Goal: Transaction & Acquisition: Purchase product/service

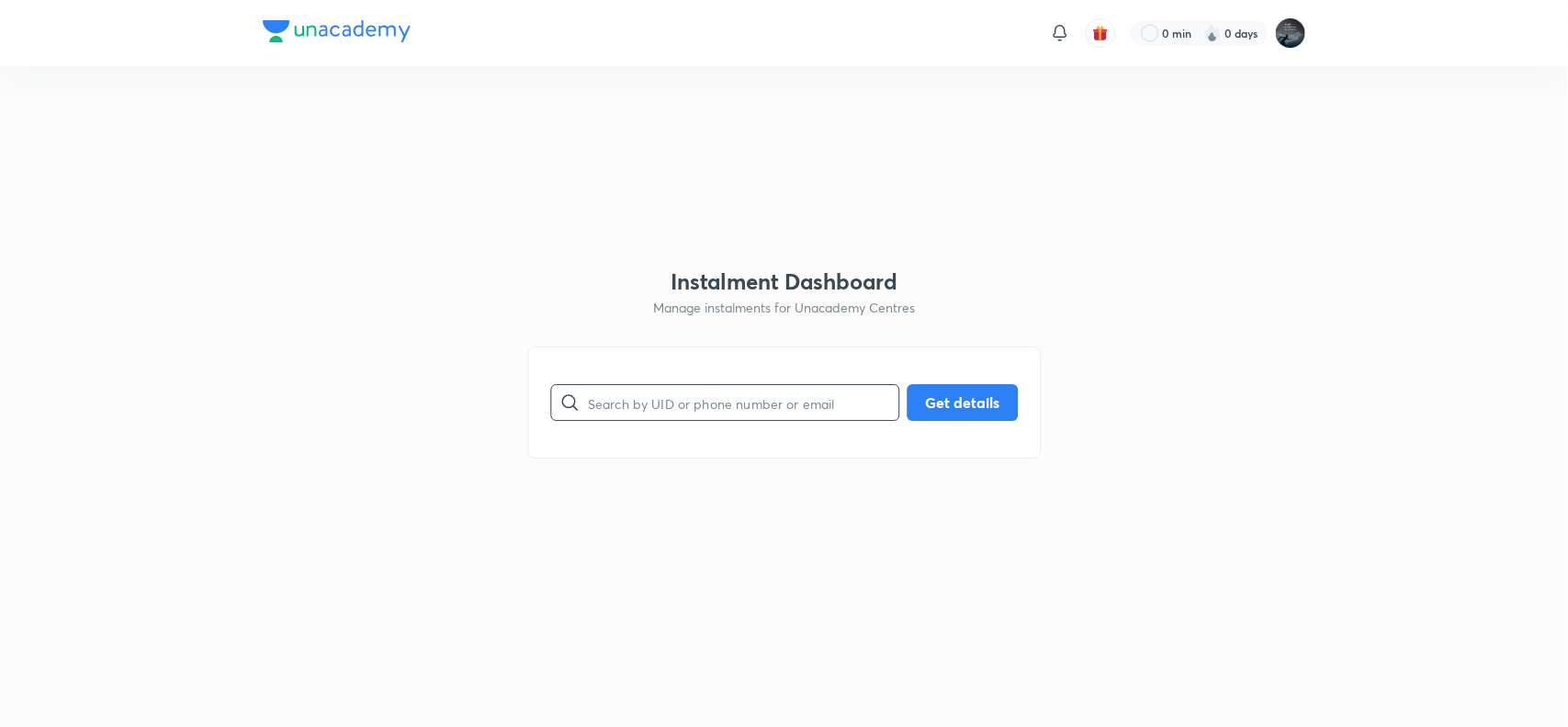
paste input "shivaprasad.kanagala@gmail.com"
click at [704, 405] on input "text" at bounding box center [743, 403] width 310 height 47
type input "shivaprasad.kanagala@gmail.com"
click at [952, 406] on button "Get details" at bounding box center [961, 400] width 111 height 36
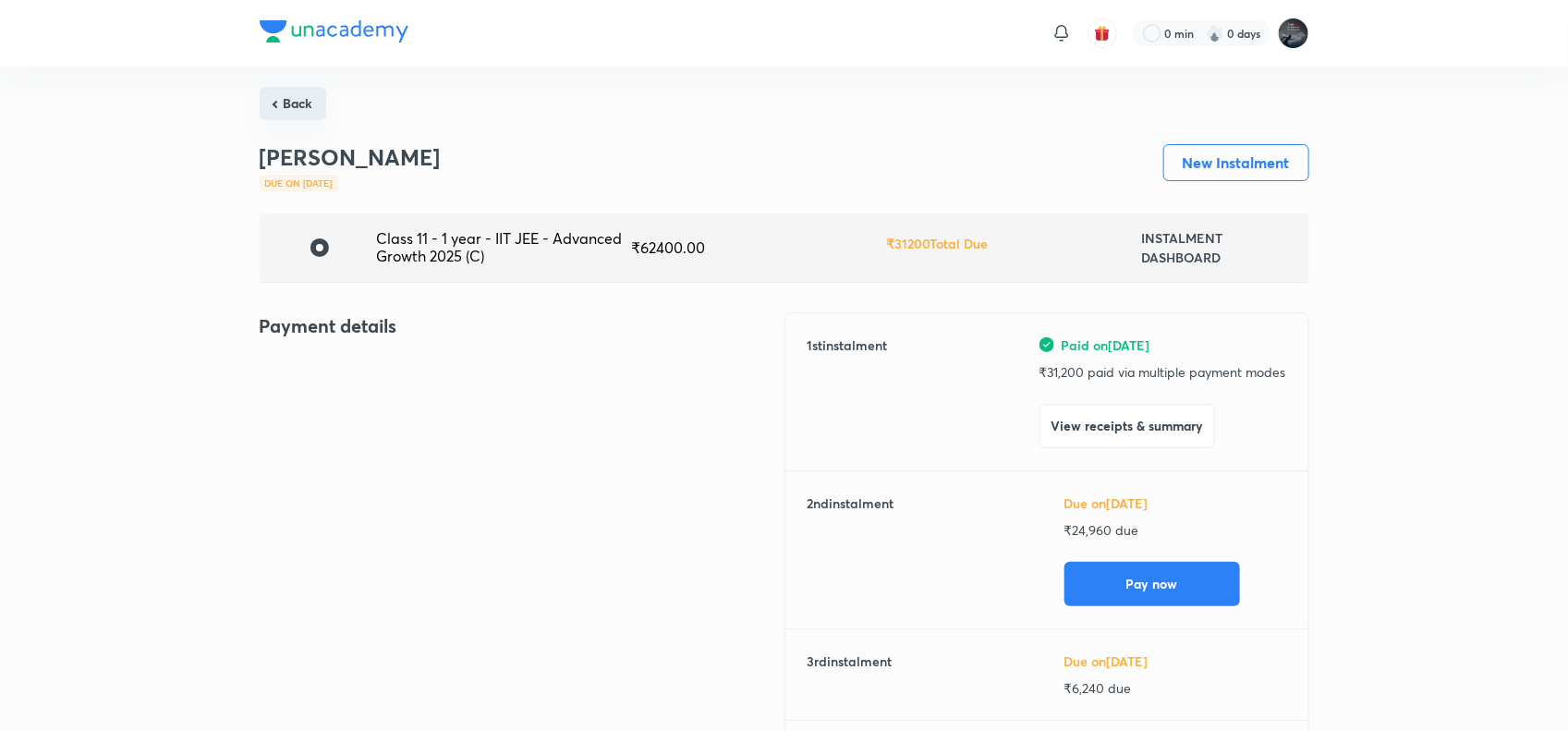
click at [289, 99] on button "Back" at bounding box center [292, 104] width 66 height 34
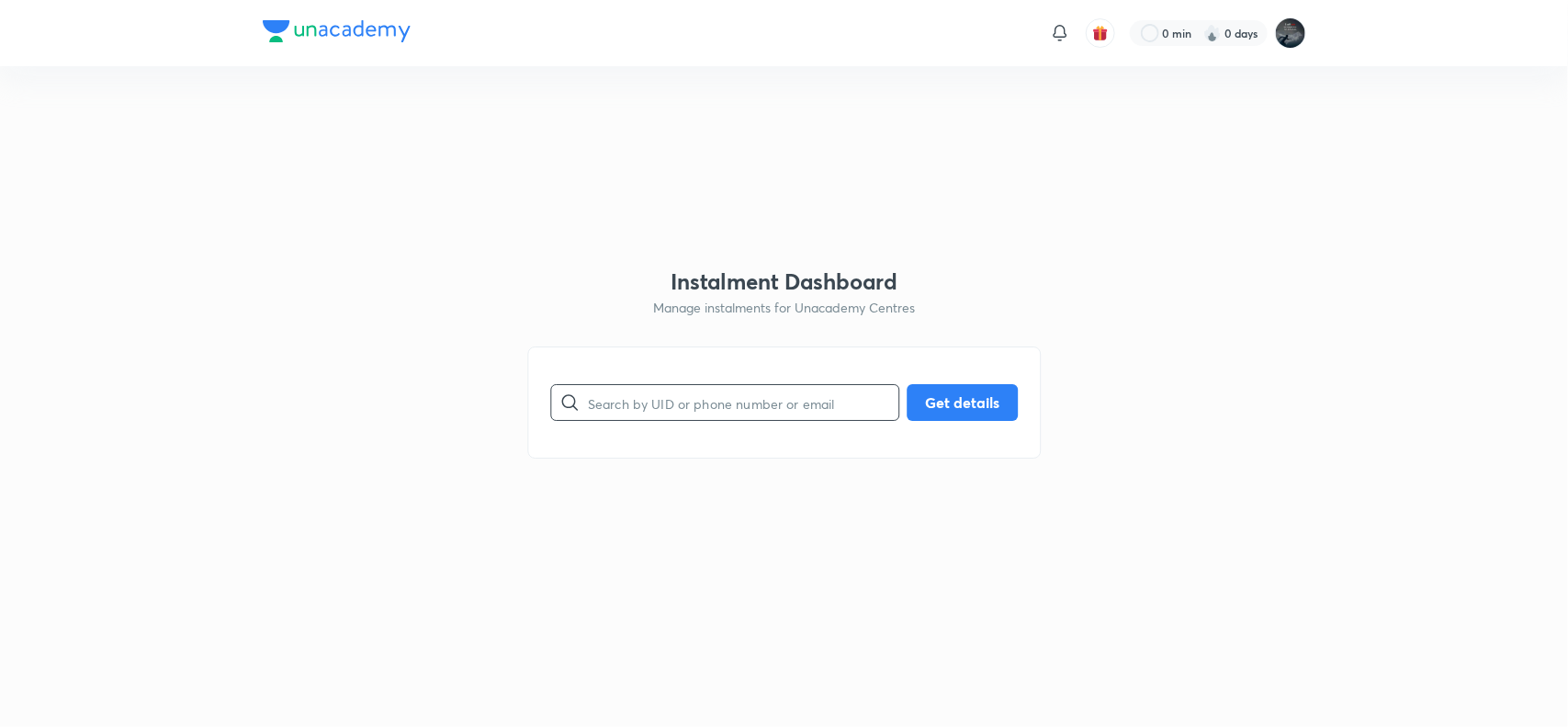
click at [740, 398] on input "text" at bounding box center [743, 403] width 310 height 47
click at [694, 285] on h3 "Instalment Dashboard" at bounding box center [784, 281] width 227 height 27
click at [677, 315] on p "Manage instalments for Unacademy Centres" at bounding box center [784, 308] width 262 height 20
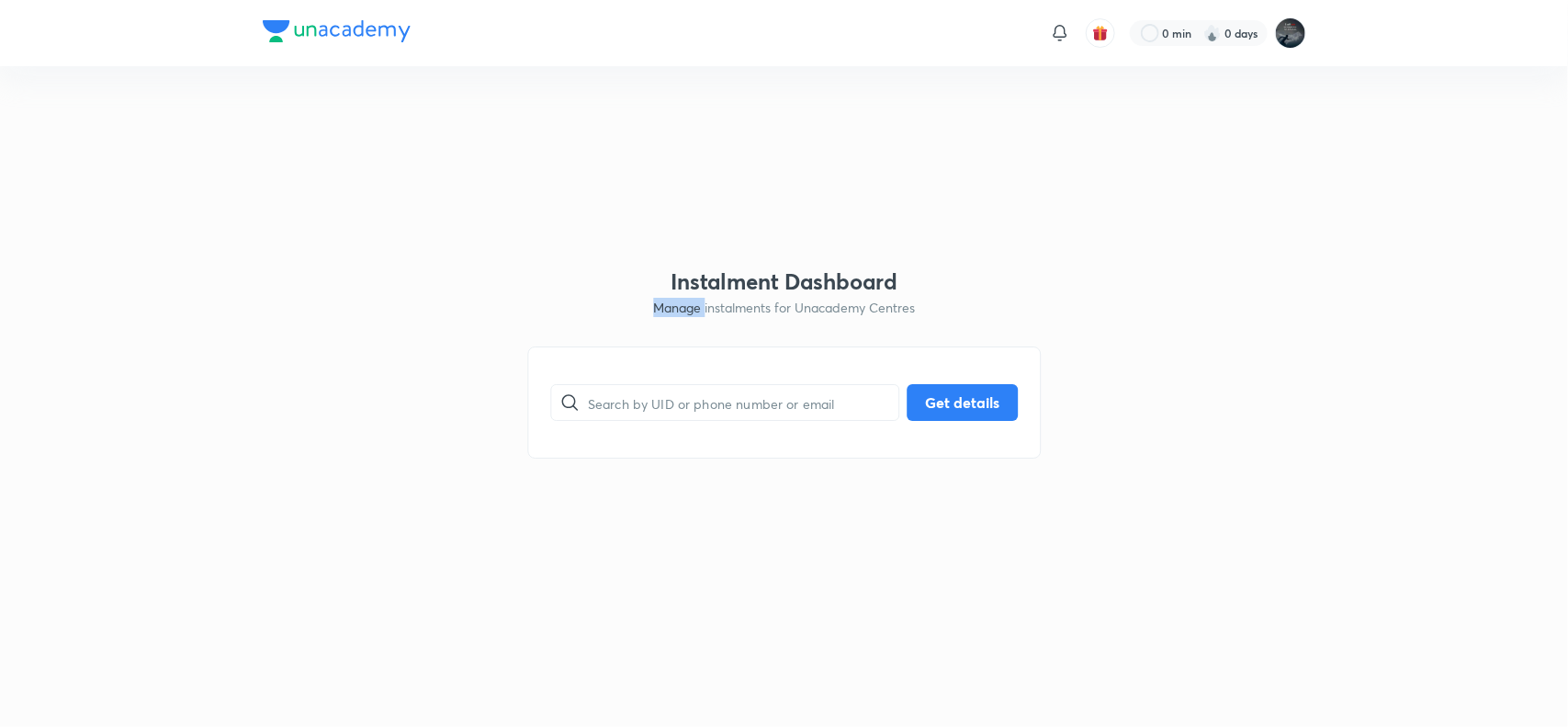
click at [677, 315] on p "Manage instalments for Unacademy Centres" at bounding box center [784, 308] width 262 height 20
click at [1074, 66] on html "0 min 0 days Instalment Dashboard Manage instalments for Unacademy Centres ​ Ge…" at bounding box center [784, 32] width 1568 height 66
click at [707, 419] on input "text" at bounding box center [743, 403] width 310 height 47
paste input "shareffnagur@gmail.com"
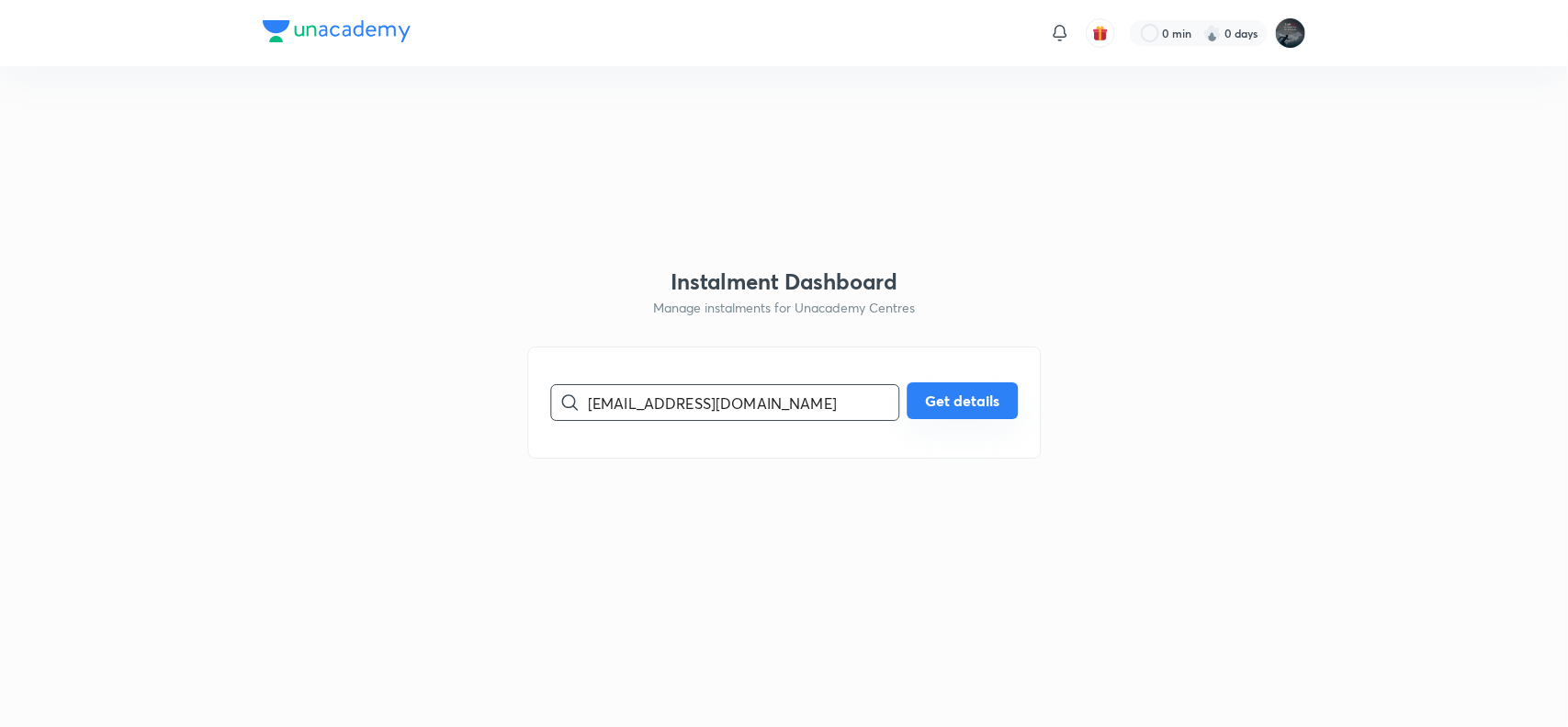
type input "shareffnagur@gmail.com"
click at [957, 410] on button "Get details" at bounding box center [961, 400] width 111 height 36
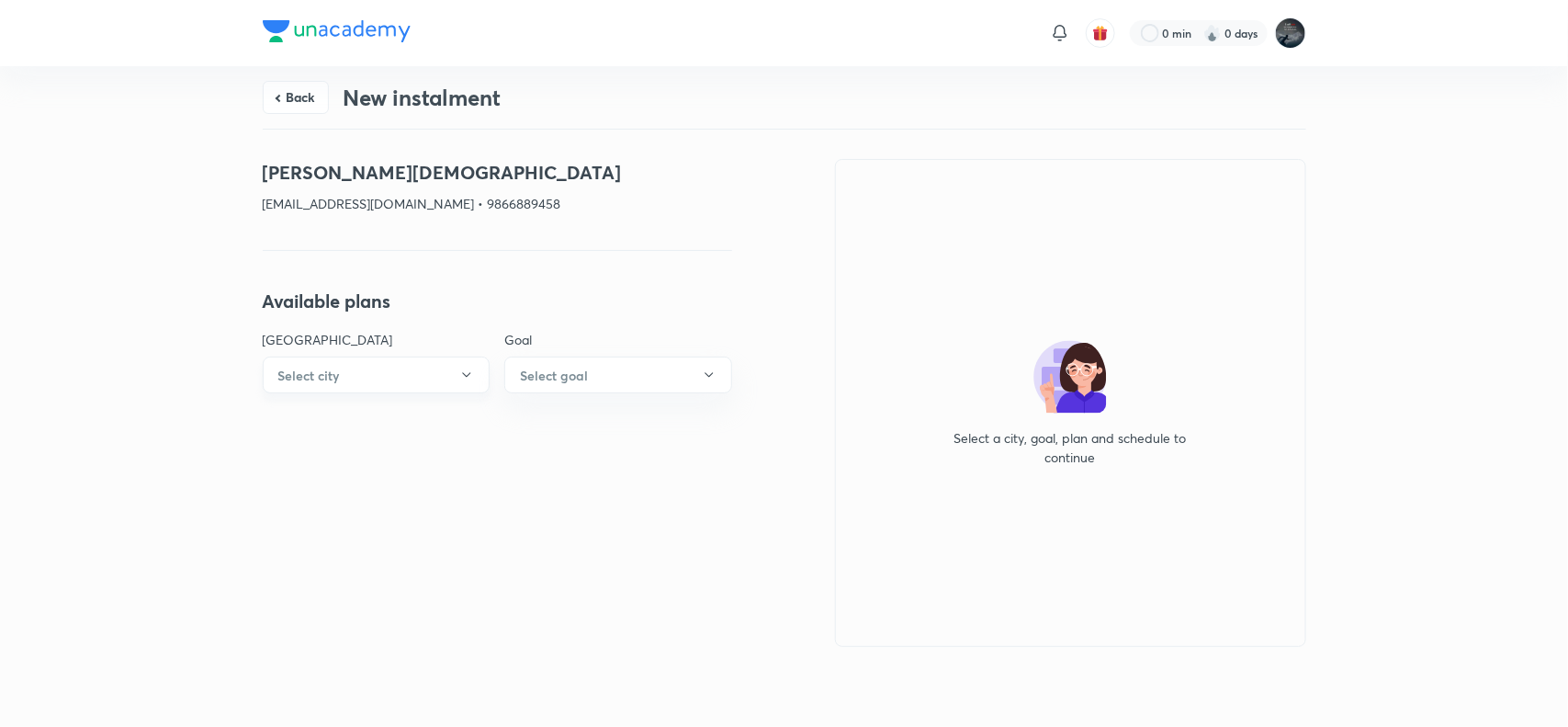
click at [396, 379] on button "Select city" at bounding box center [377, 374] width 228 height 36
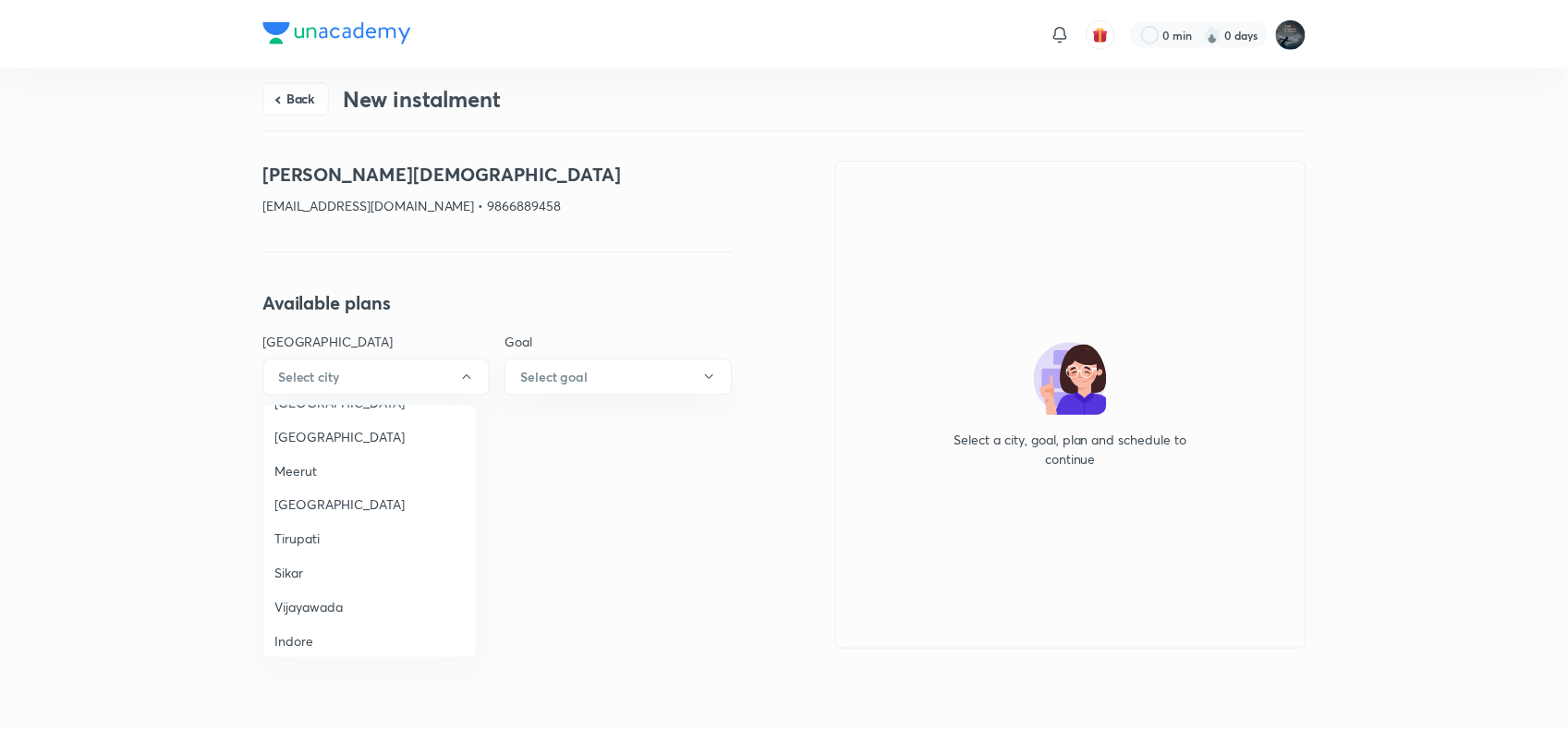
scroll to position [1189, 0]
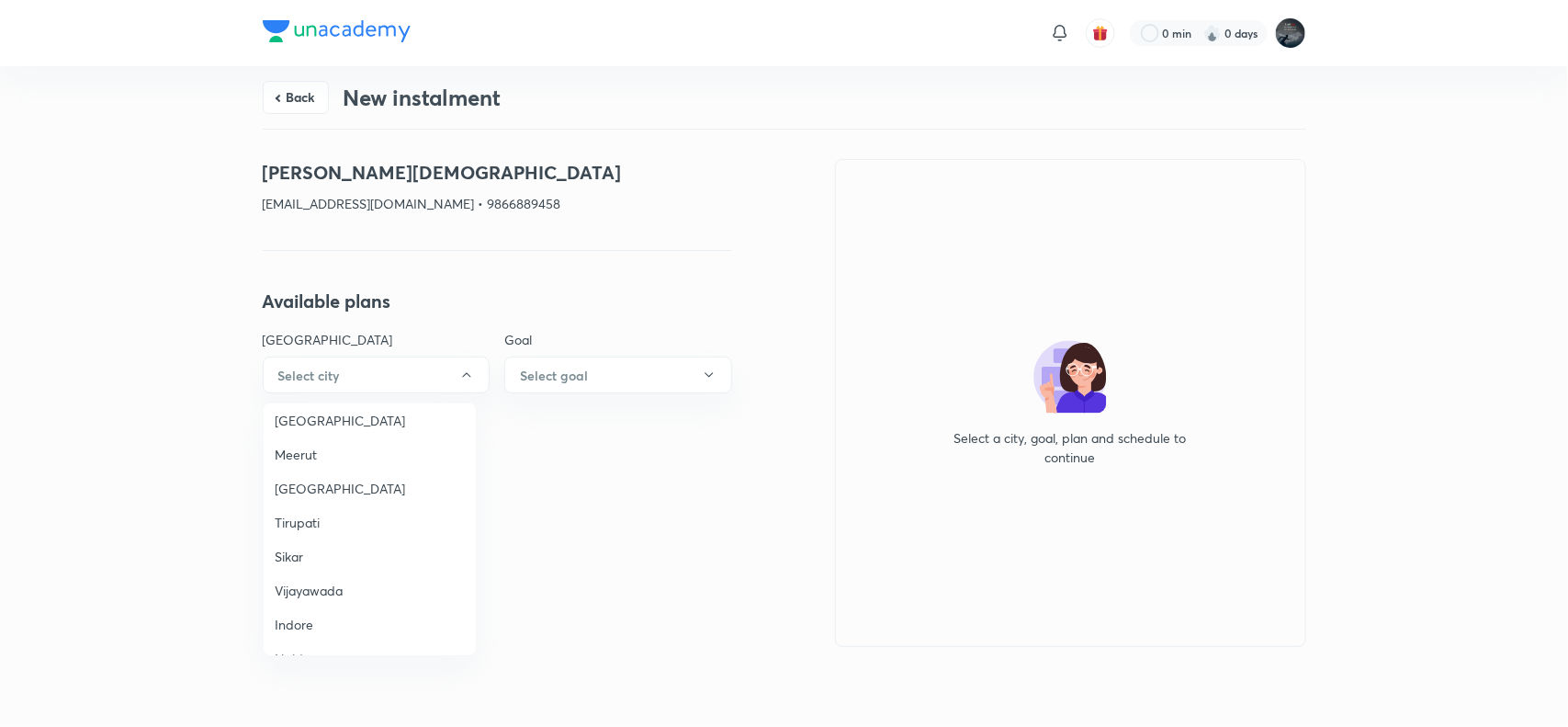
click at [299, 581] on span "Vijayawada" at bounding box center [370, 590] width 190 height 20
click at [598, 381] on button "Select goal" at bounding box center [619, 374] width 228 height 36
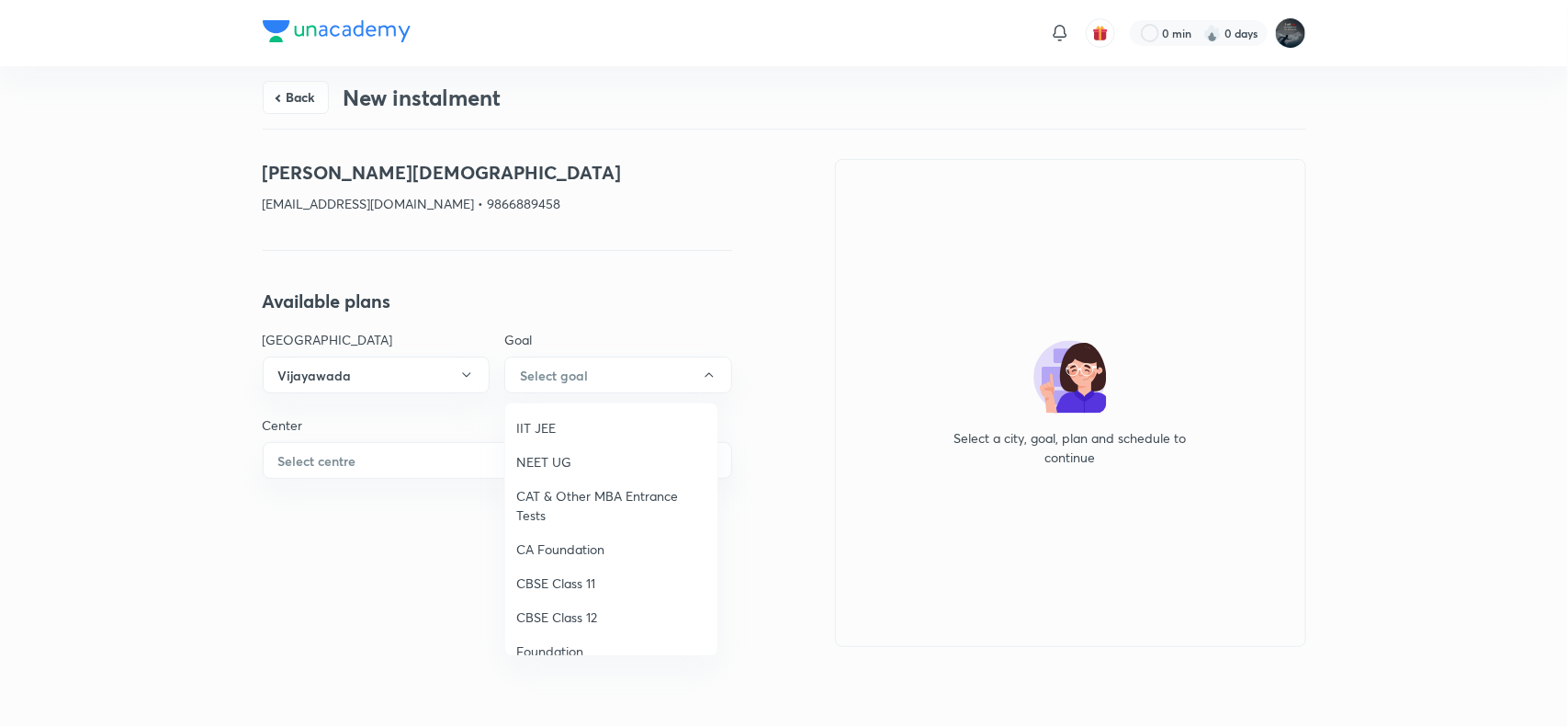
click at [558, 425] on span "IIT JEE" at bounding box center [612, 428] width 190 height 20
click at [662, 379] on button "IIT JEE" at bounding box center [619, 374] width 228 height 36
click at [547, 463] on span "NEET UG" at bounding box center [612, 462] width 190 height 20
click at [456, 456] on button "Select centre" at bounding box center [498, 460] width 469 height 36
click at [355, 497] on li "[PERSON_NAME] Mercantile" at bounding box center [369, 513] width 212 height 34
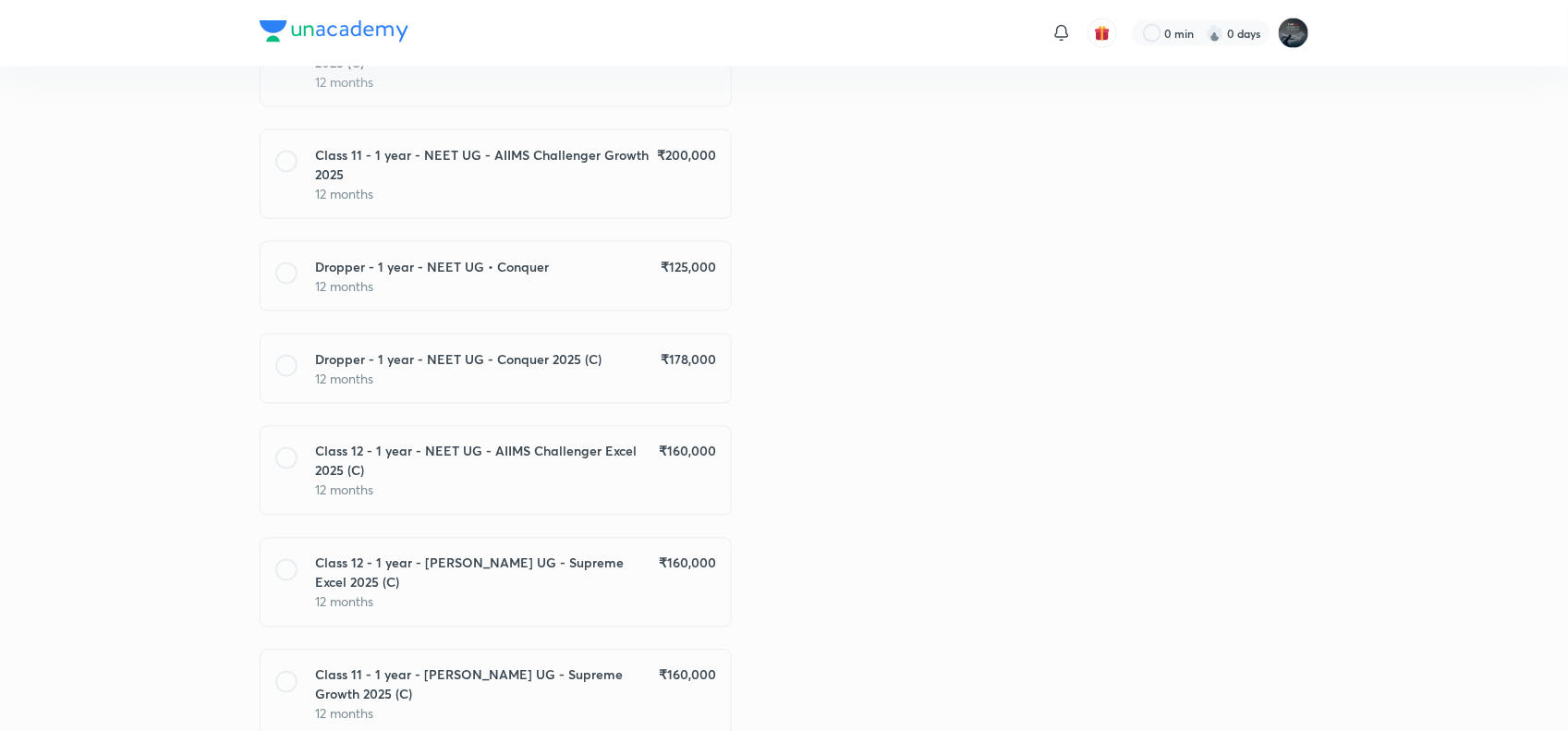
scroll to position [1174, 0]
click at [606, 348] on div "Dropper - 1 year - NEET UG - Conquer 2025 (C) ₹ 178,000" at bounding box center [516, 358] width 400 height 20
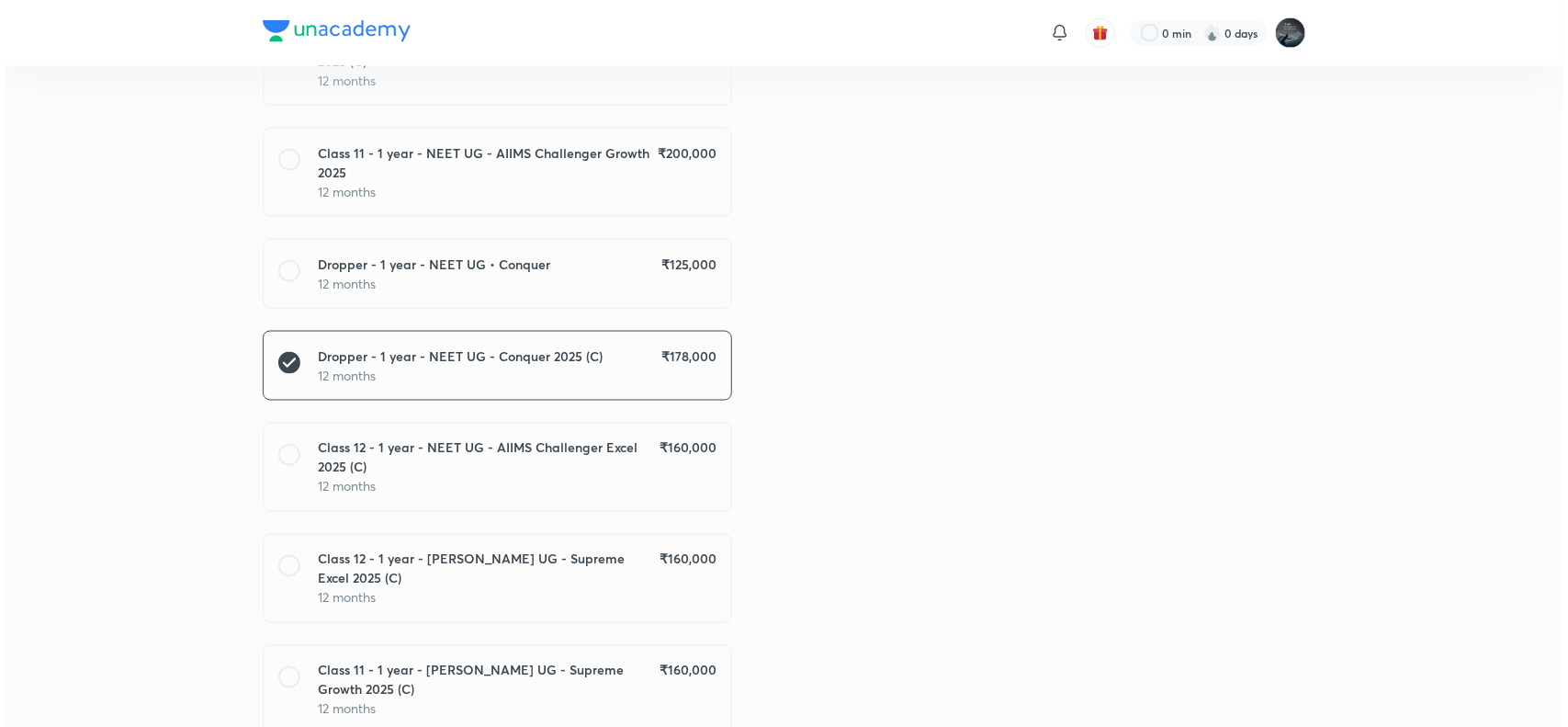
scroll to position [1669, 0]
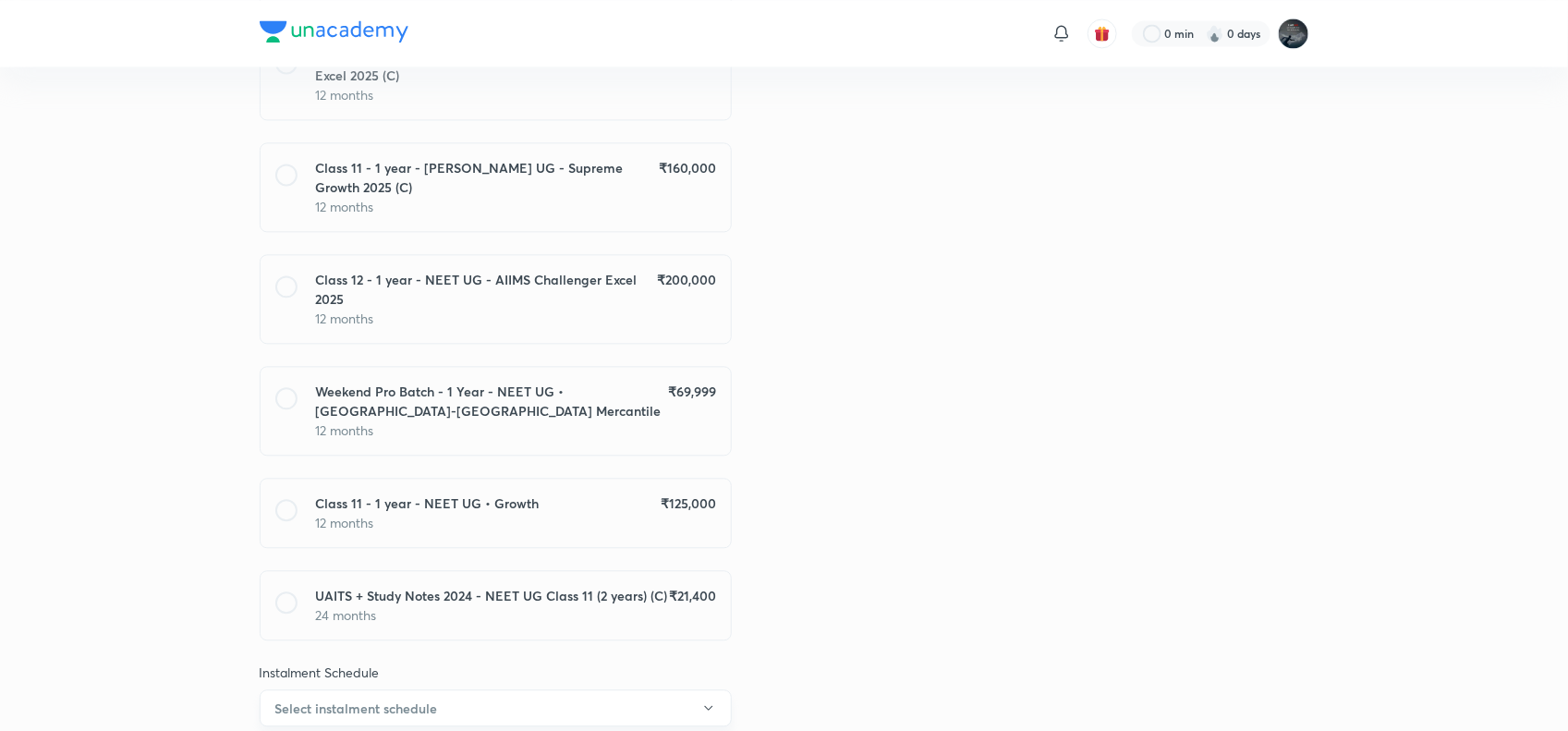
click at [455, 690] on button "Select instalment schedule" at bounding box center [496, 707] width 472 height 37
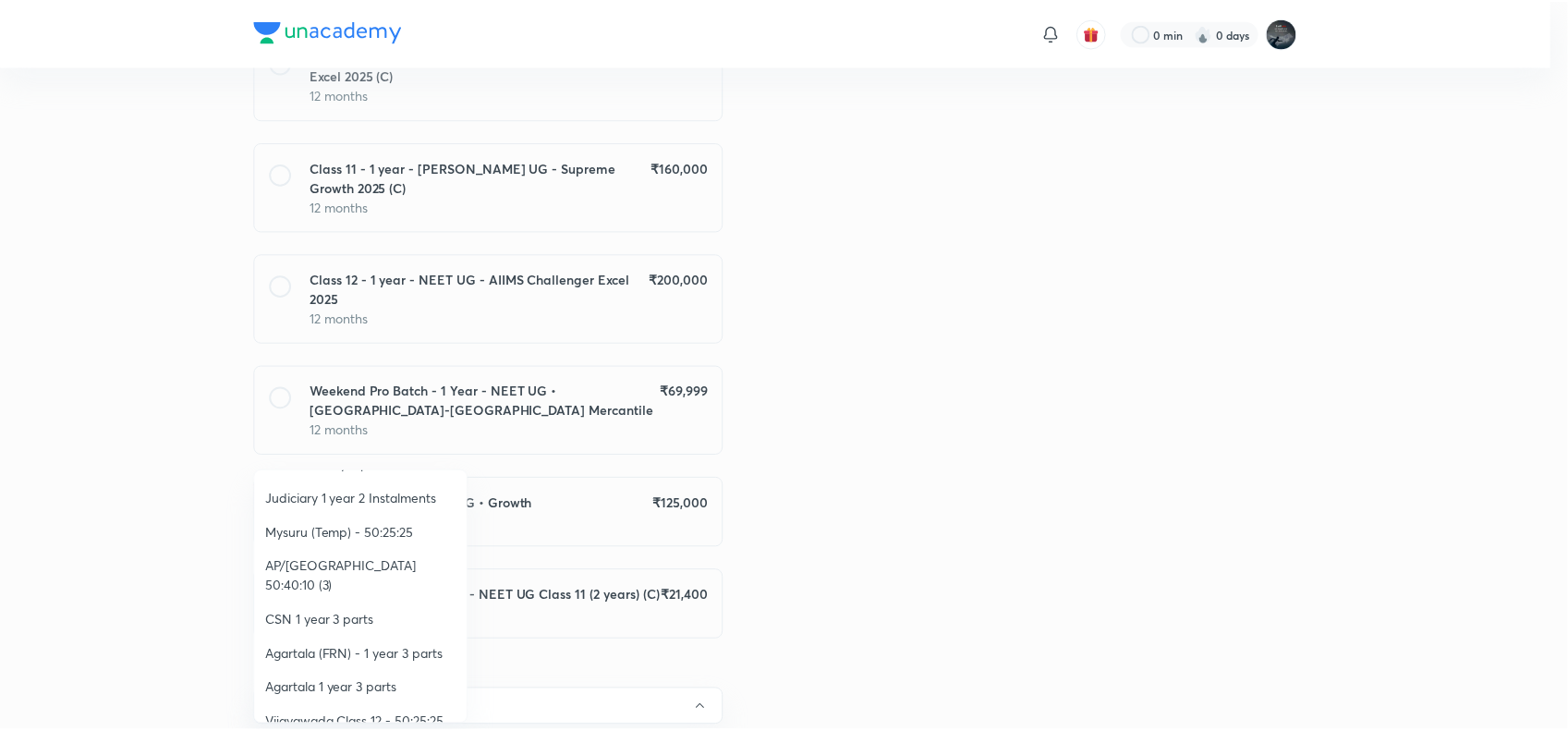
scroll to position [307, 0]
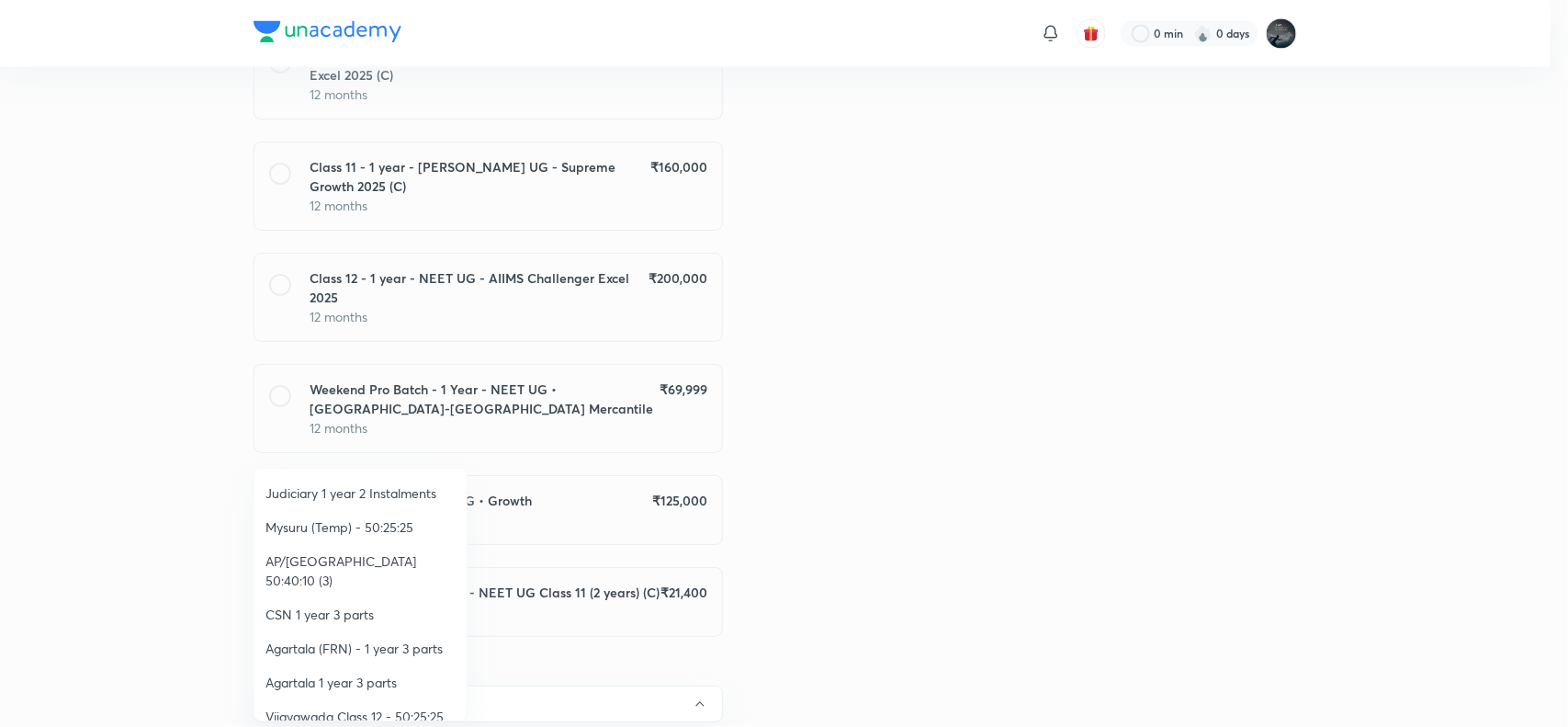
click at [372, 551] on span "AP/Telangana 50:40:10 (3)" at bounding box center [360, 570] width 190 height 38
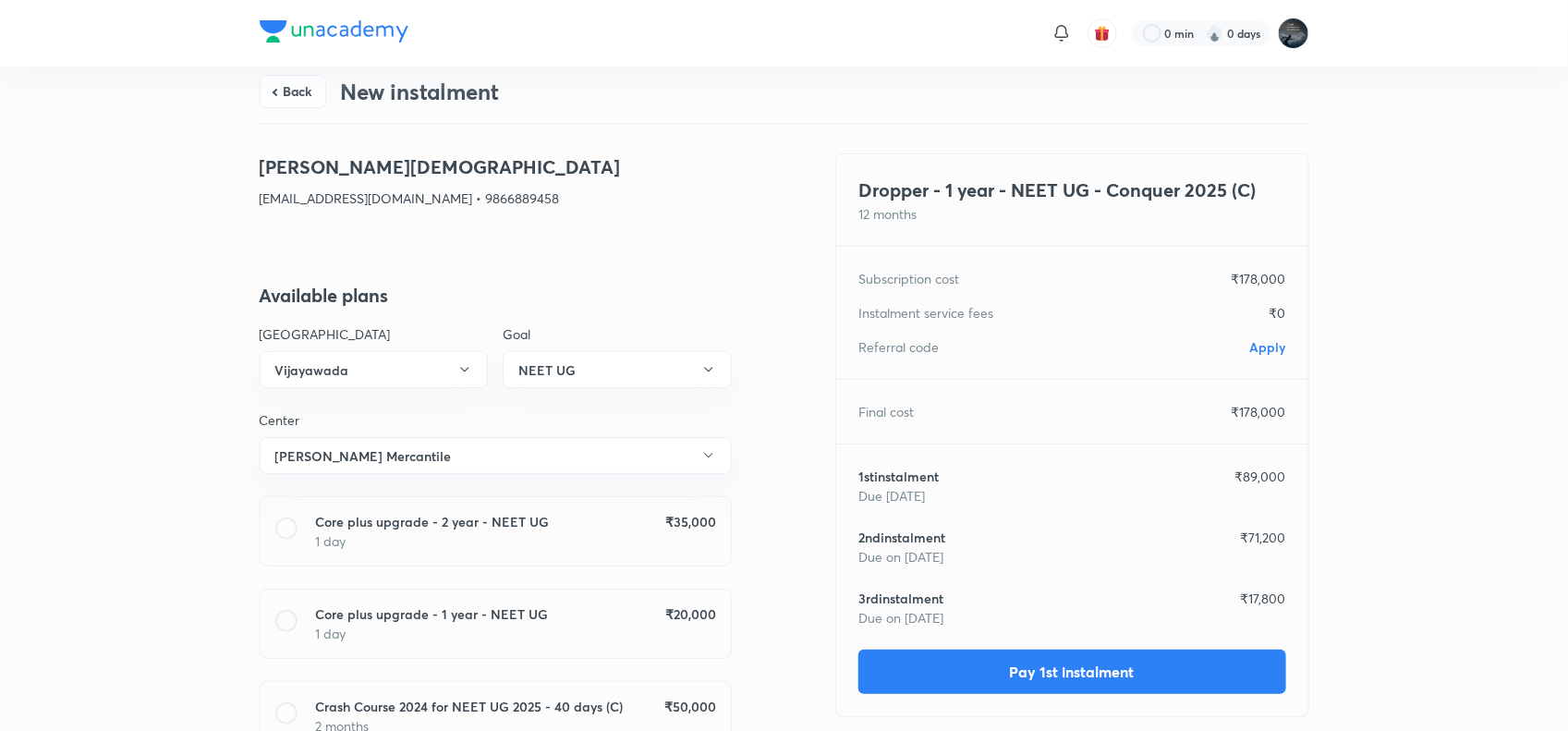
scroll to position [0, 0]
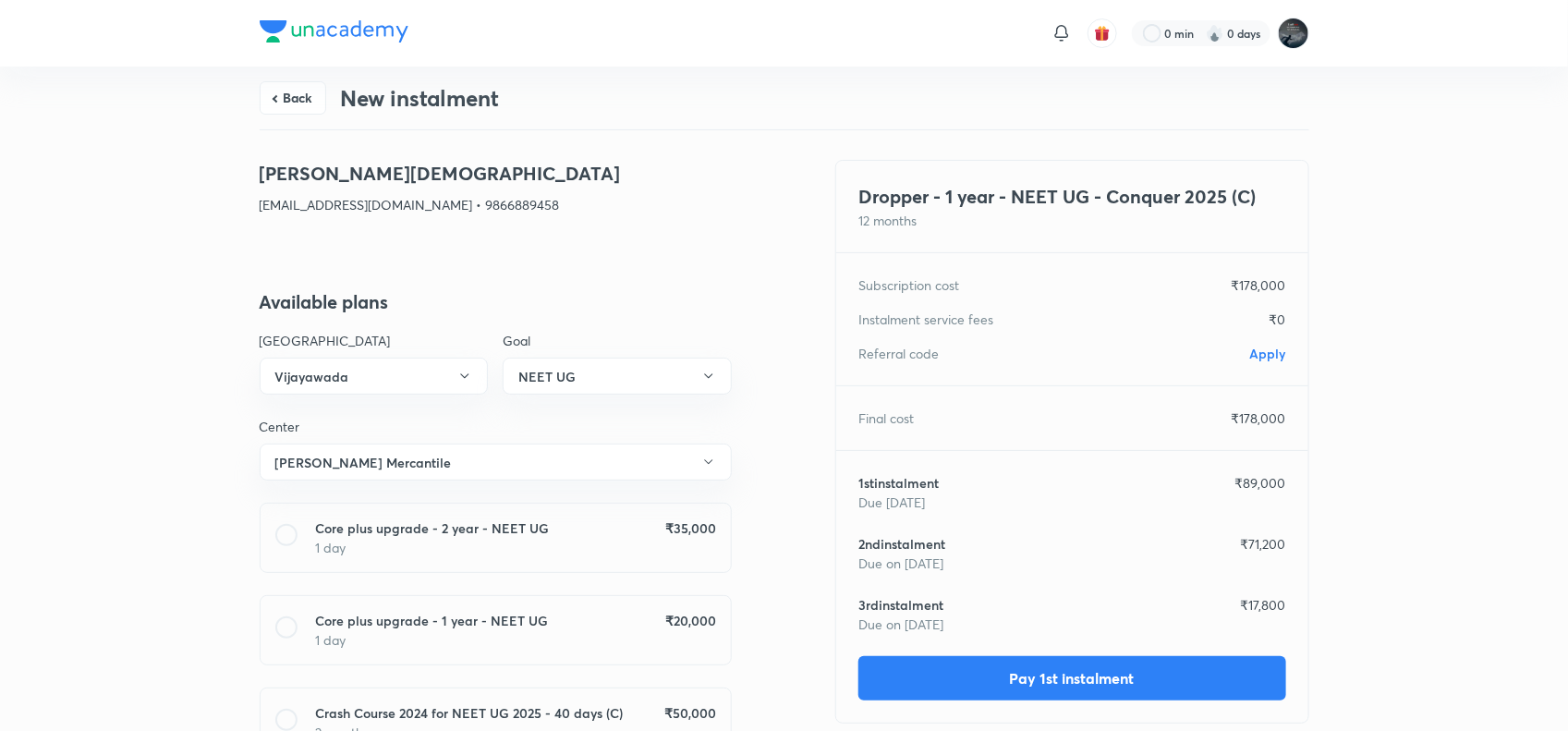
click at [1251, 357] on span "Apply" at bounding box center [1269, 354] width 36 height 18
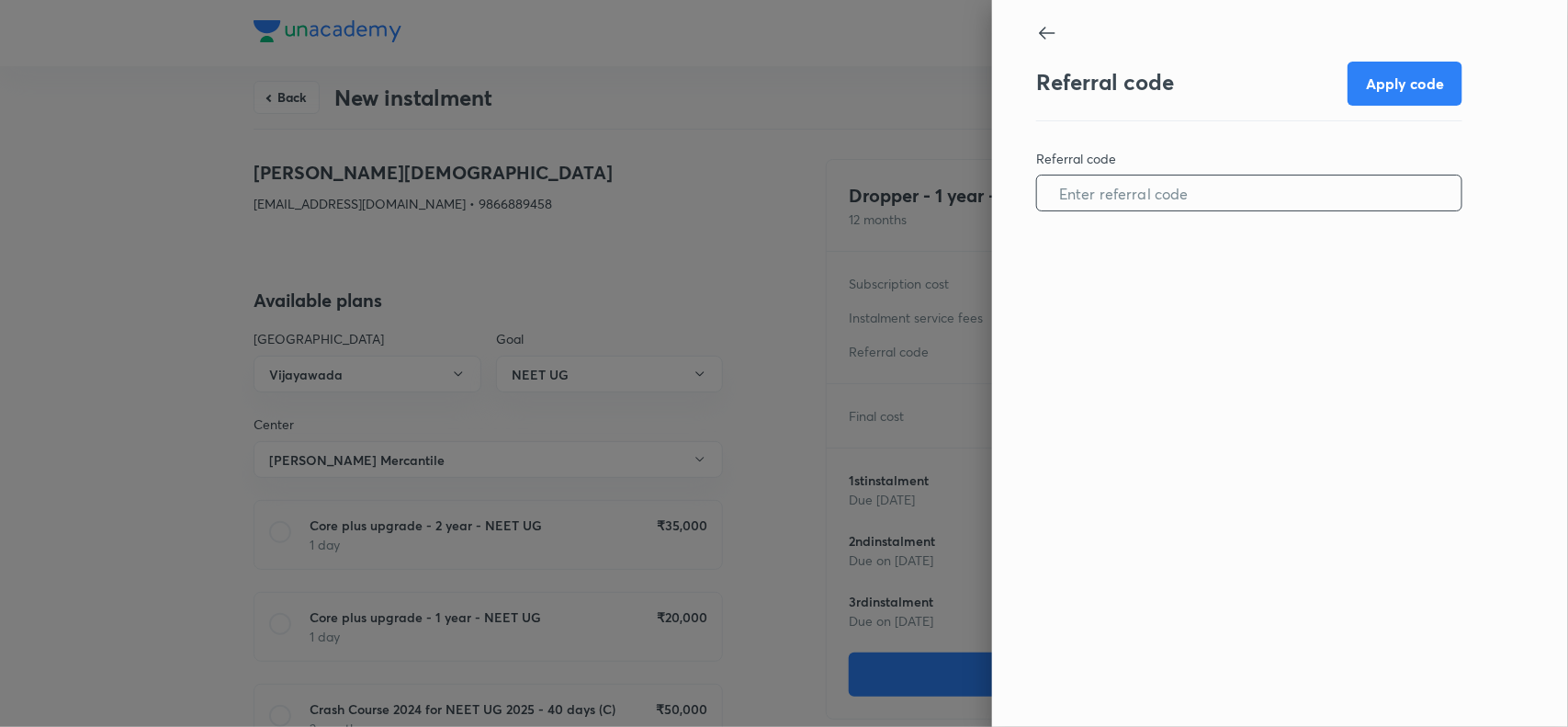
click at [1164, 187] on input "text" at bounding box center [1249, 194] width 424 height 47
paste input "VIJA0967QY3O4I"
type input "VIJA0967QY3O4I"
click at [1417, 84] on button "Apply code" at bounding box center [1404, 82] width 115 height 44
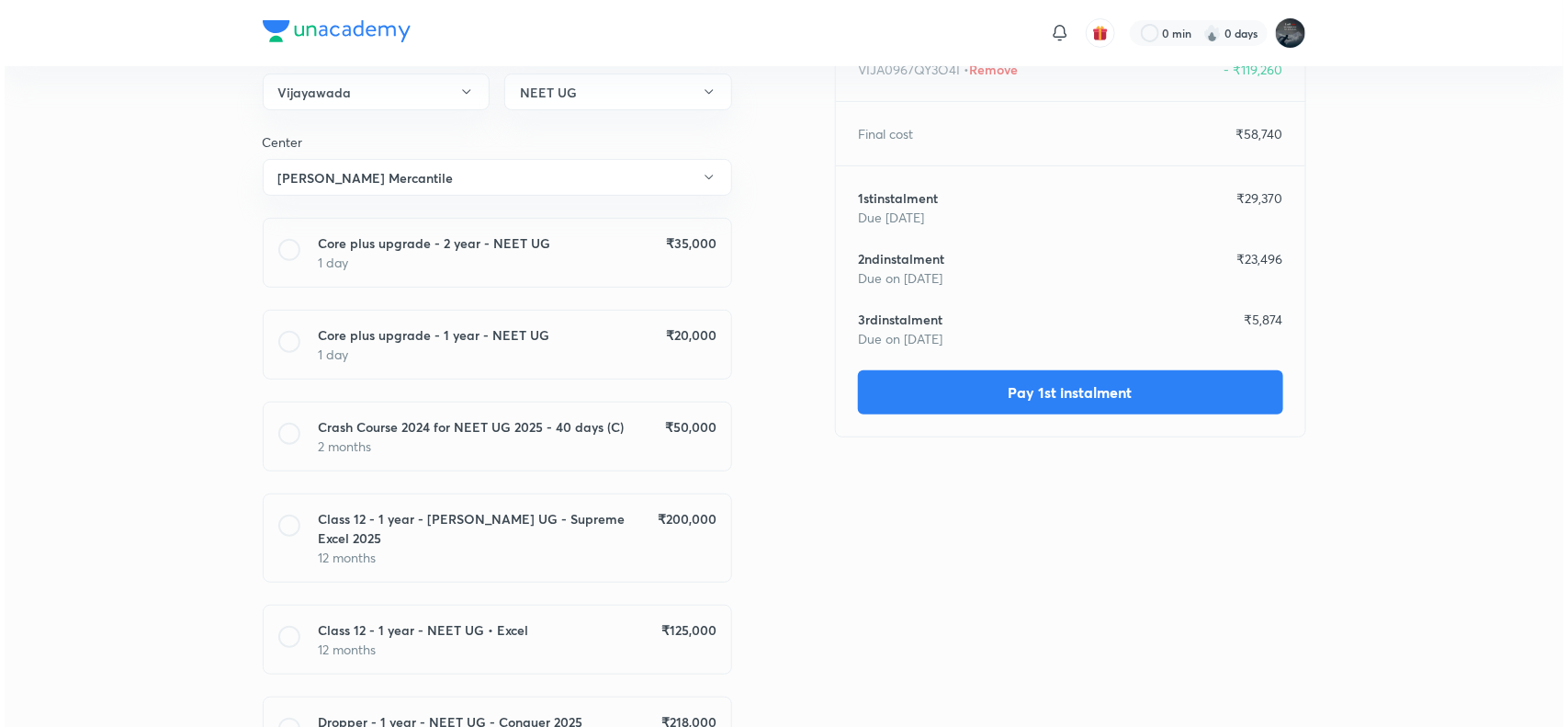
scroll to position [283, 0]
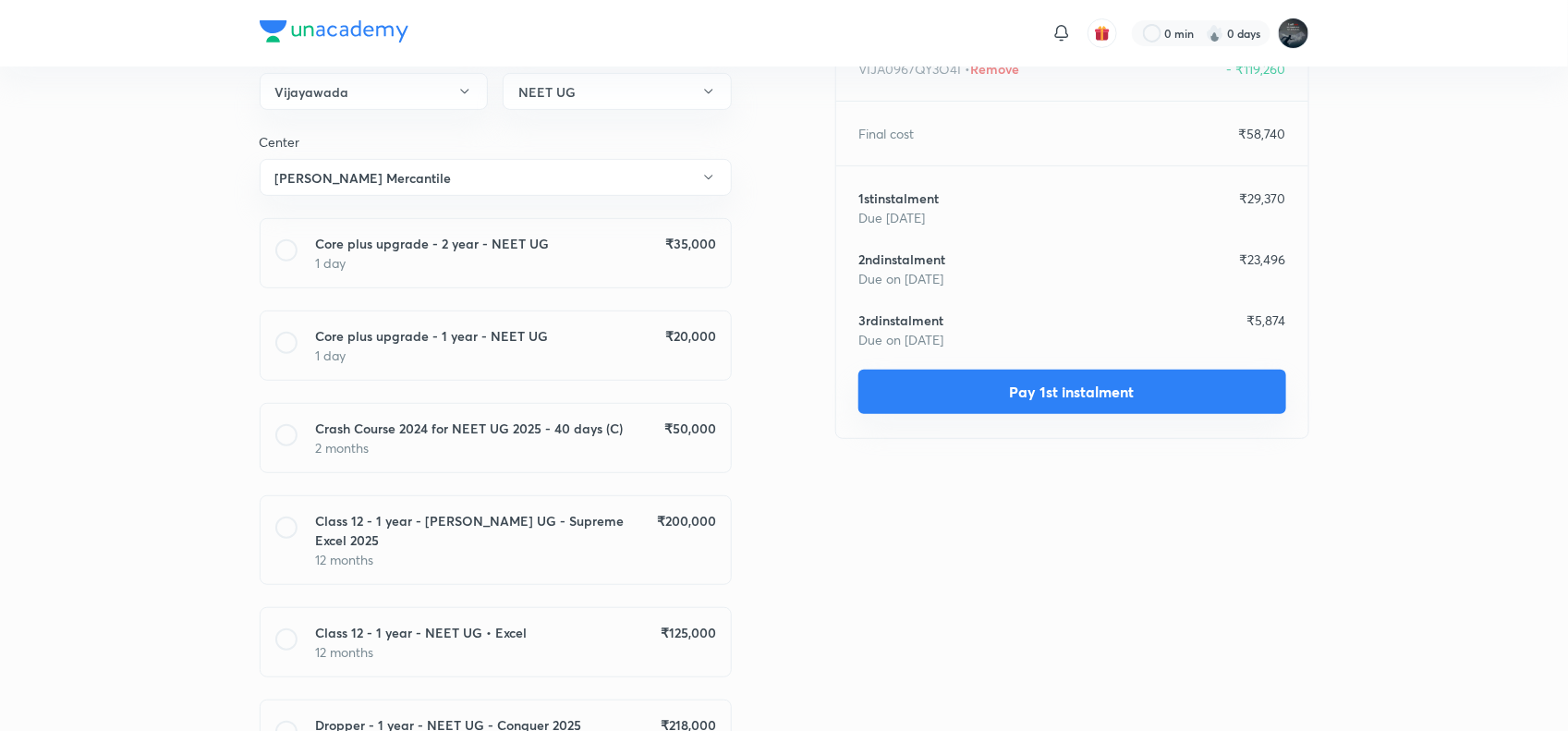
click at [1093, 389] on button "Pay 1st instalment" at bounding box center [1072, 391] width 428 height 44
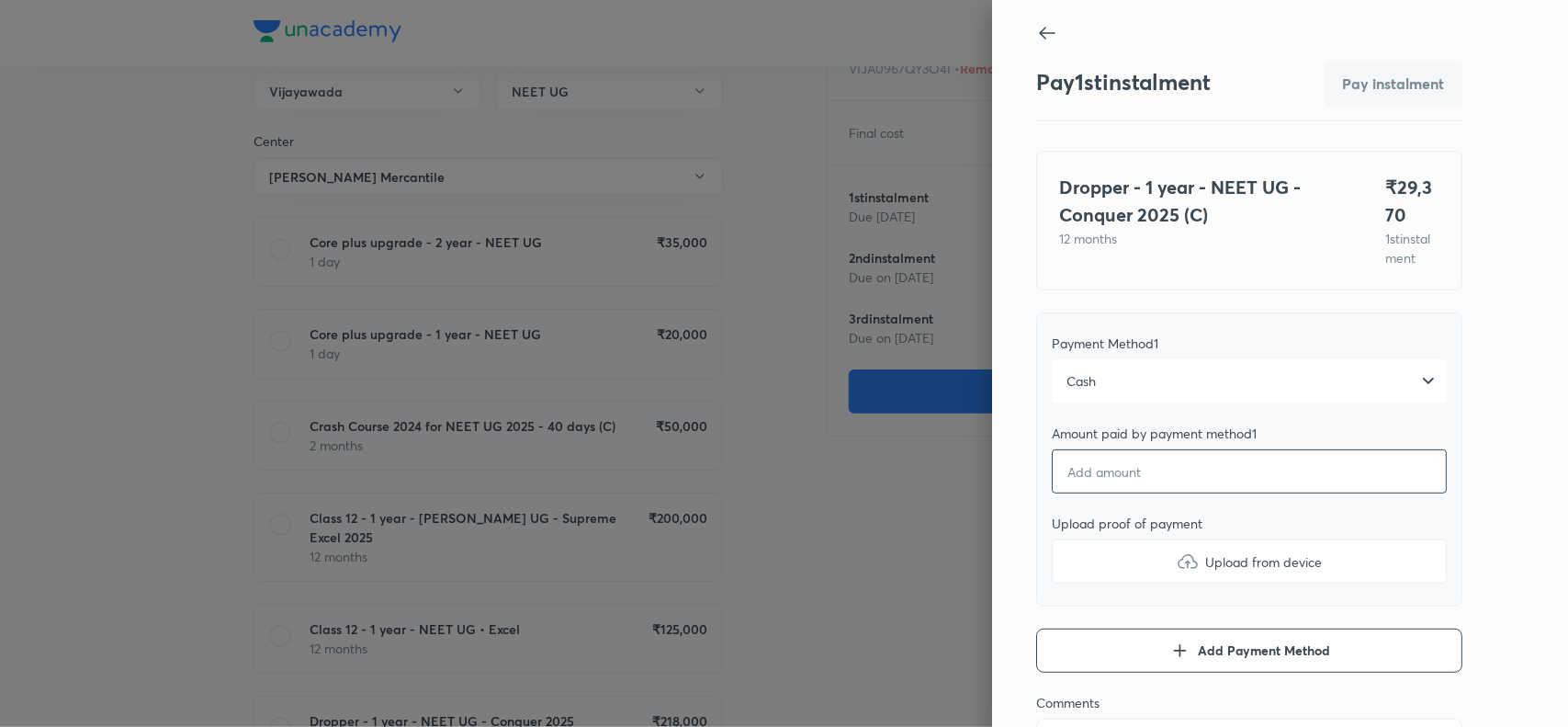
click at [1094, 493] on input "number" at bounding box center [1249, 471] width 395 height 44
type textarea "x"
type input "2"
type textarea "x"
type input "29"
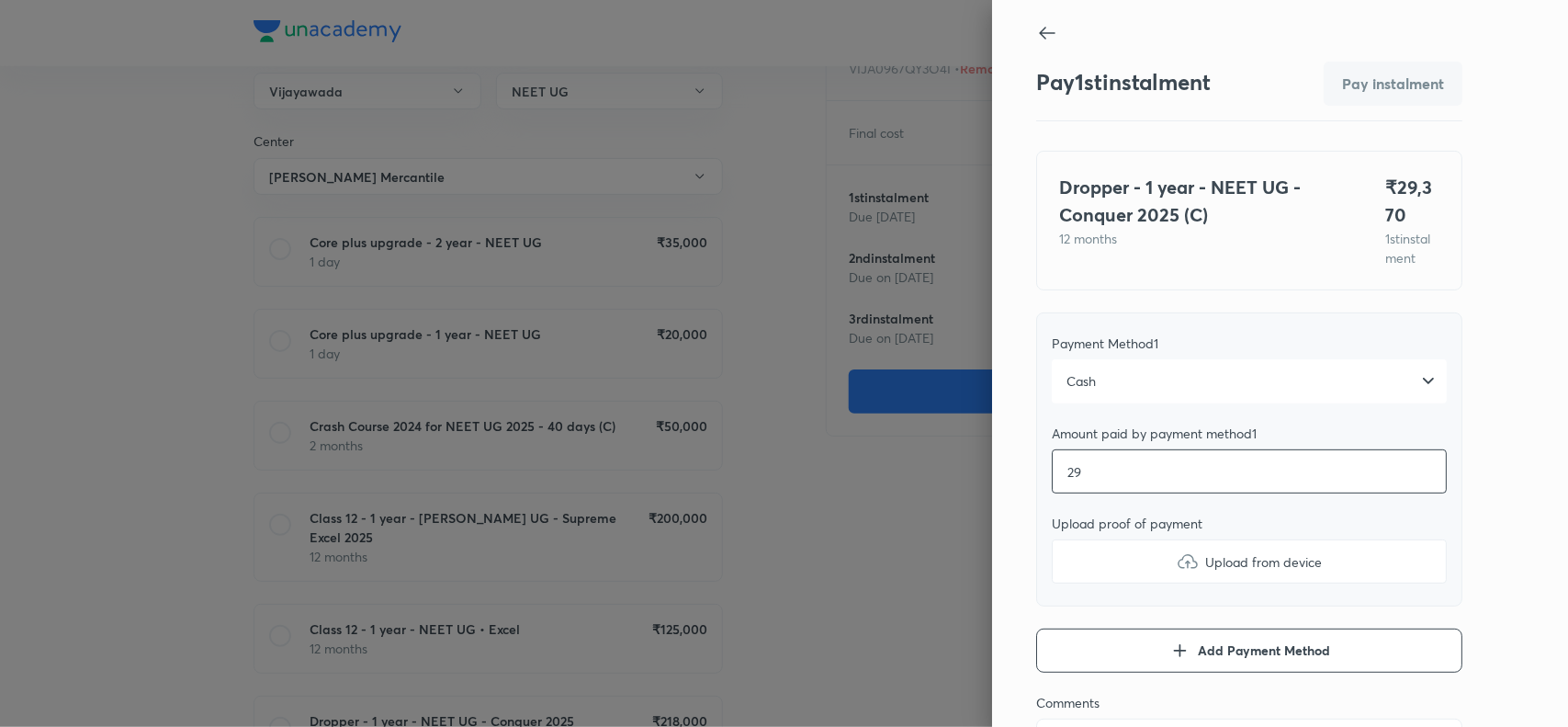
type textarea "x"
type input "290"
type textarea "x"
type input "2900"
type textarea "x"
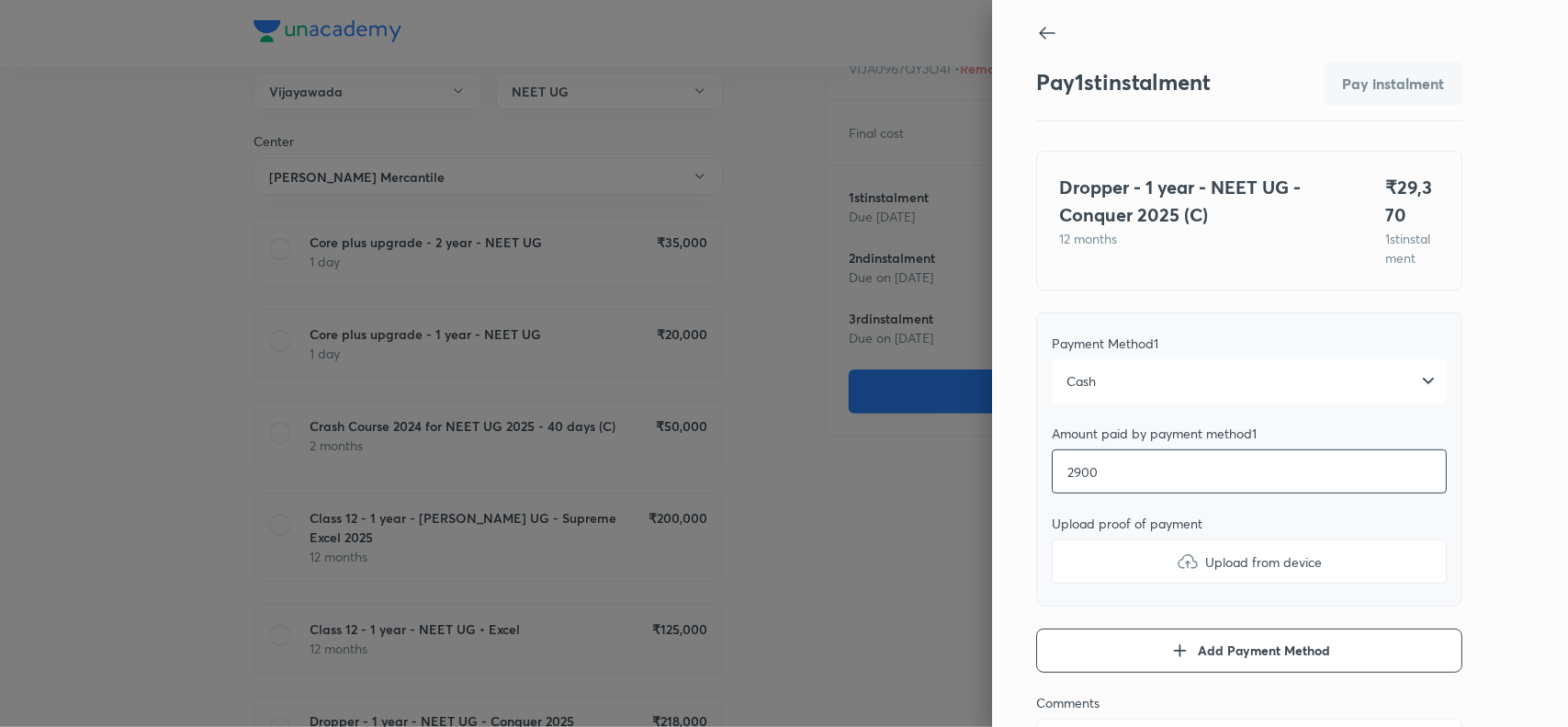
type input "29000"
type textarea "x"
type input "28999"
type textarea "x"
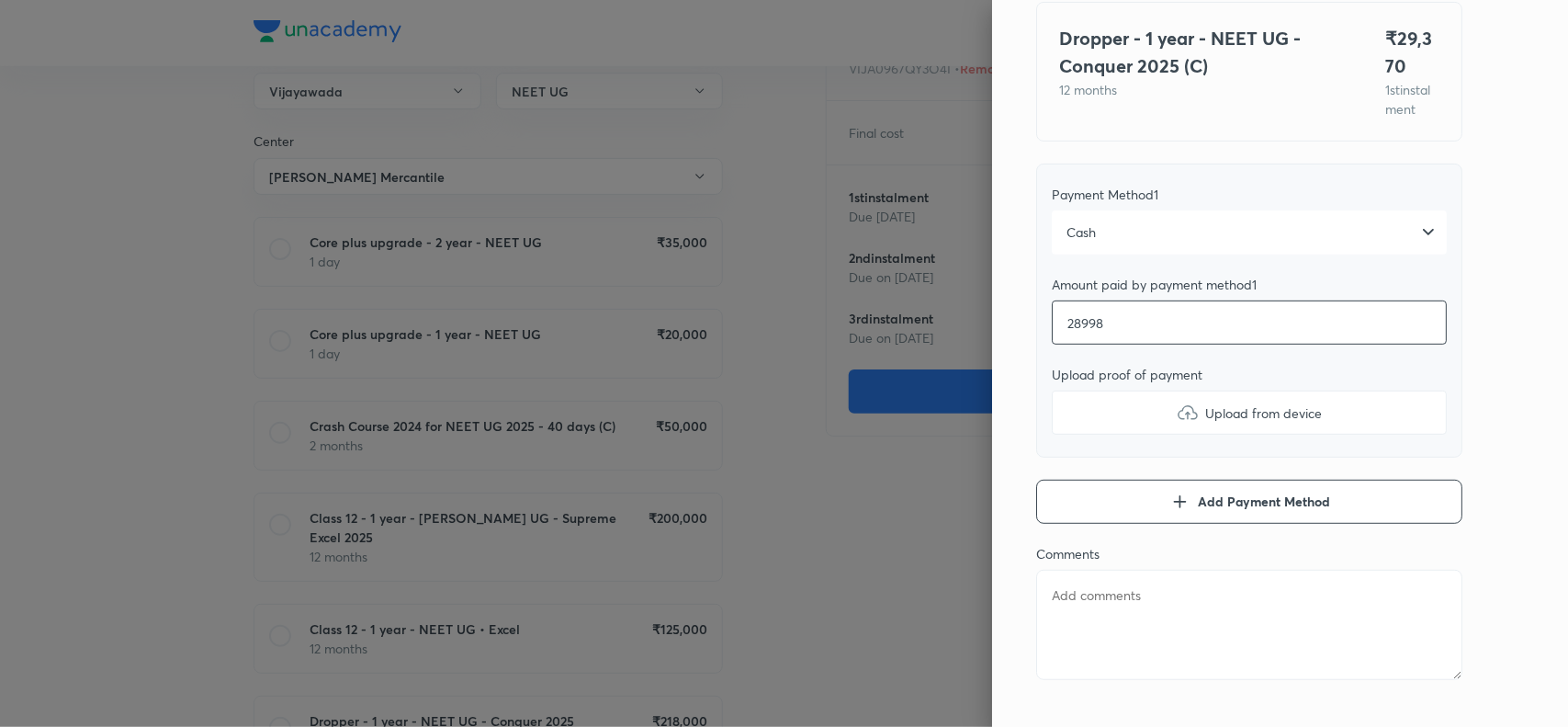
scroll to position [158, 0]
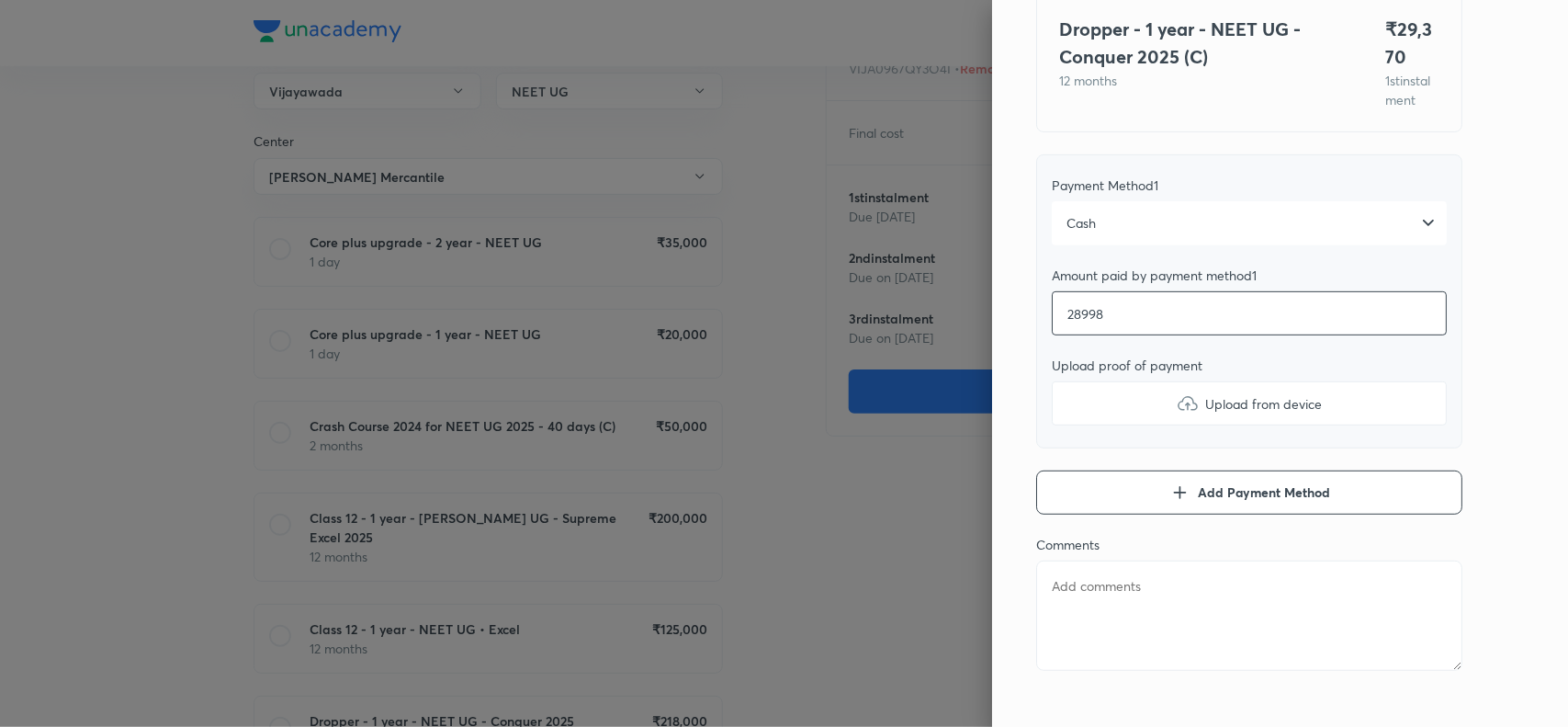
type input "28998"
click at [1176, 415] on img at bounding box center [1187, 403] width 22 height 22
click at [0, 0] on input "Upload from device" at bounding box center [0, 0] width 0 height 0
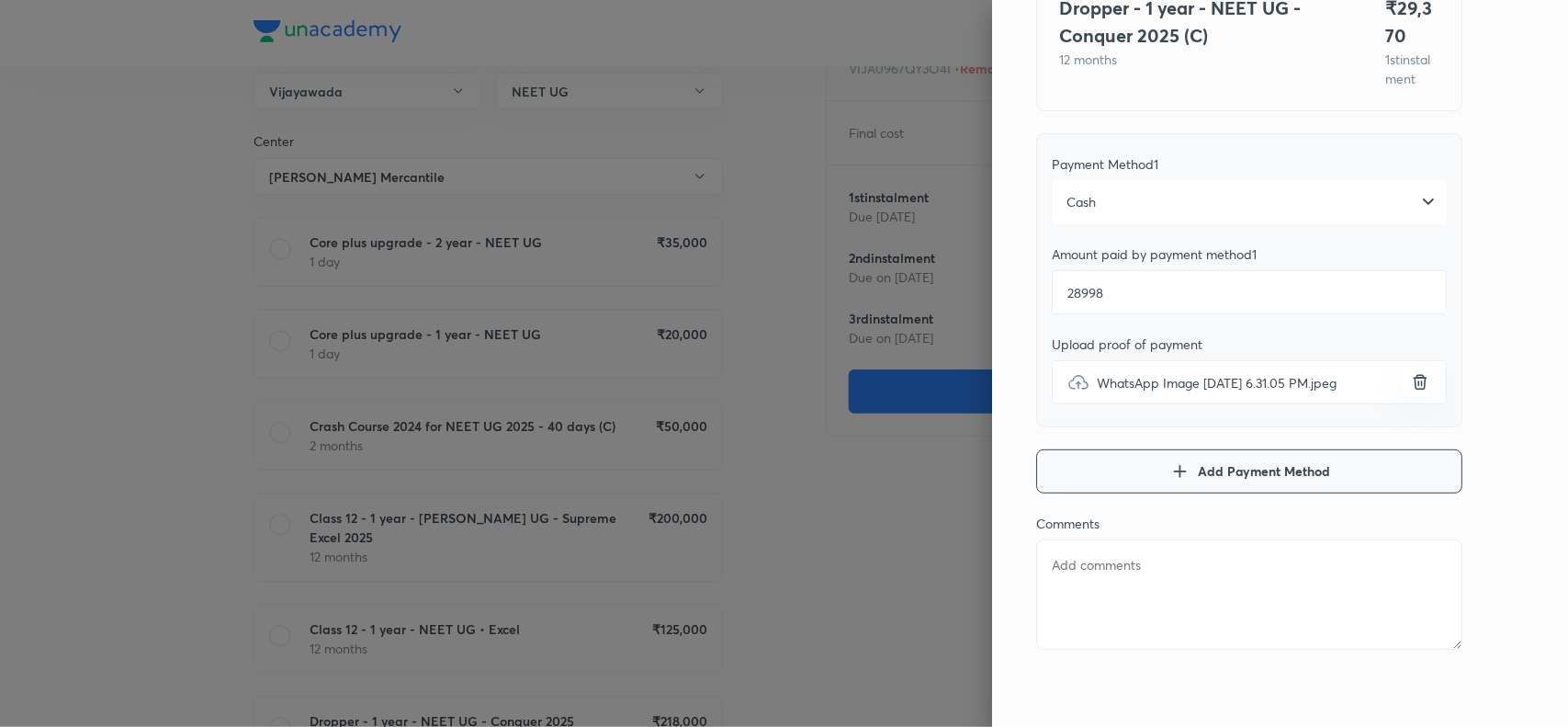
click at [1171, 461] on icon "button" at bounding box center [1179, 472] width 22 height 22
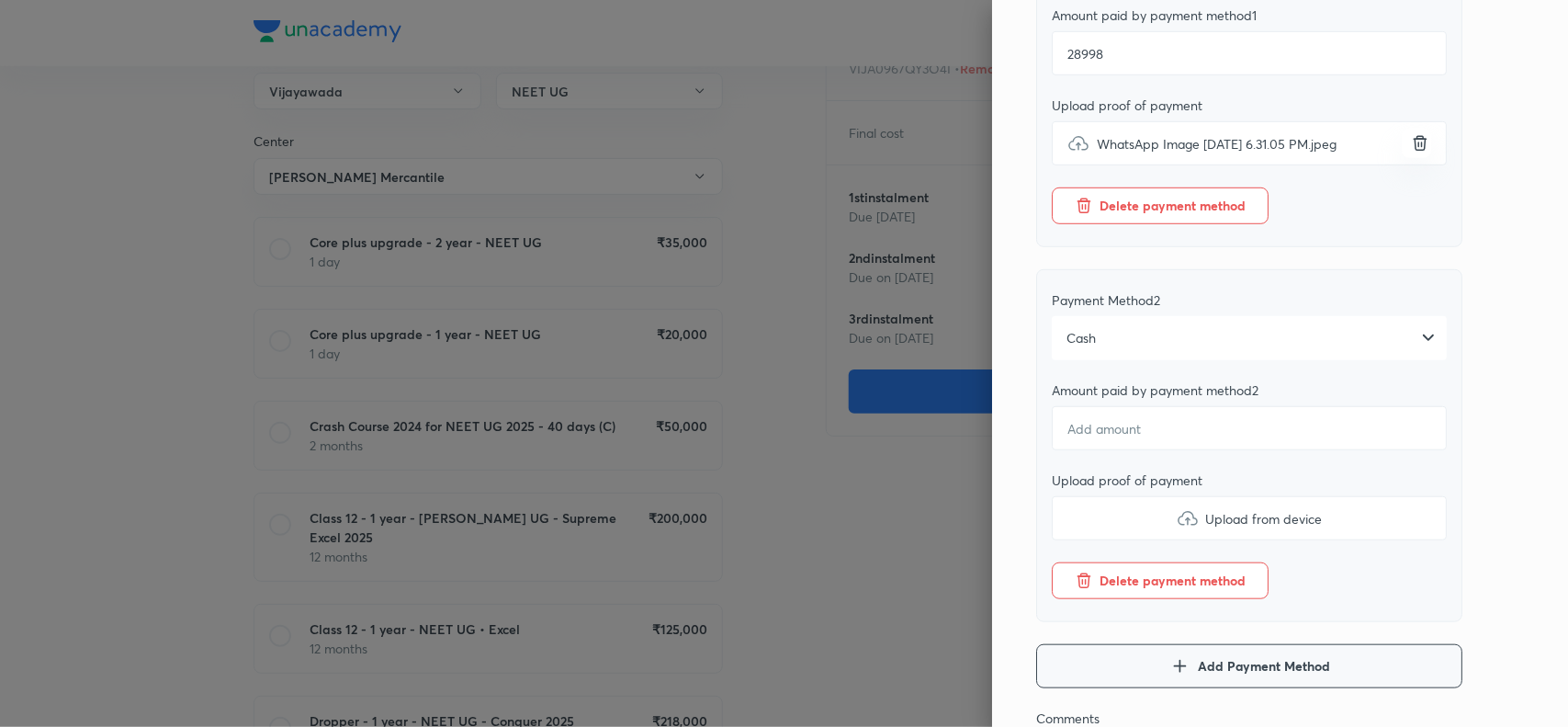
scroll to position [419, 0]
click at [1256, 350] on div "Cash" at bounding box center [1249, 337] width 395 height 44
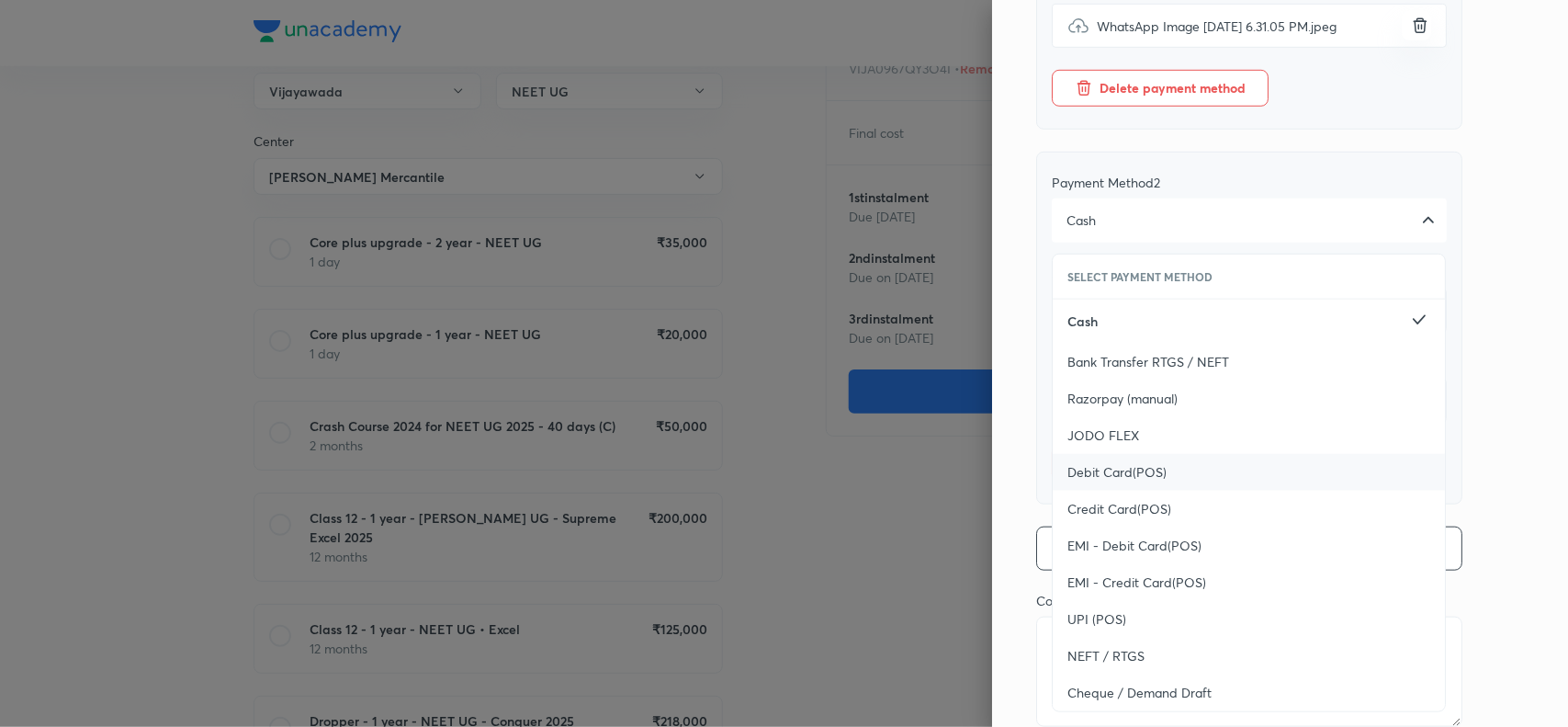
scroll to position [537, 0]
click at [1070, 627] on span "UPI (POS)" at bounding box center [1097, 617] width 59 height 19
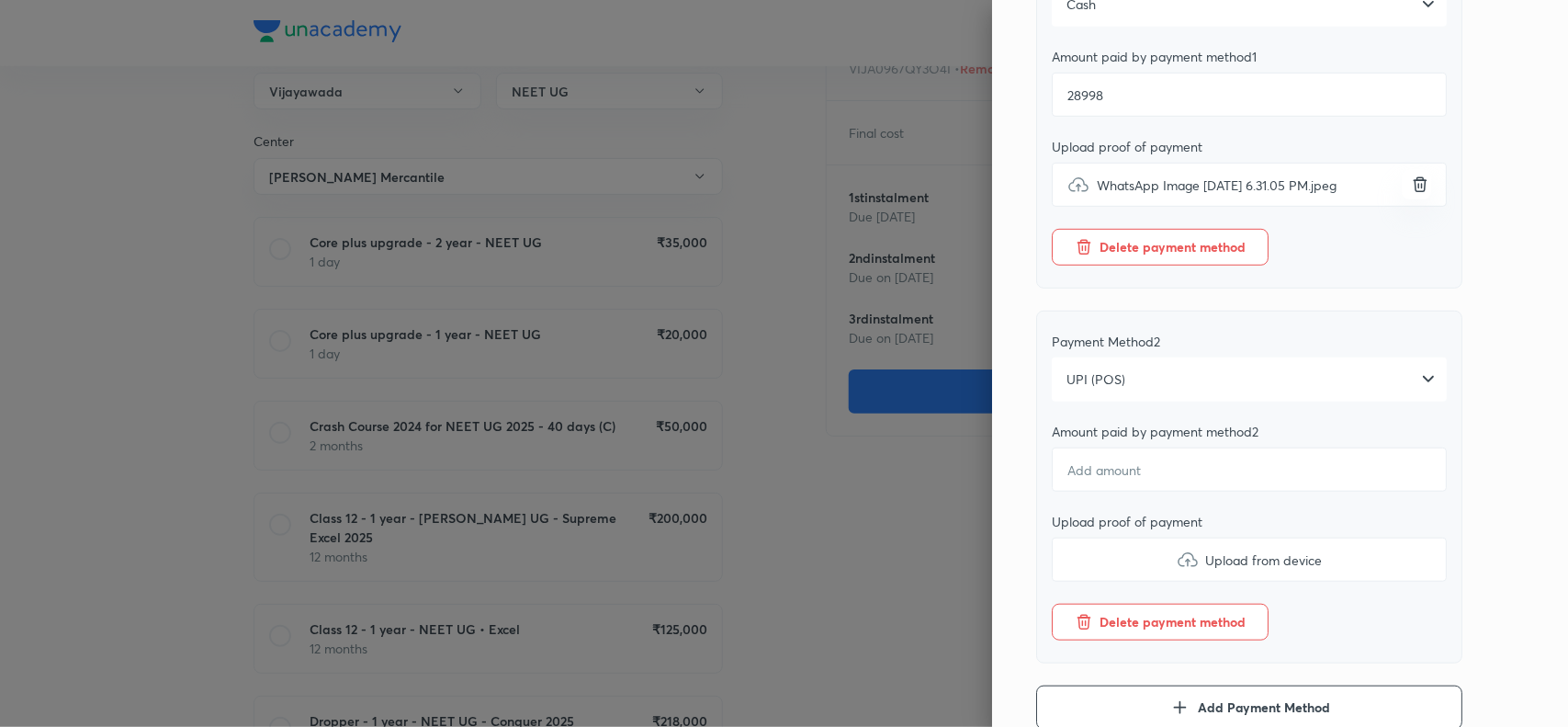
scroll to position [373, 0]
click at [1053, 495] on input "number" at bounding box center [1249, 473] width 395 height 44
type textarea "x"
type input "3"
type textarea "x"
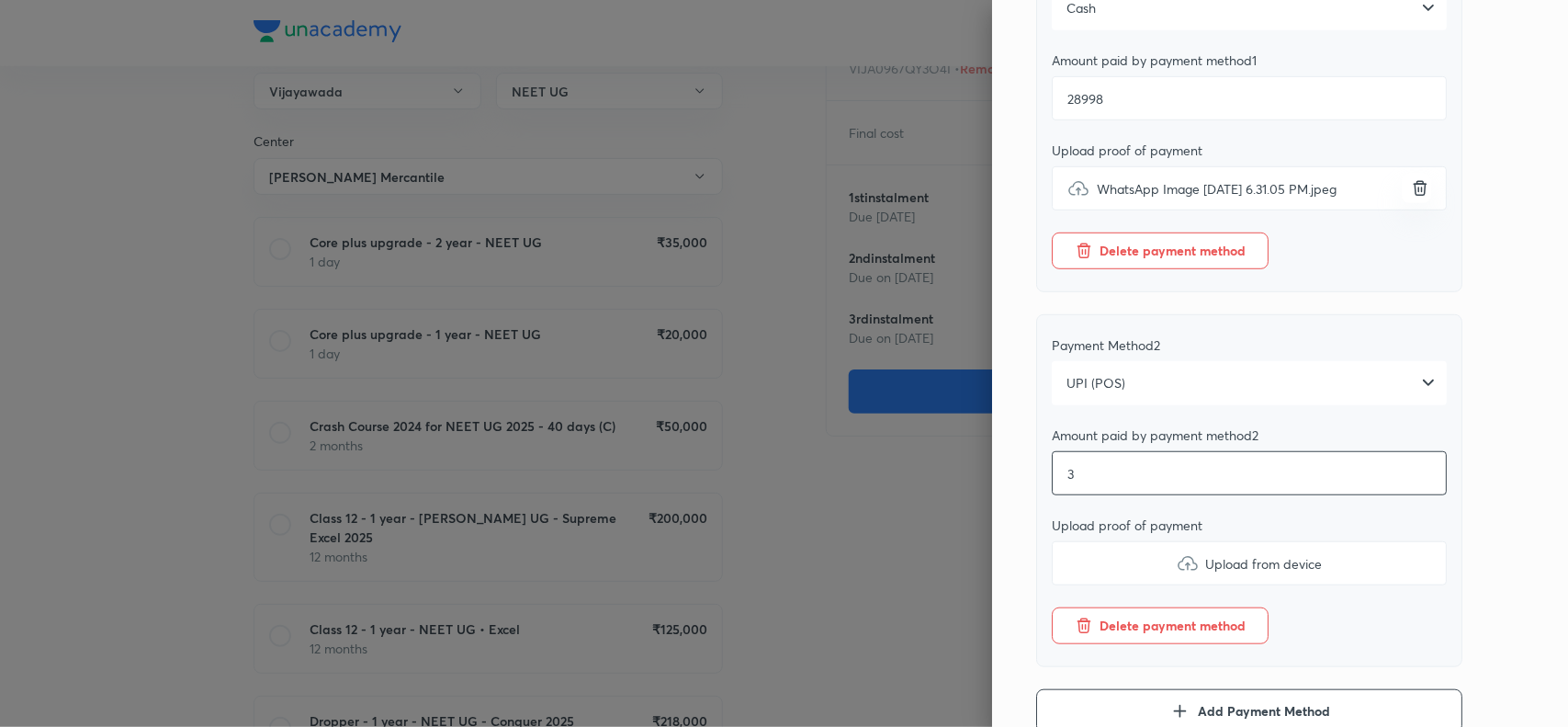
type input "37"
type textarea "x"
type input "370"
type textarea "x"
type input "370"
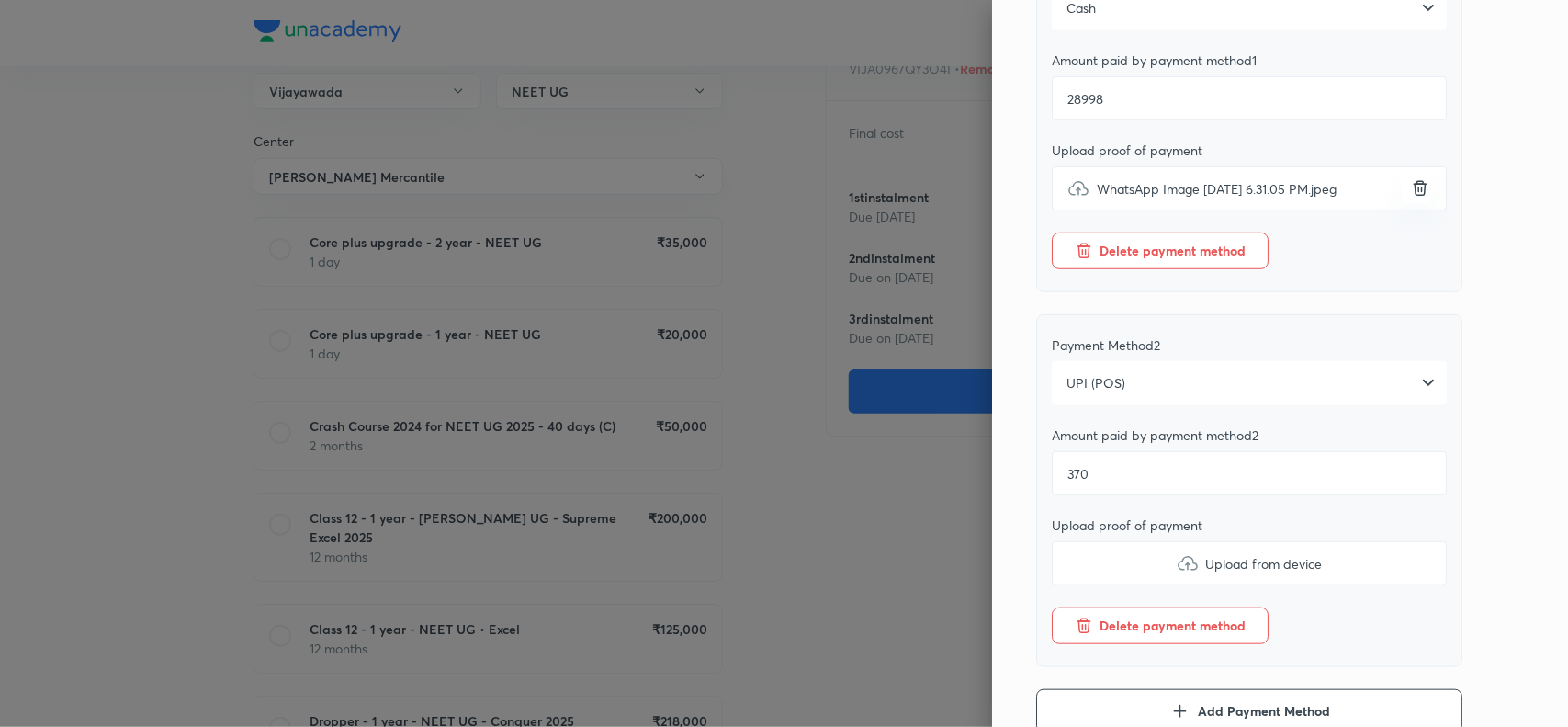
click at [1176, 575] on img at bounding box center [1187, 563] width 22 height 22
click at [0, 0] on input "Upload from device" at bounding box center [0, 0] width 0 height 0
type textarea "x"
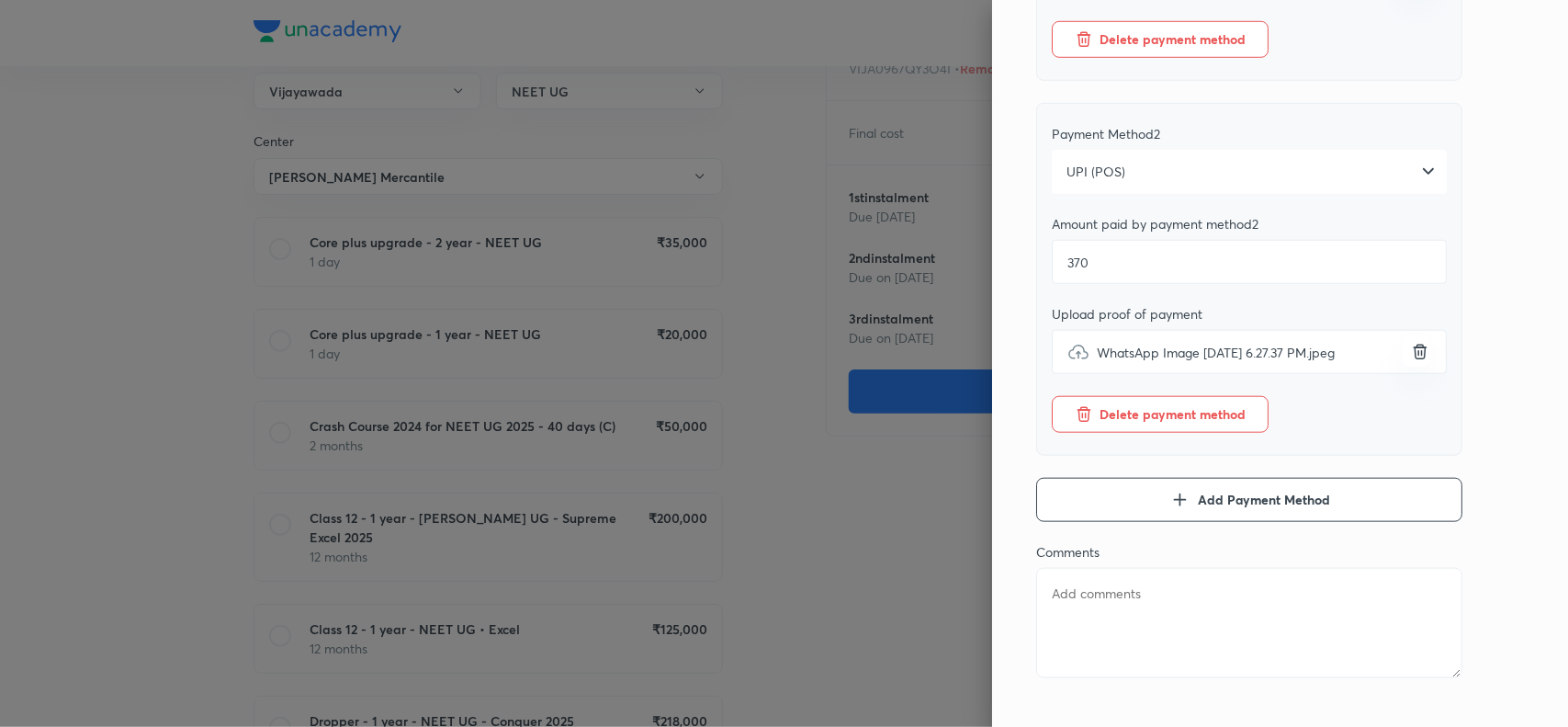
scroll to position [635, 0]
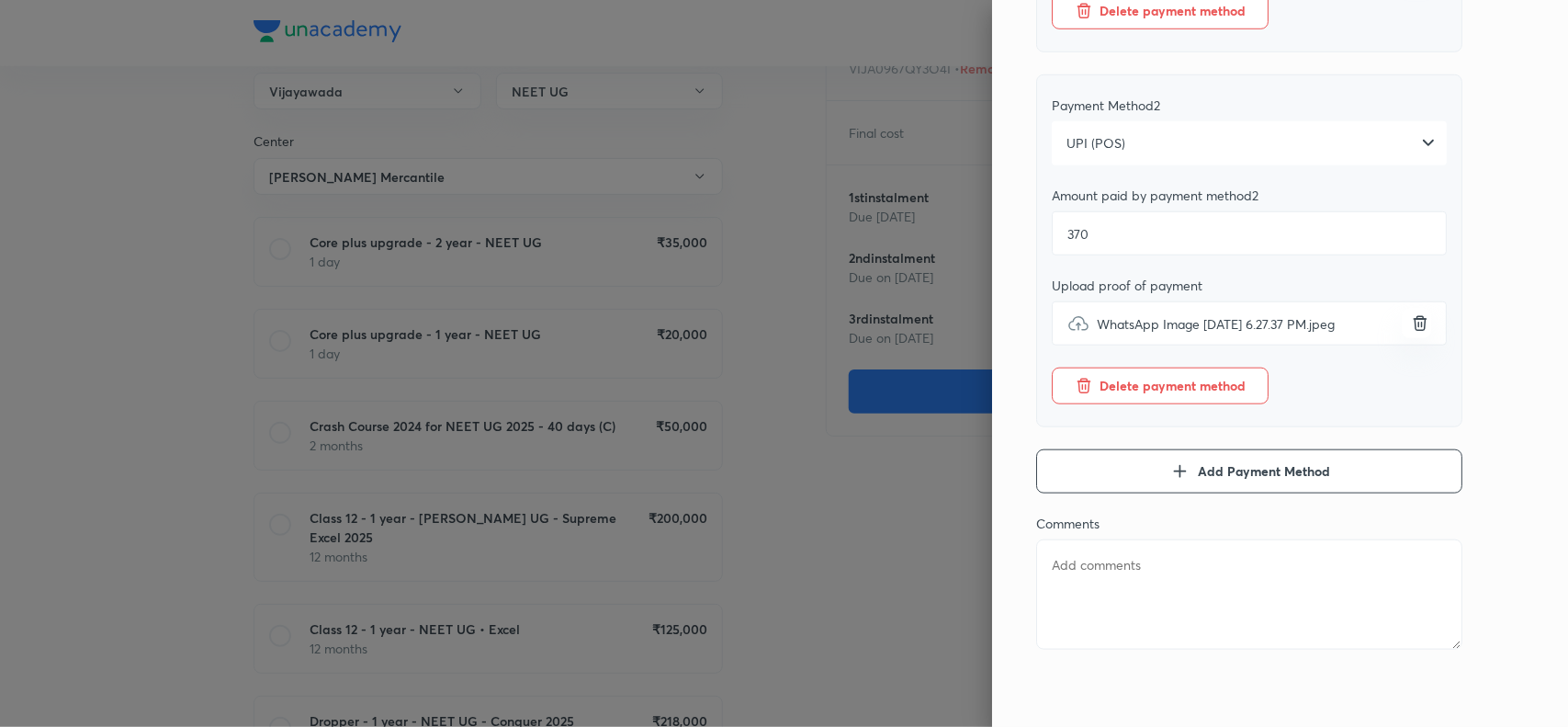
click at [1112, 559] on textarea at bounding box center [1249, 594] width 426 height 110
paste textarea "SHAIK JAINABI 29000 cash & 370 pos"
type textarea "SHAIK JAINABI 29000 cash & 370 pos"
type textarea "x"
click at [1240, 585] on textarea "SHAIK JAINABI 29000 cash & 370 pos" at bounding box center [1249, 594] width 426 height 110
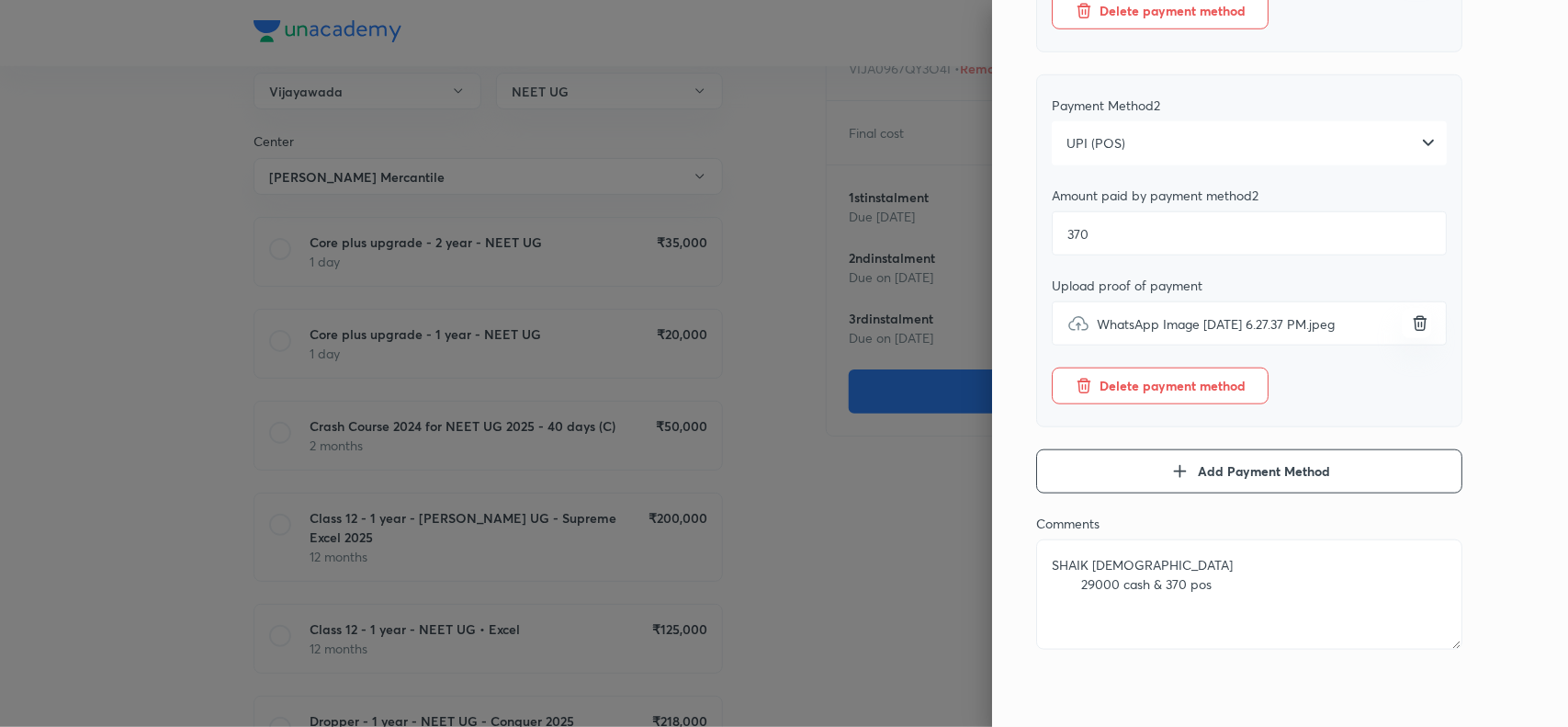
click at [1058, 585] on textarea "SHAIK JAINABI 29000 cash & 370 pos" at bounding box center [1249, 594] width 426 height 110
type textarea "SHAIK JAINABI 29000 cash & 370 pos"
type textarea "x"
type textarea "SHAIK JAINABI29000 cash & 370 pos"
type textarea "x"
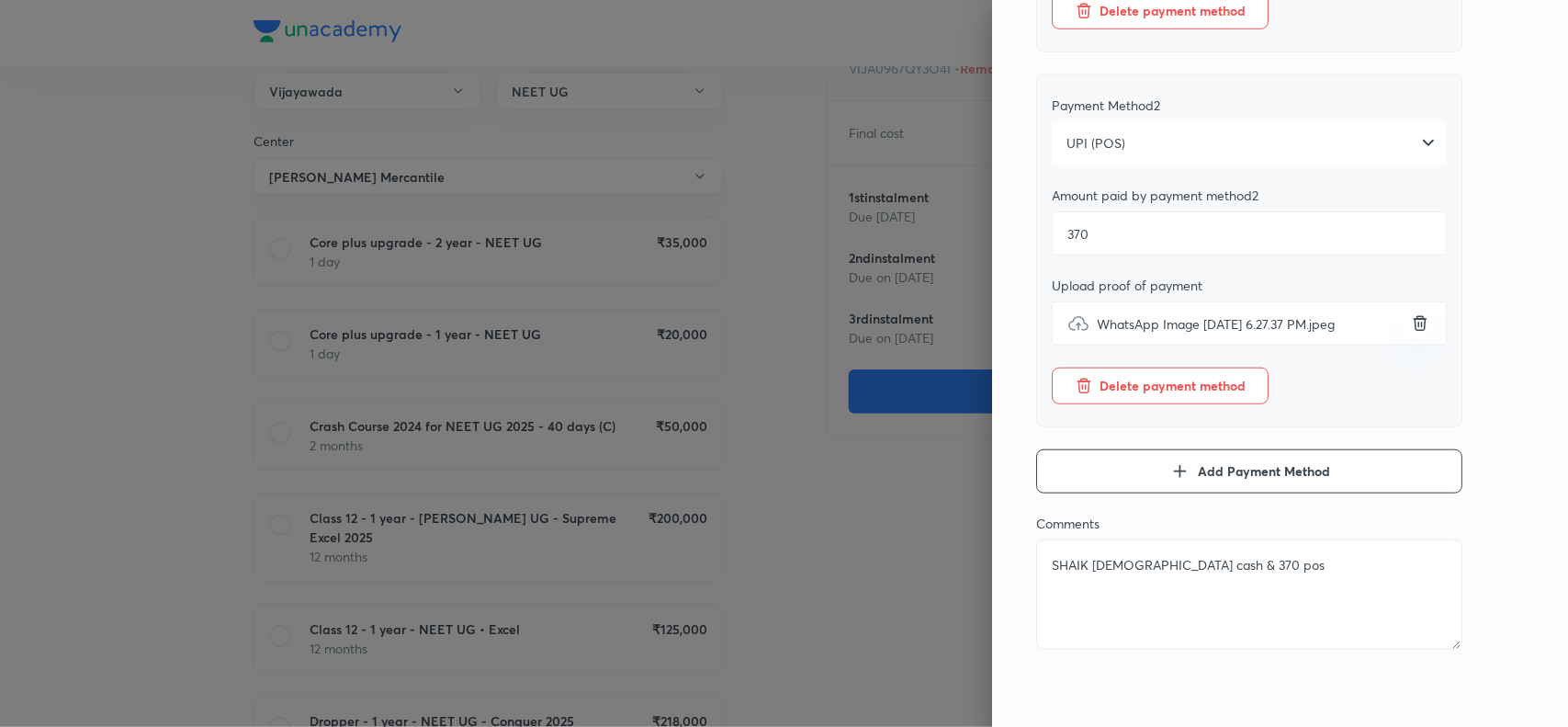
type textarea "SHAIK JAINABI 29000 cash & 370 pos"
type textarea "x"
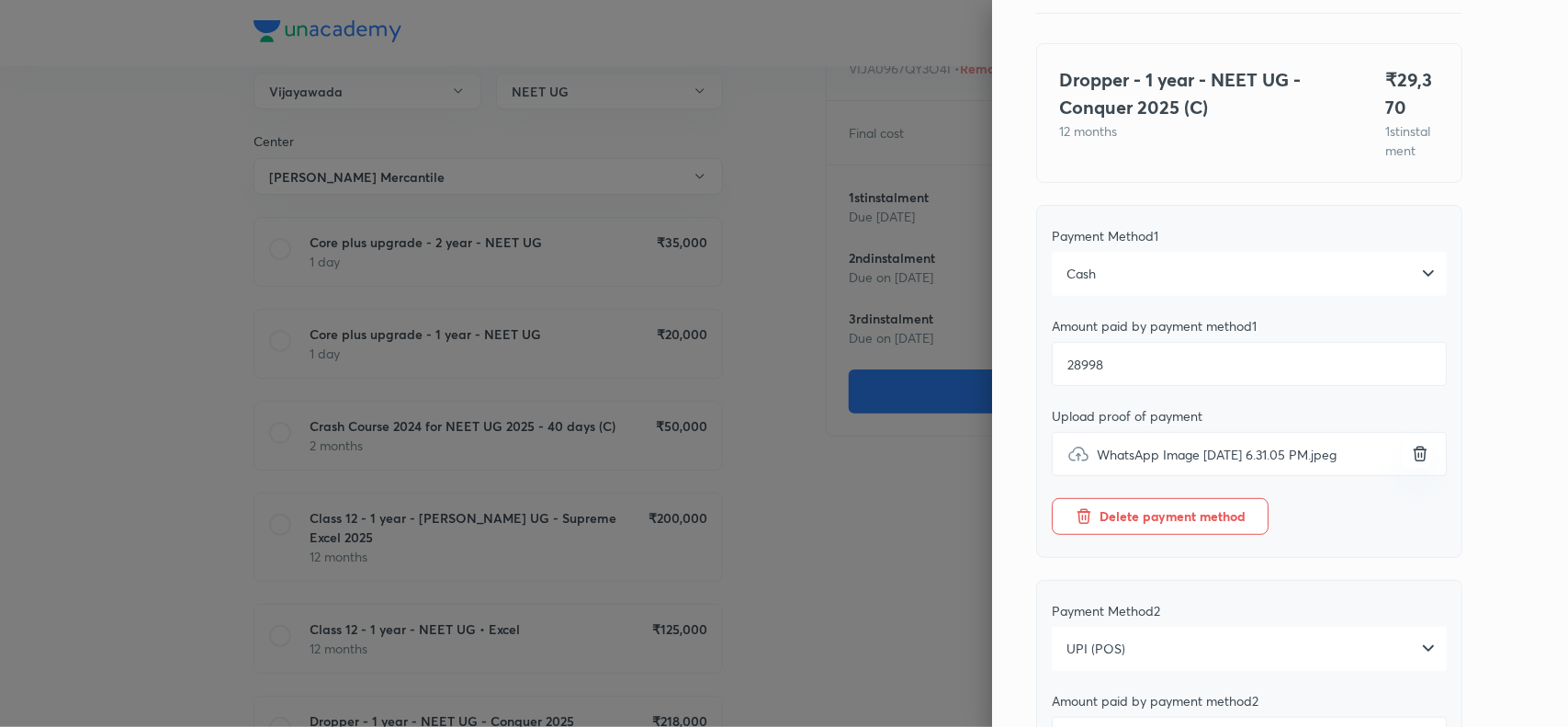
scroll to position [0, 0]
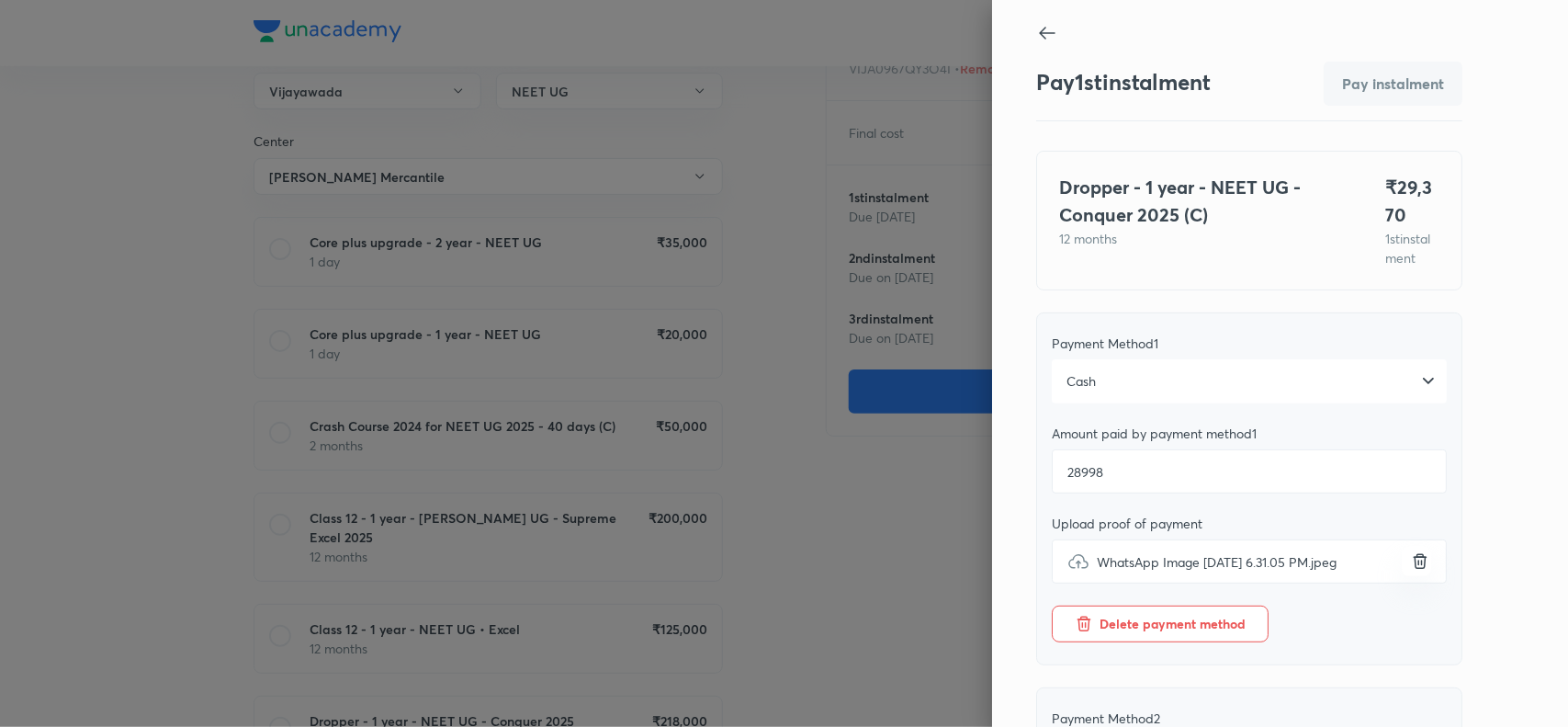
type textarea "SHAIK JAINABI 29000 cash & 370 pos"
click at [1140, 493] on input "28998" at bounding box center [1249, 471] width 395 height 44
type textarea "x"
type input "2899"
type textarea "x"
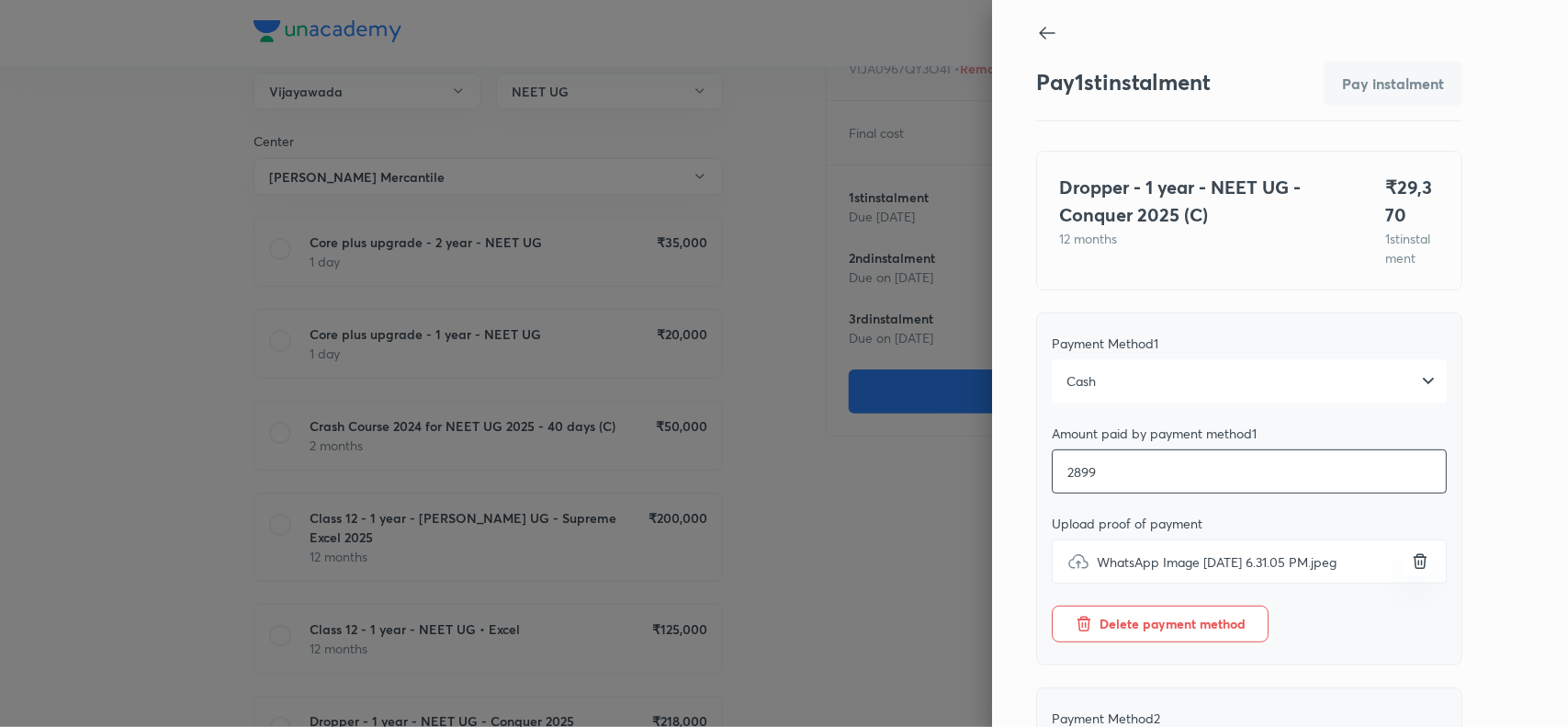
type input "289"
type textarea "x"
type input "28"
type textarea "x"
type input "2"
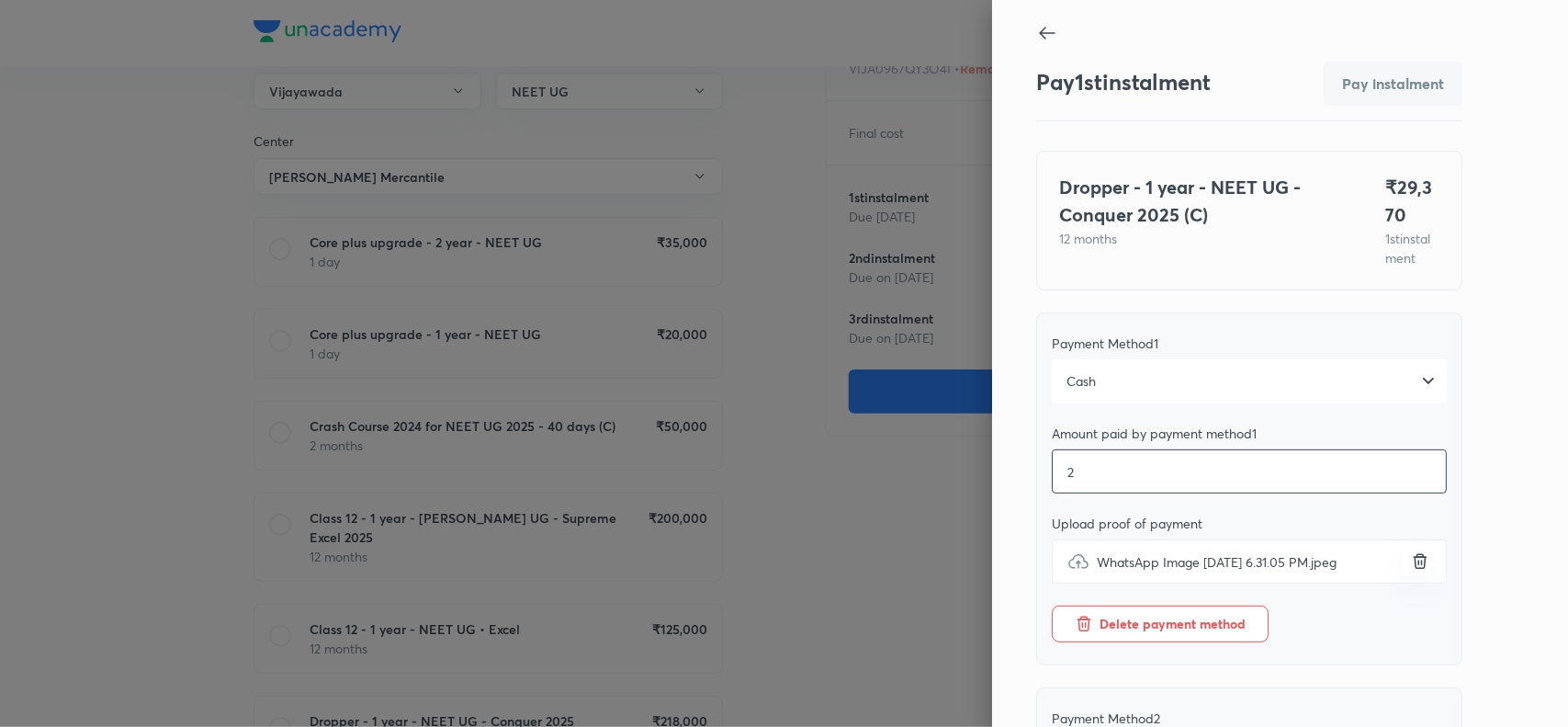
type textarea "x"
type input "29"
type textarea "x"
type input "290"
type textarea "x"
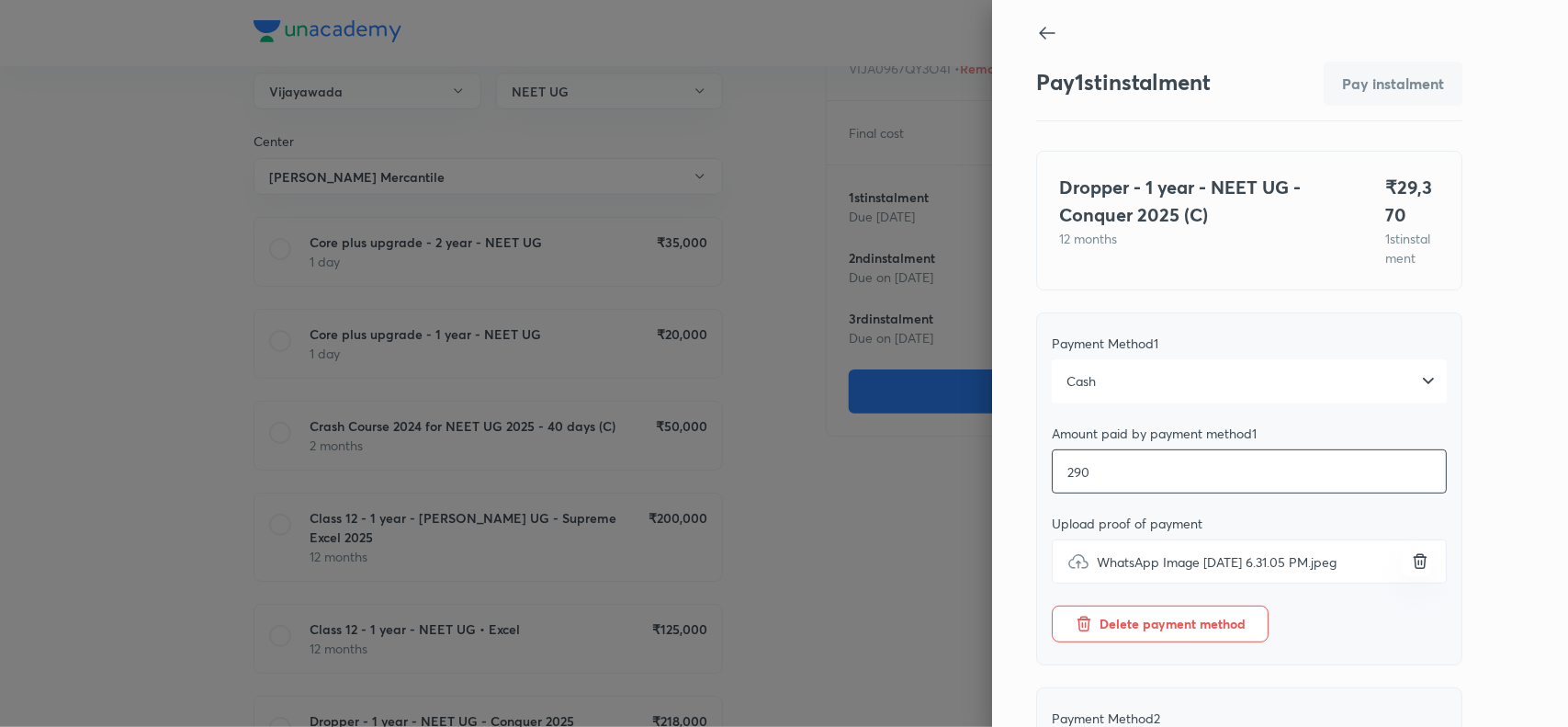
type input "2900"
type textarea "x"
type input "29000"
type textarea "x"
type input "29000"
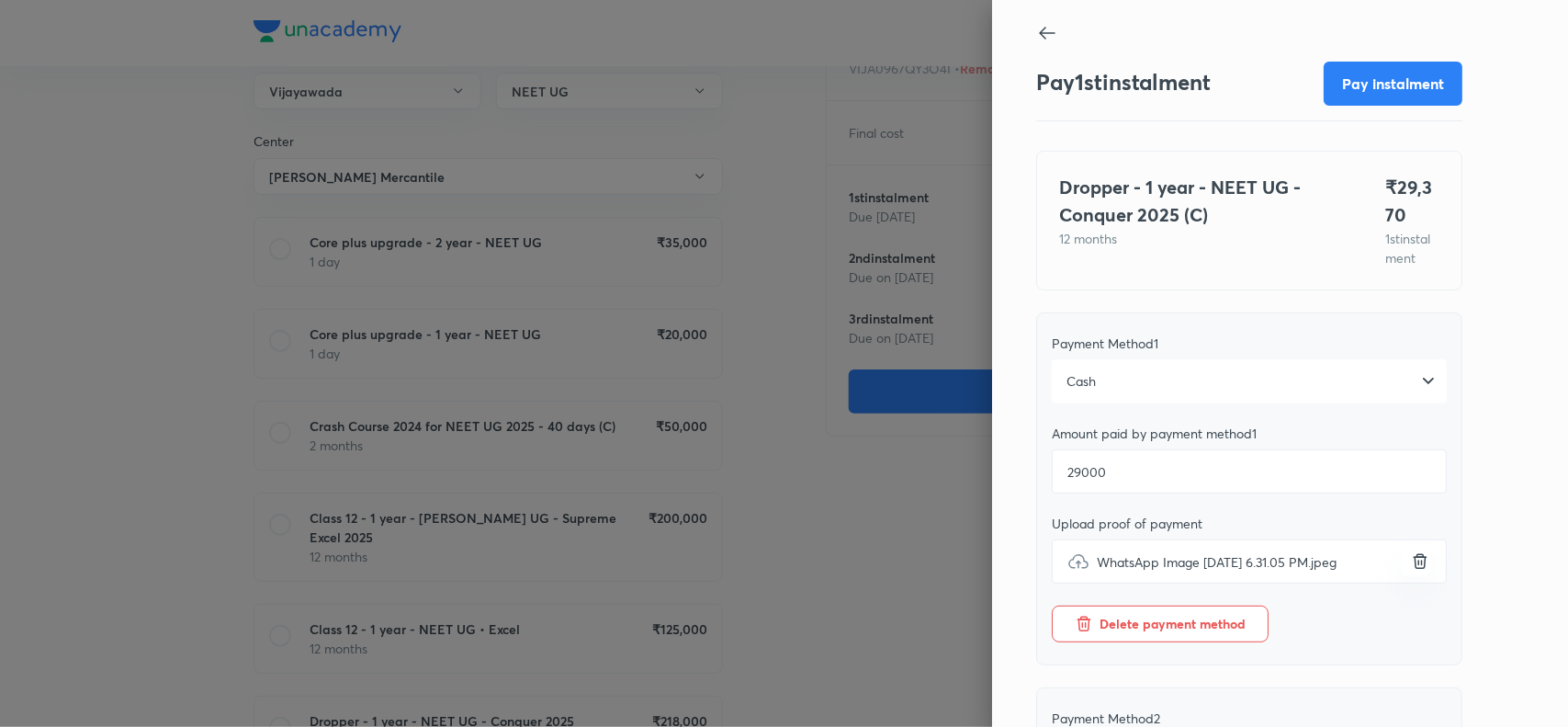
click at [1517, 476] on div "Pay 1 st instalment Pay instalment Dropper - 1 year - NEET UG - Conquer 2025 (C…" at bounding box center [1279, 364] width 576 height 727
click at [1366, 89] on button "Pay instalment" at bounding box center [1392, 82] width 138 height 44
type textarea "x"
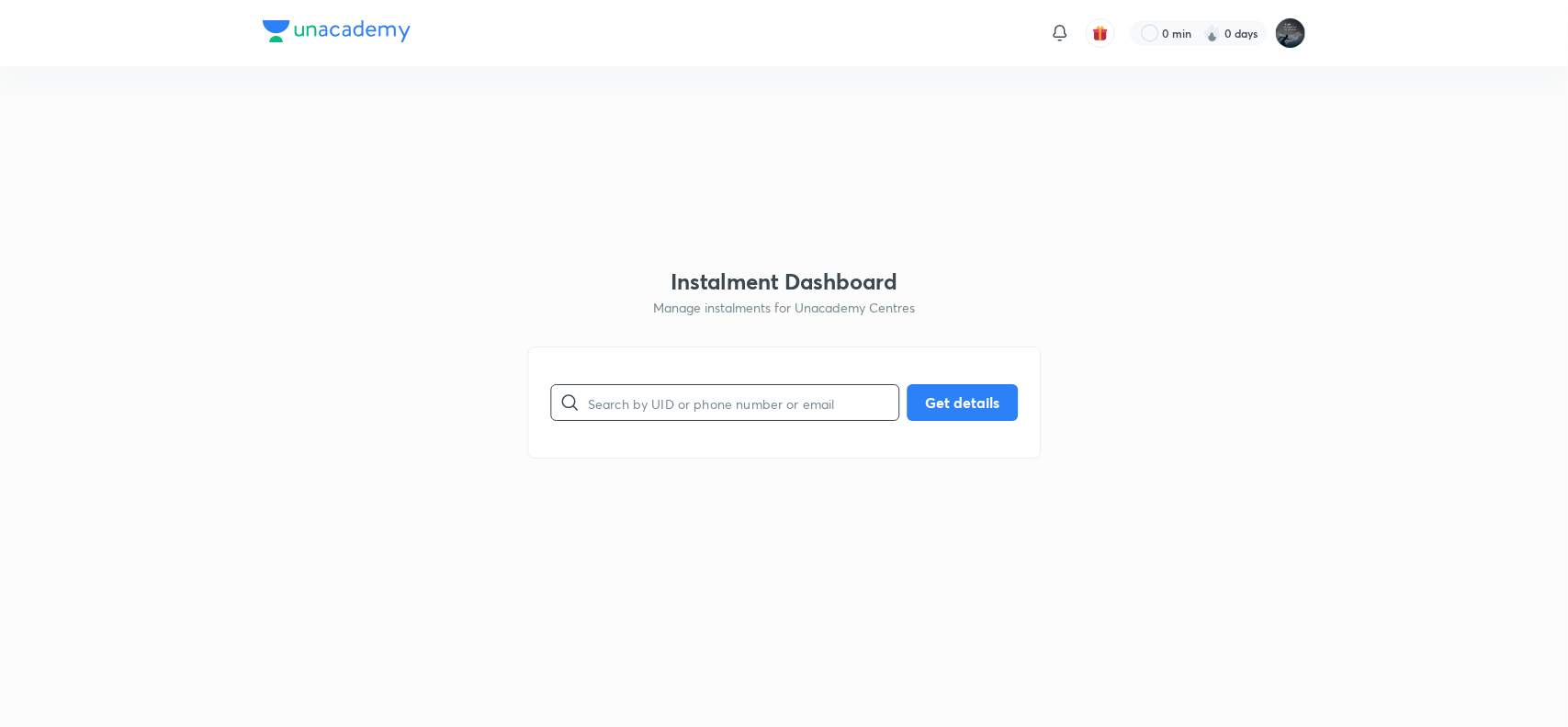
click at [655, 406] on input "text" at bounding box center [743, 403] width 310 height 47
paste input "[EMAIL_ADDRESS][DOMAIN_NAME]"
type input "[EMAIL_ADDRESS][DOMAIN_NAME]"
click at [916, 396] on button "Get details" at bounding box center [961, 400] width 111 height 36
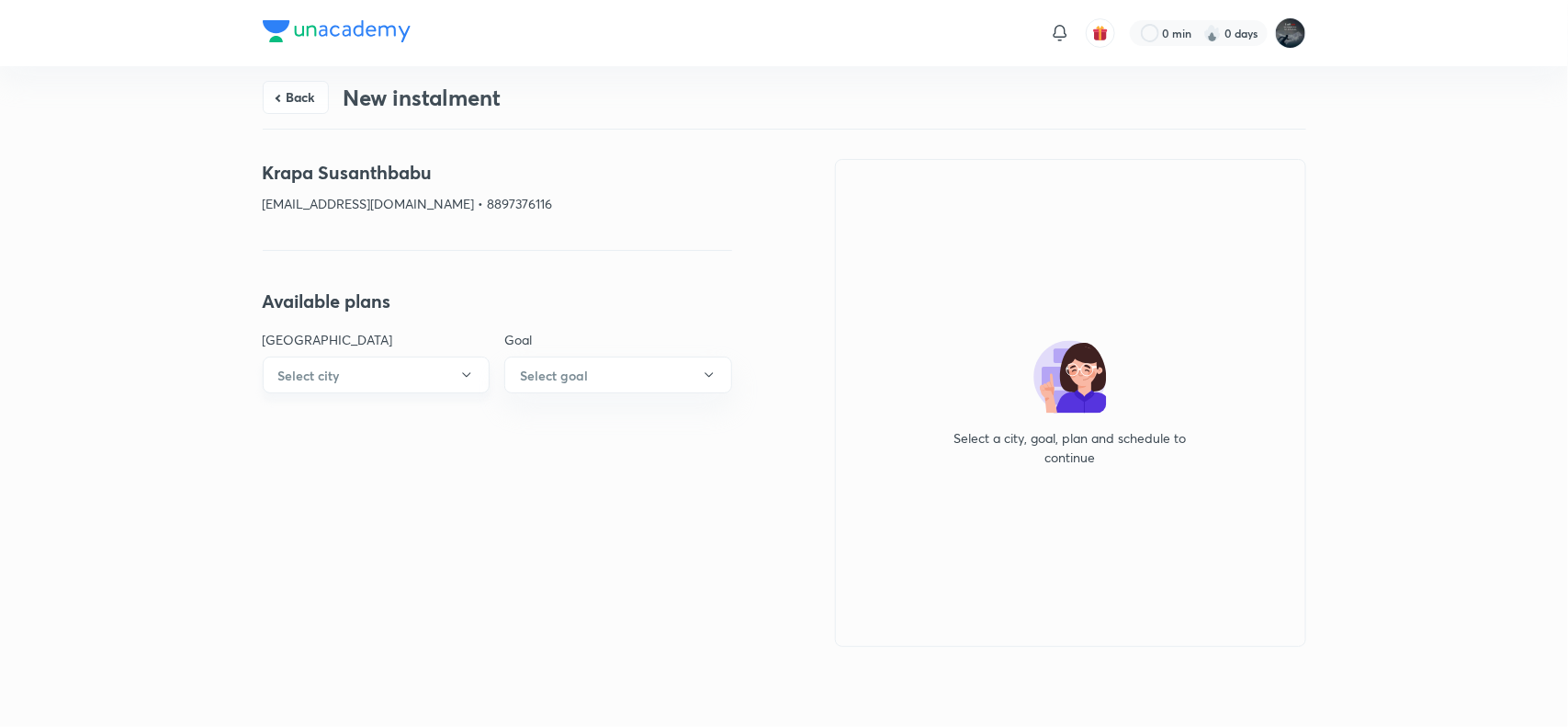
click at [448, 378] on button "Select city" at bounding box center [377, 374] width 228 height 36
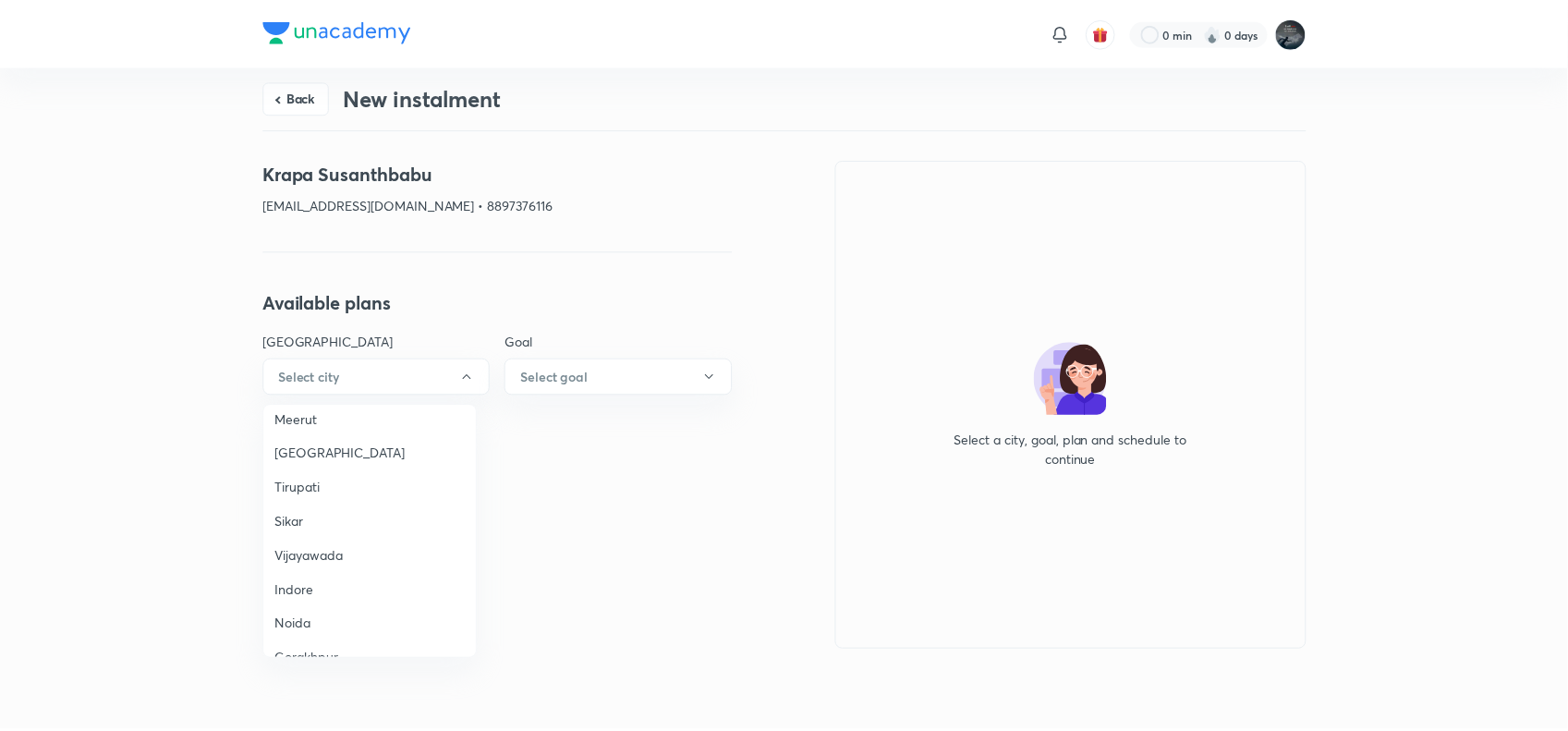
scroll to position [1231, 0]
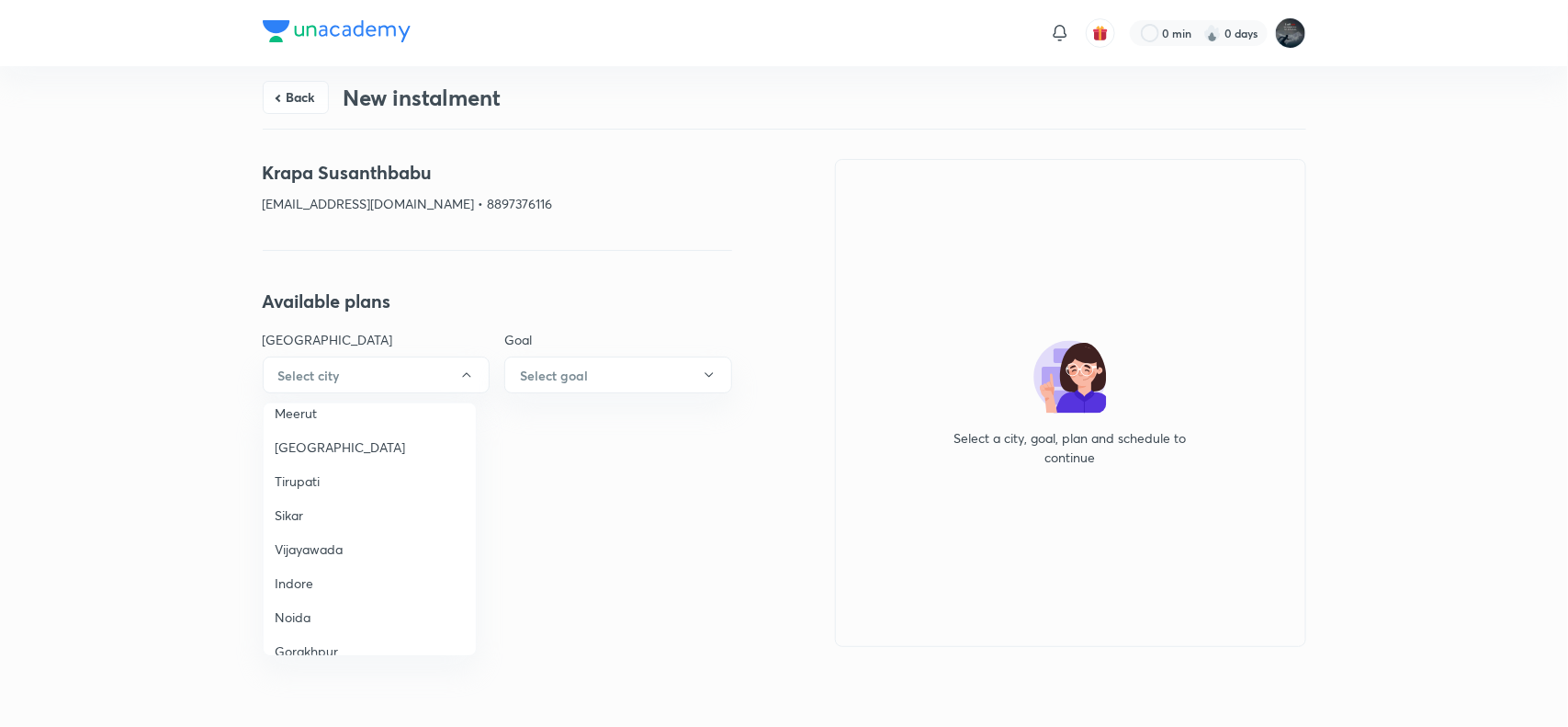
click at [314, 539] on span "Vijayawada" at bounding box center [370, 549] width 190 height 20
click at [563, 367] on h6 "Select goal" at bounding box center [553, 375] width 68 height 20
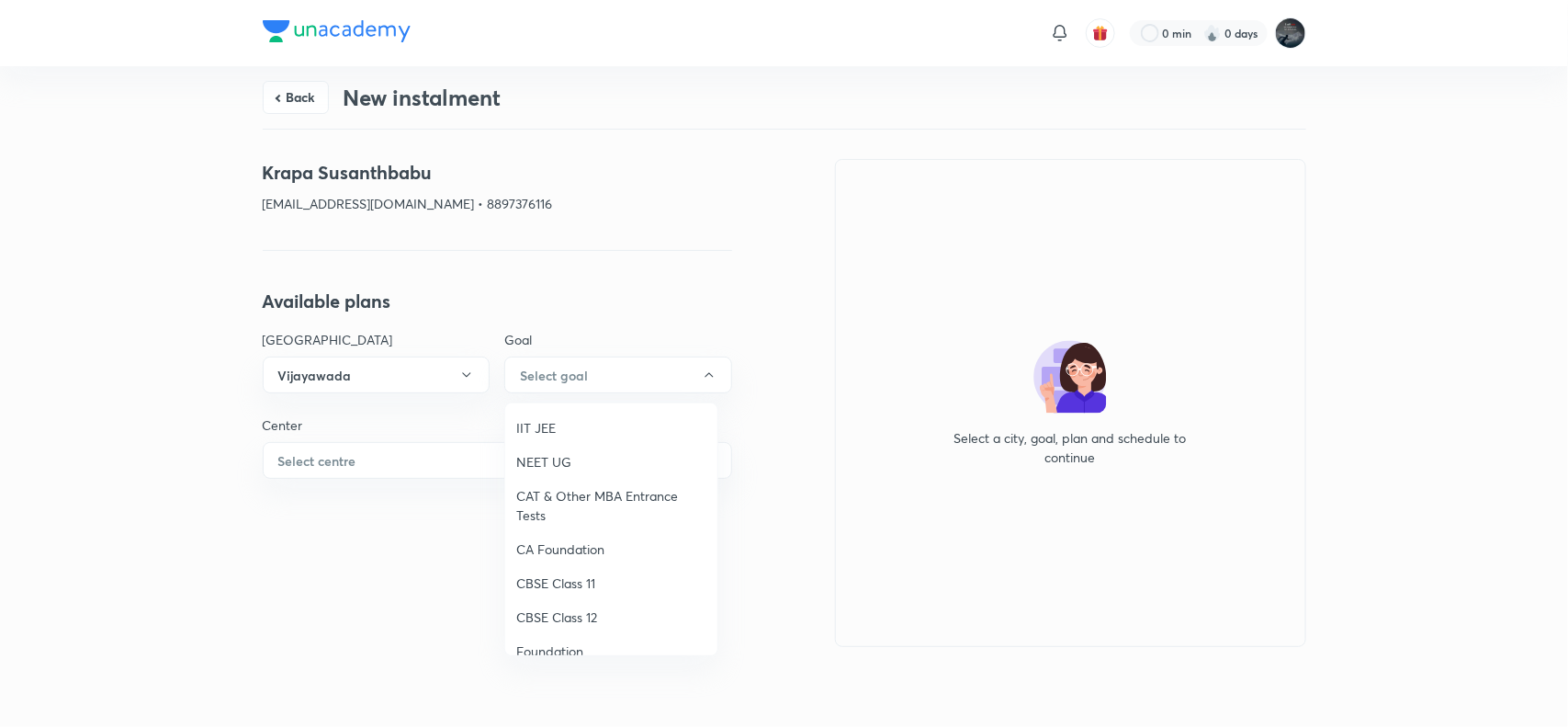
click at [524, 425] on span "IIT JEE" at bounding box center [612, 428] width 190 height 20
click at [389, 460] on button "Select centre" at bounding box center [498, 460] width 469 height 36
click at [318, 510] on span "[PERSON_NAME] Mercantile" at bounding box center [370, 514] width 190 height 20
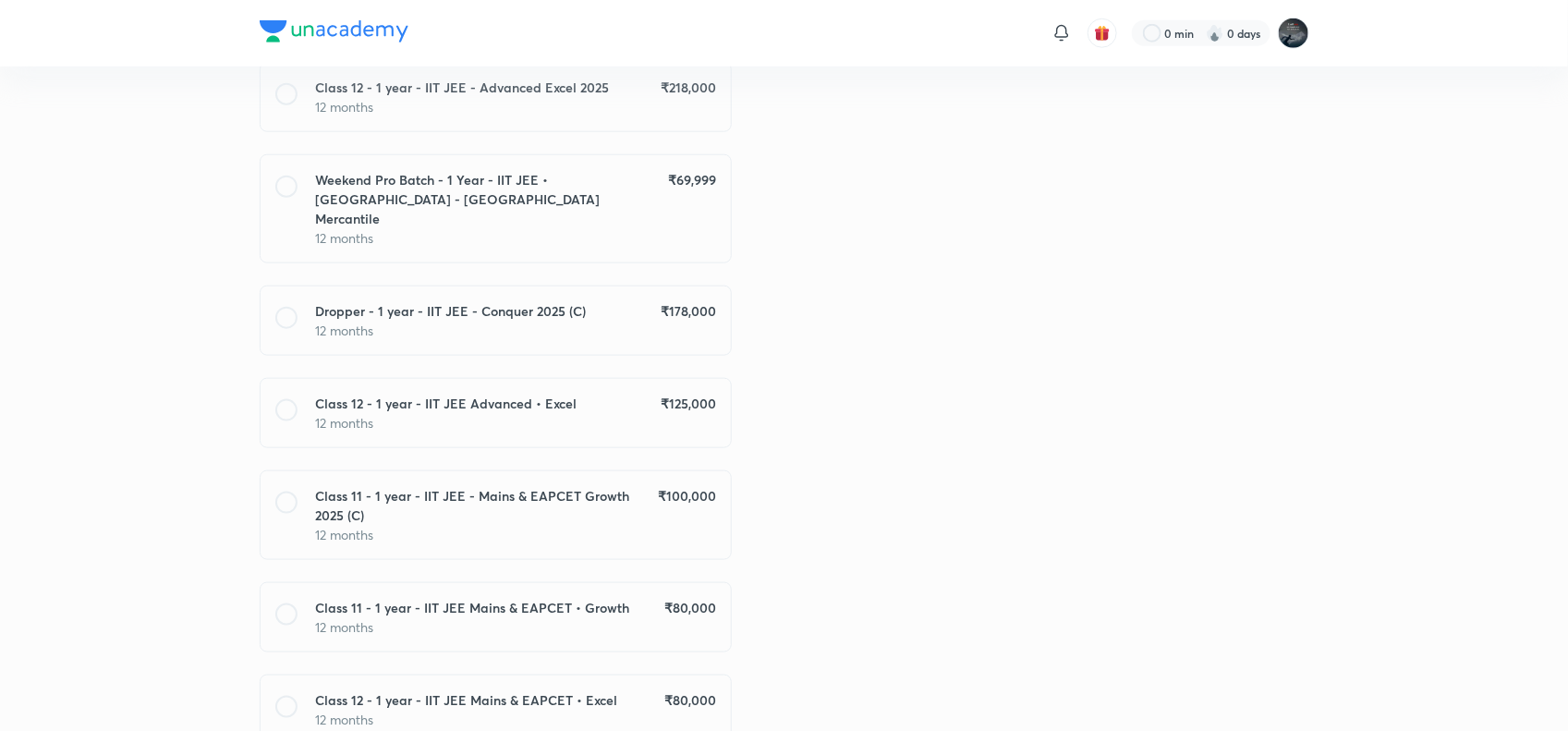
scroll to position [813, 0]
click at [616, 319] on p "12 months" at bounding box center [516, 329] width 400 height 20
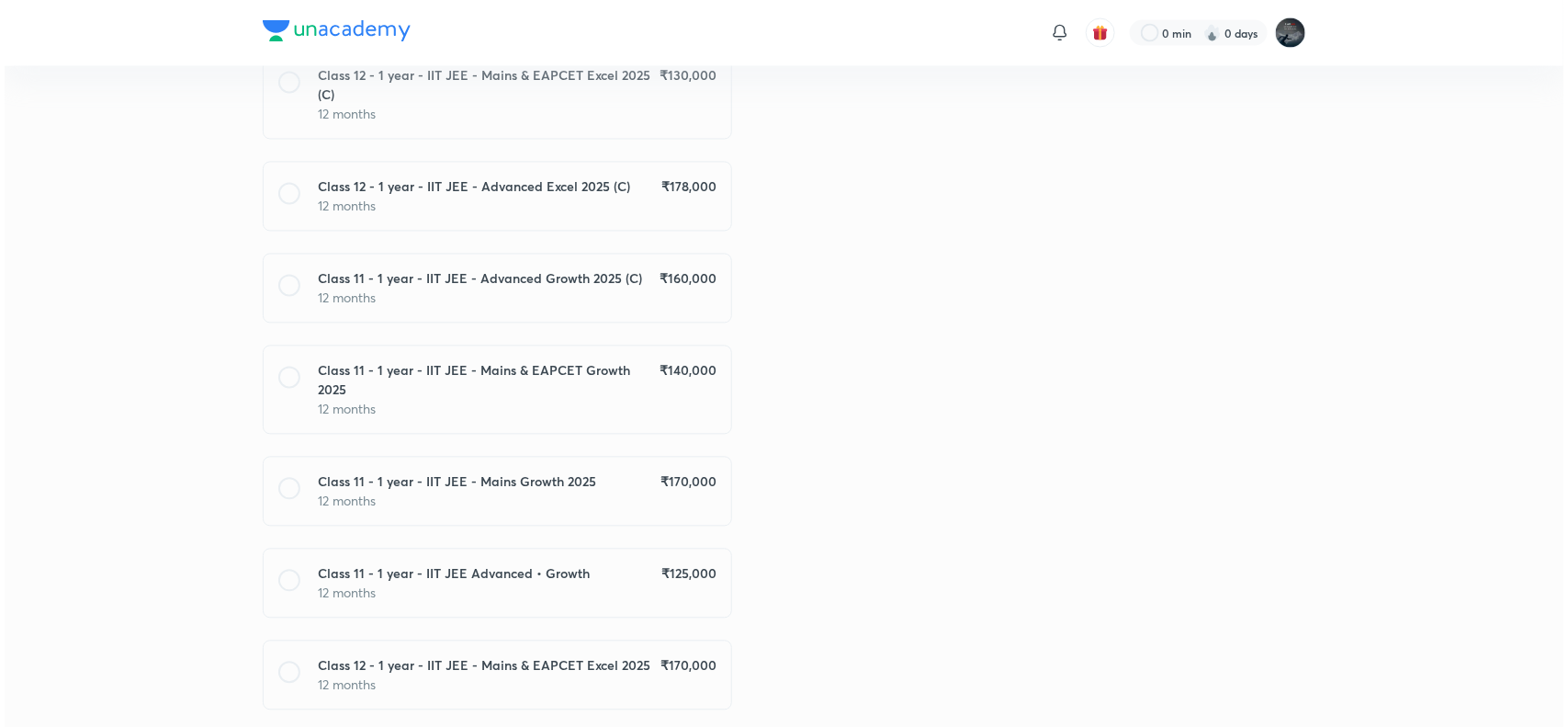
scroll to position [1815, 0]
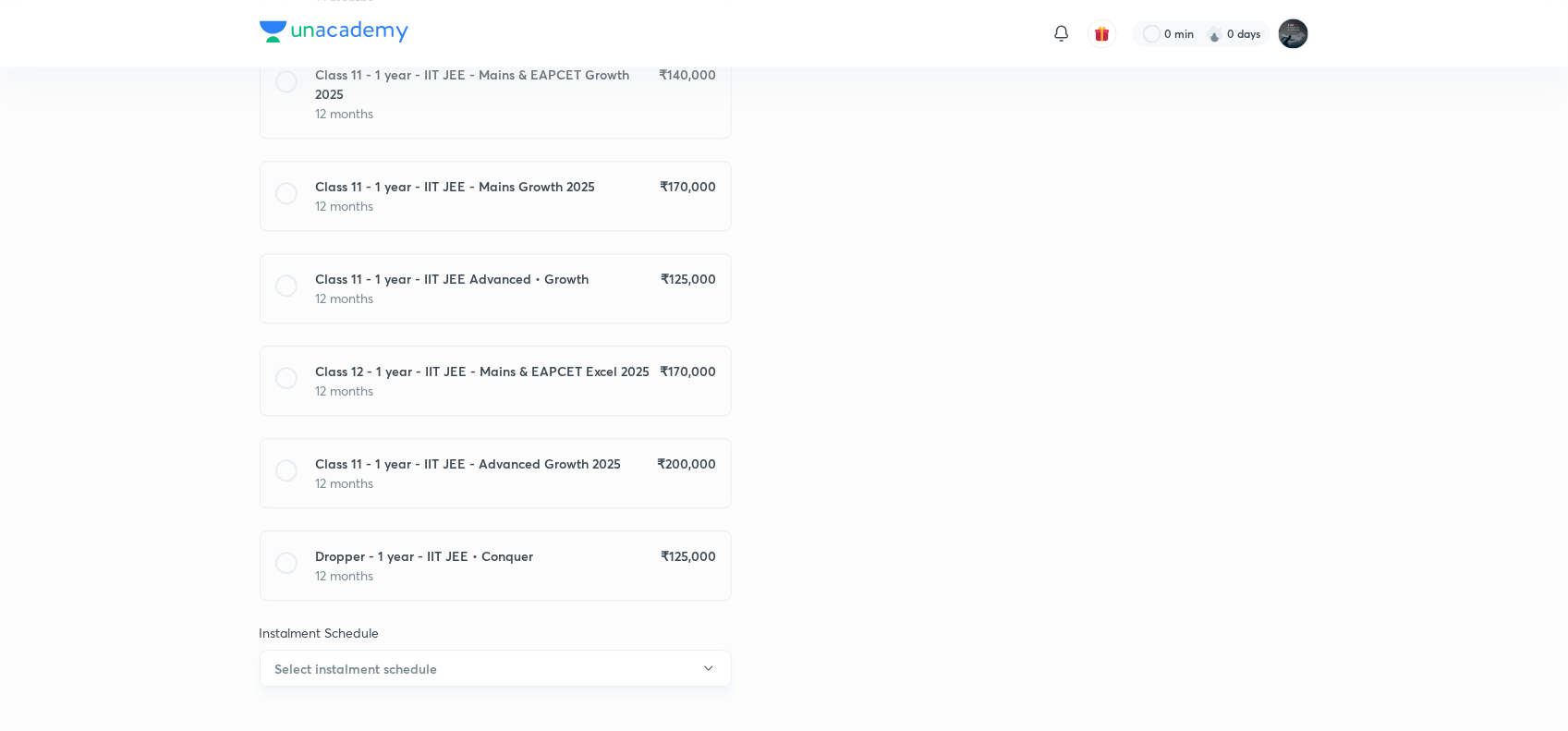
click at [551, 650] on button "Select instalment schedule" at bounding box center [496, 668] width 472 height 37
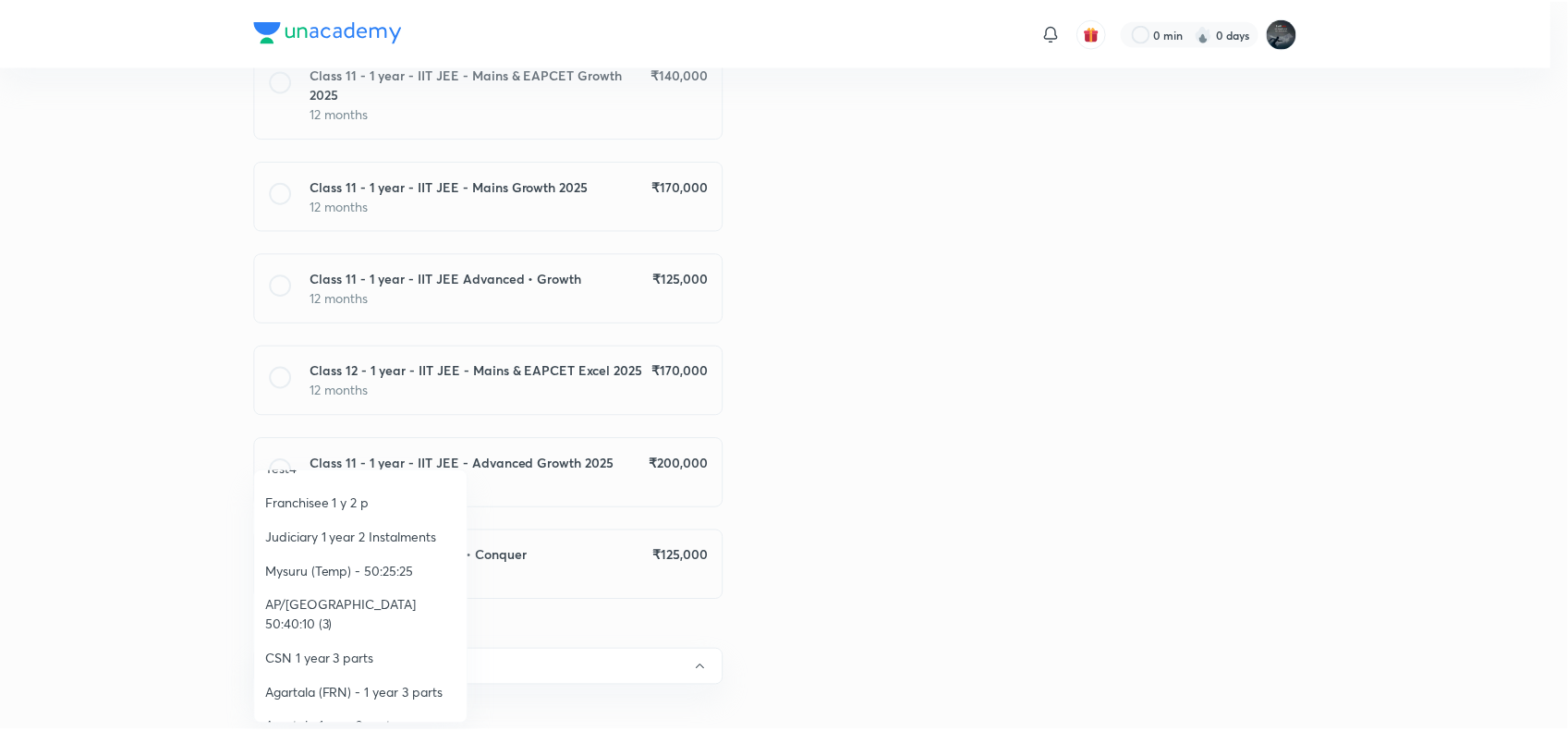
scroll to position [269, 0]
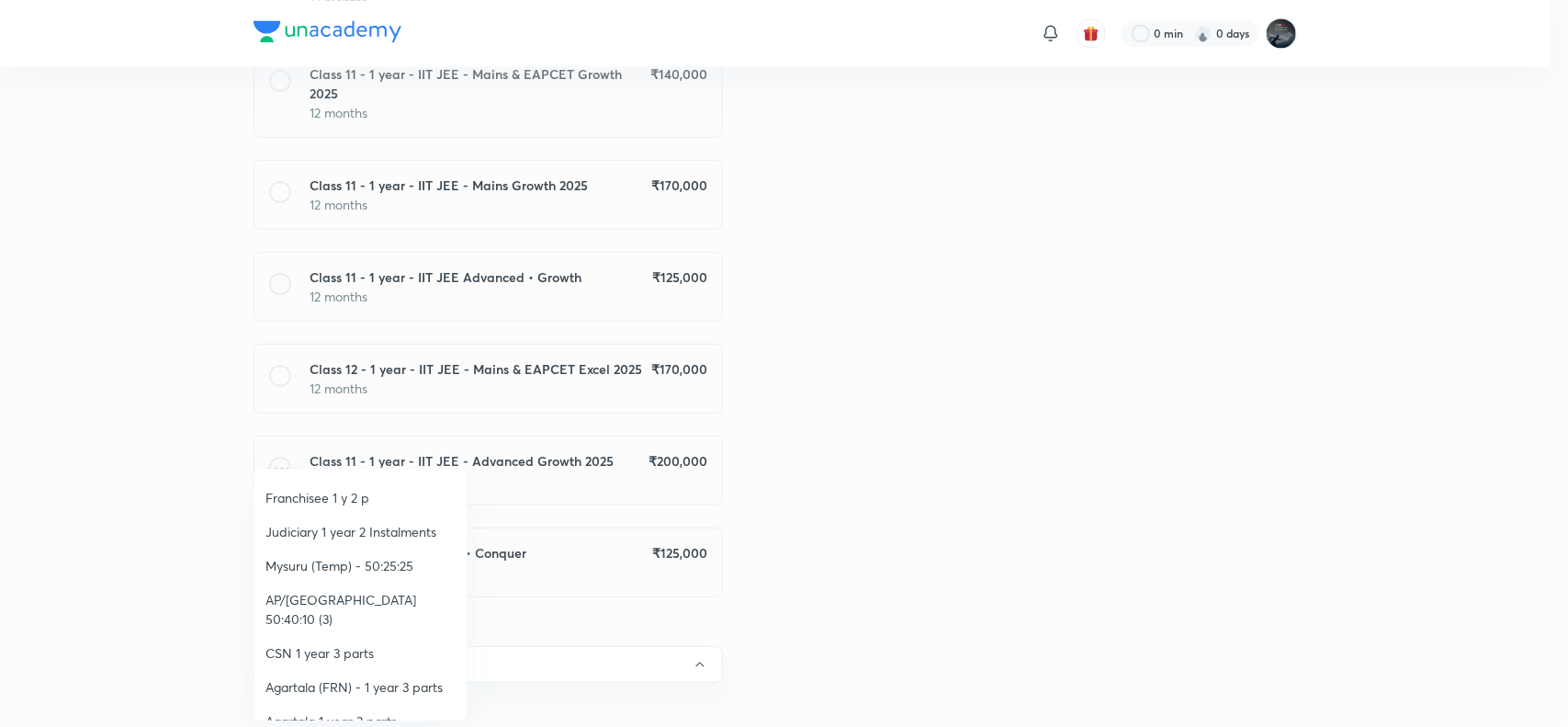
click at [386, 593] on span "AP/[GEOGRAPHIC_DATA] 50:40:10 (3)" at bounding box center [360, 609] width 190 height 38
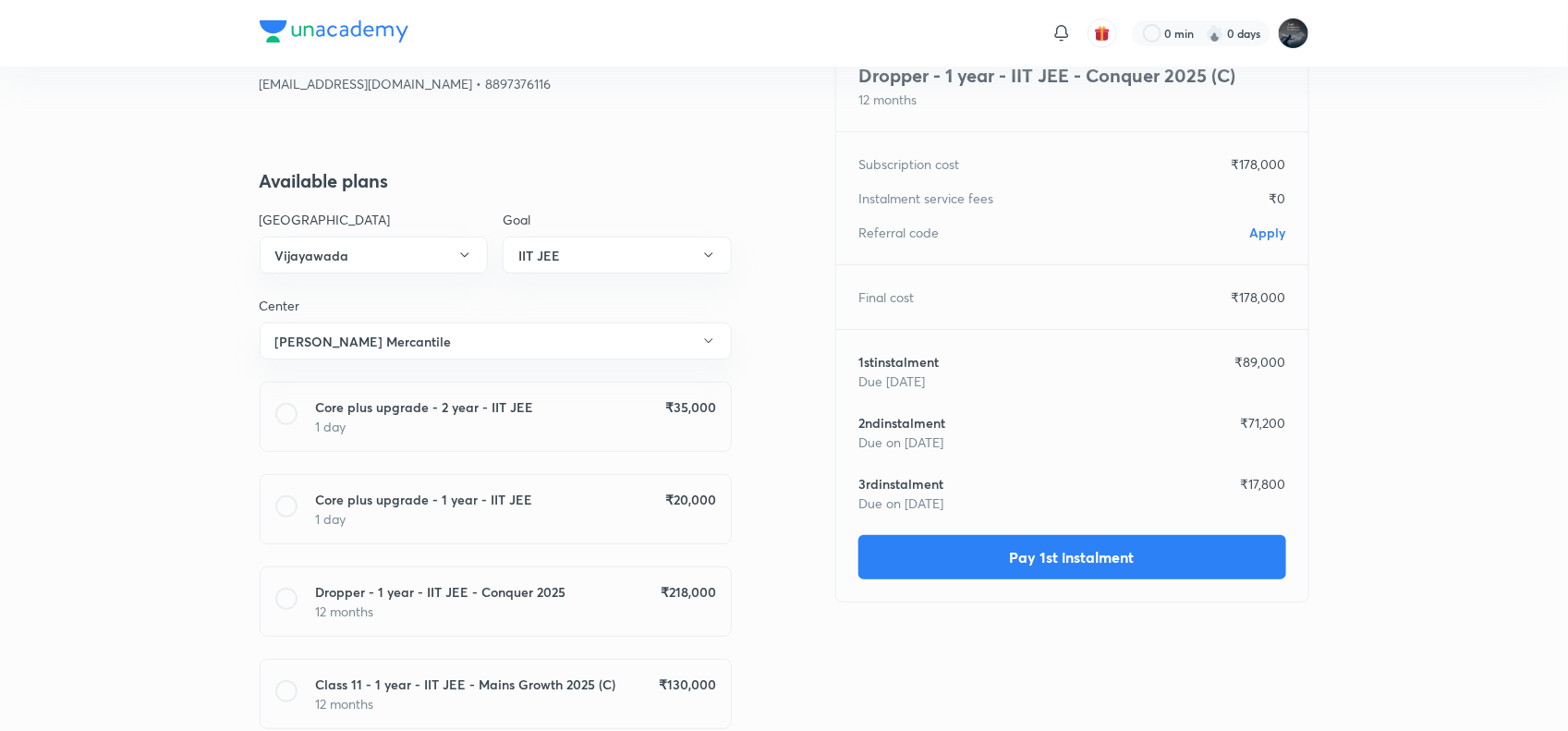
scroll to position [83, 0]
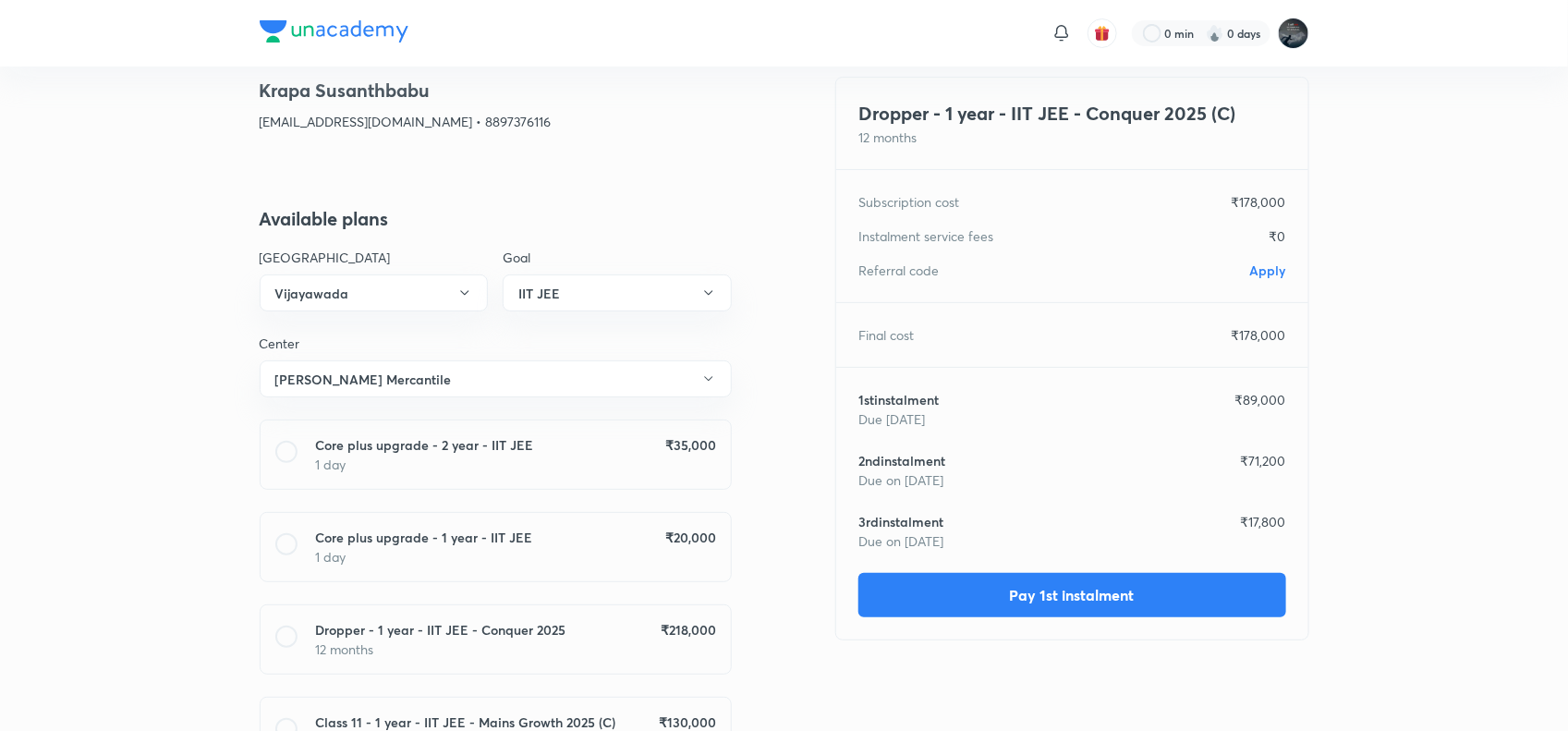
click at [1274, 273] on span "Apply" at bounding box center [1269, 271] width 36 height 18
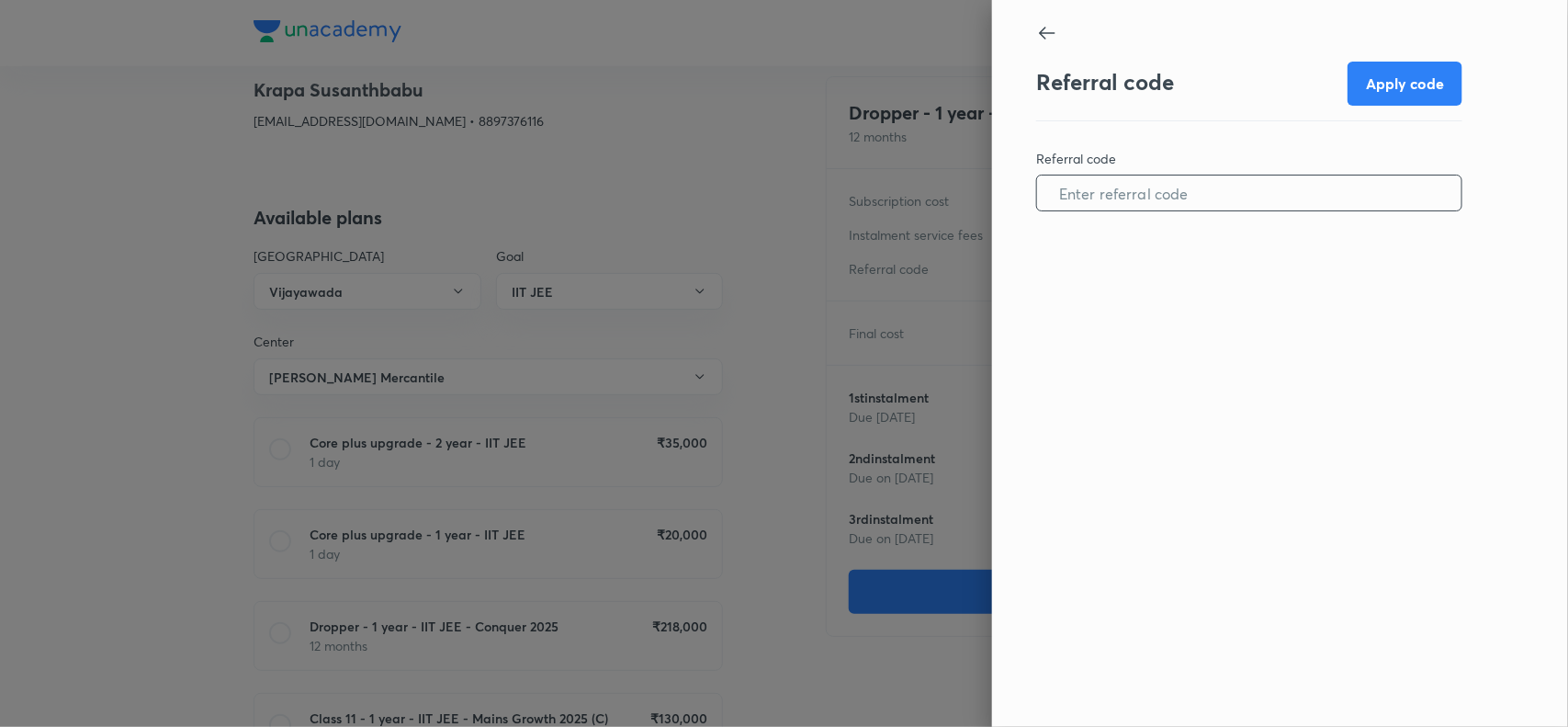
paste input "VIJA0966YOXW8C"
click at [1160, 209] on input "text" at bounding box center [1249, 194] width 424 height 47
type input "VIJA0966YOXW8C"
click at [1435, 71] on button "Apply code" at bounding box center [1404, 82] width 115 height 44
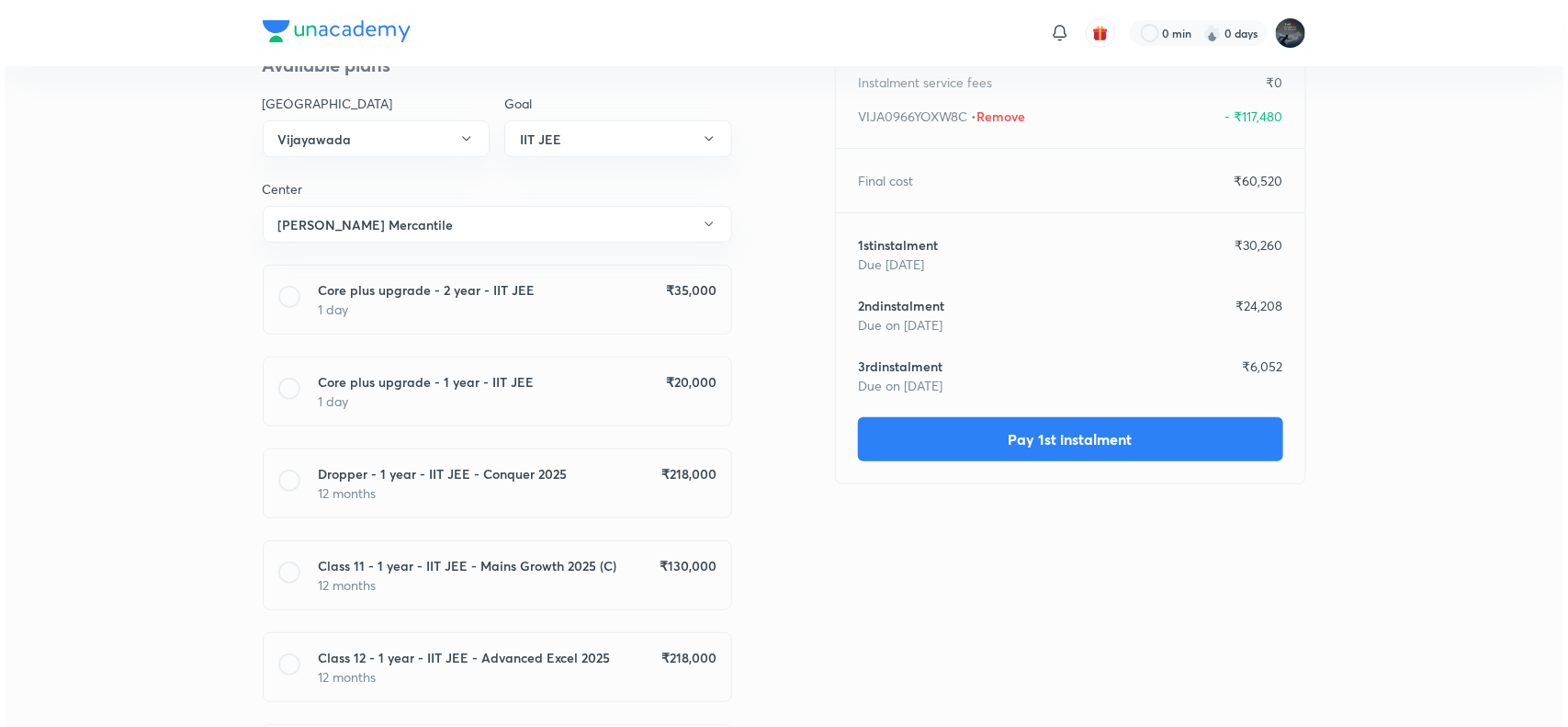
scroll to position [236, 0]
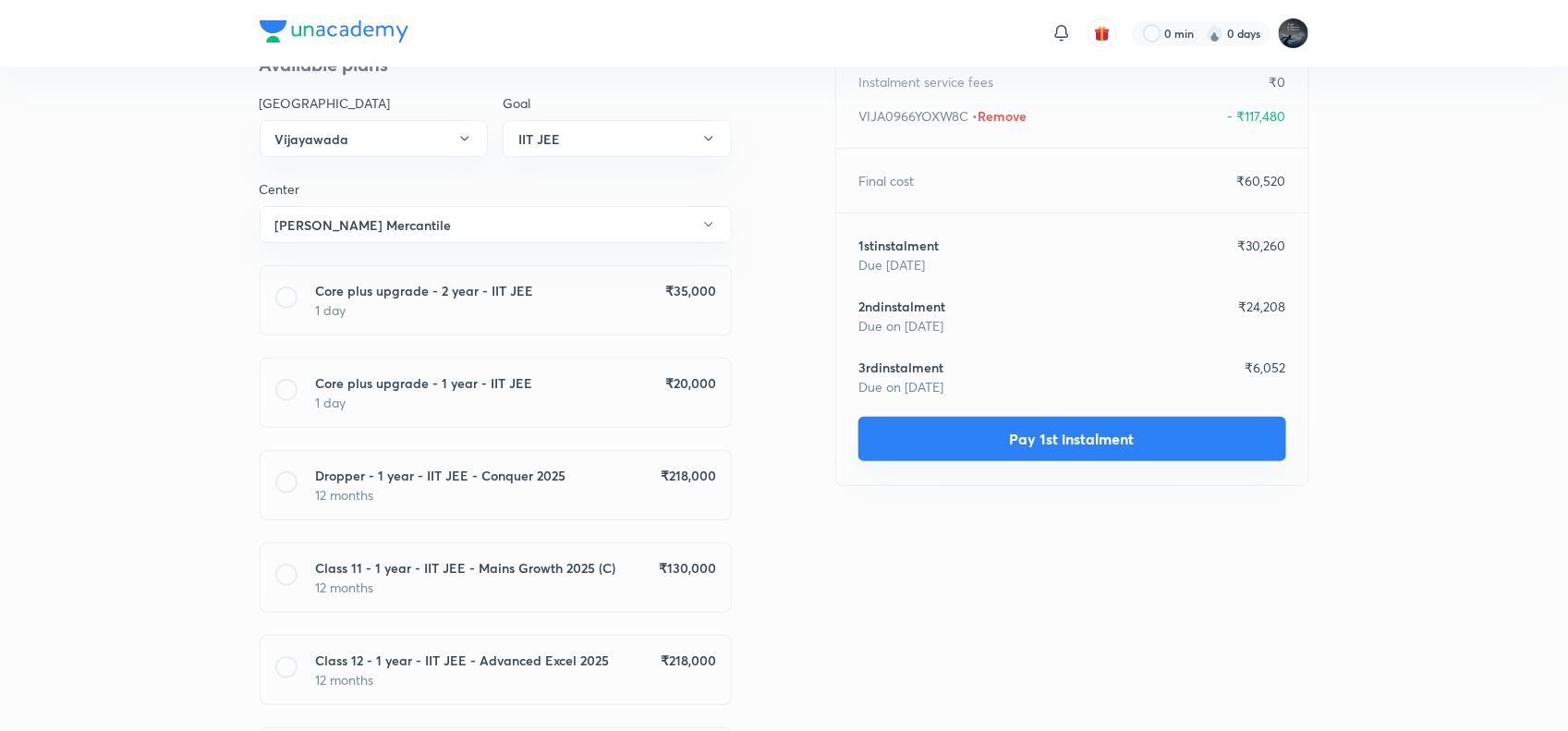
click at [1074, 446] on button "Pay 1st instalment" at bounding box center [1072, 439] width 428 height 44
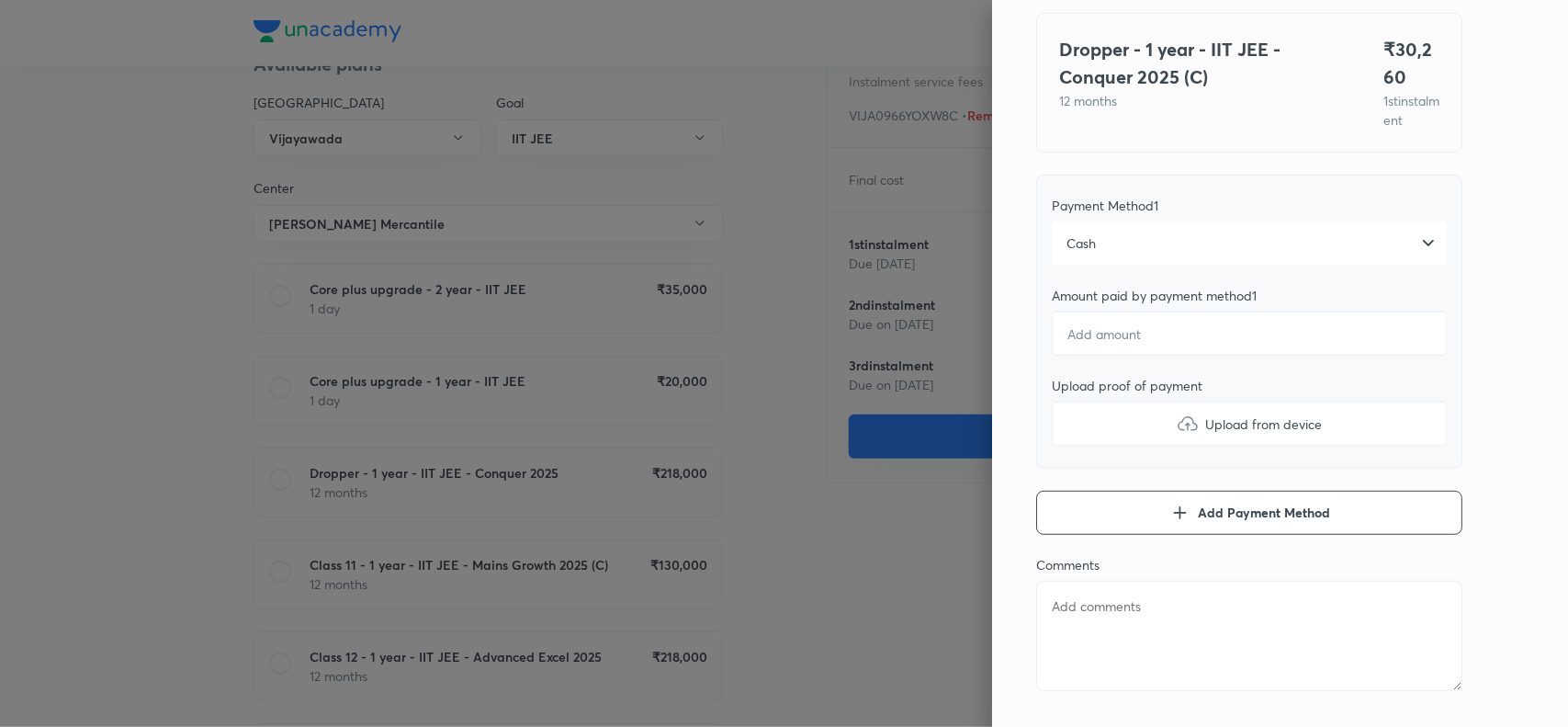
scroll to position [148, 0]
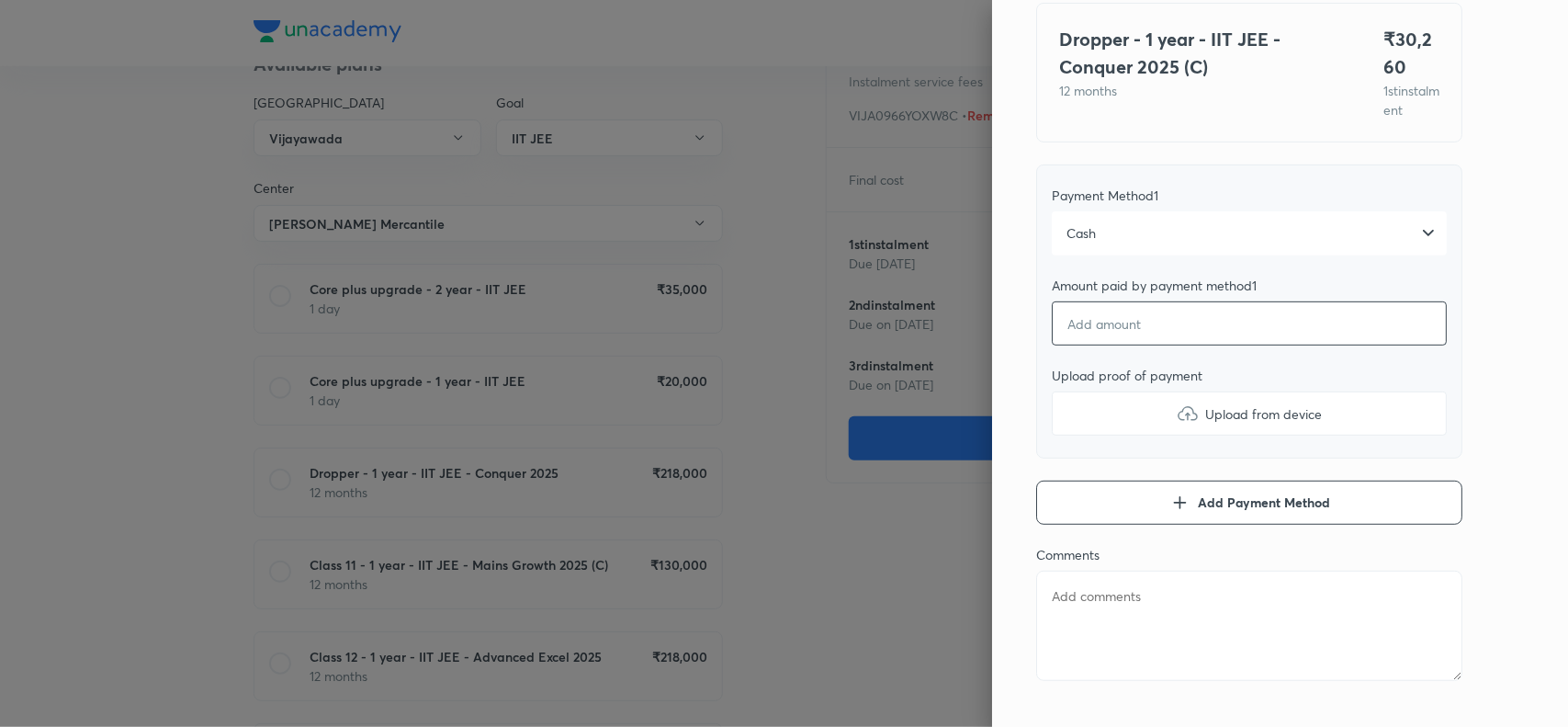
click at [1111, 346] on input "number" at bounding box center [1249, 323] width 395 height 44
type textarea "x"
type input "3"
type textarea "x"
type input "30"
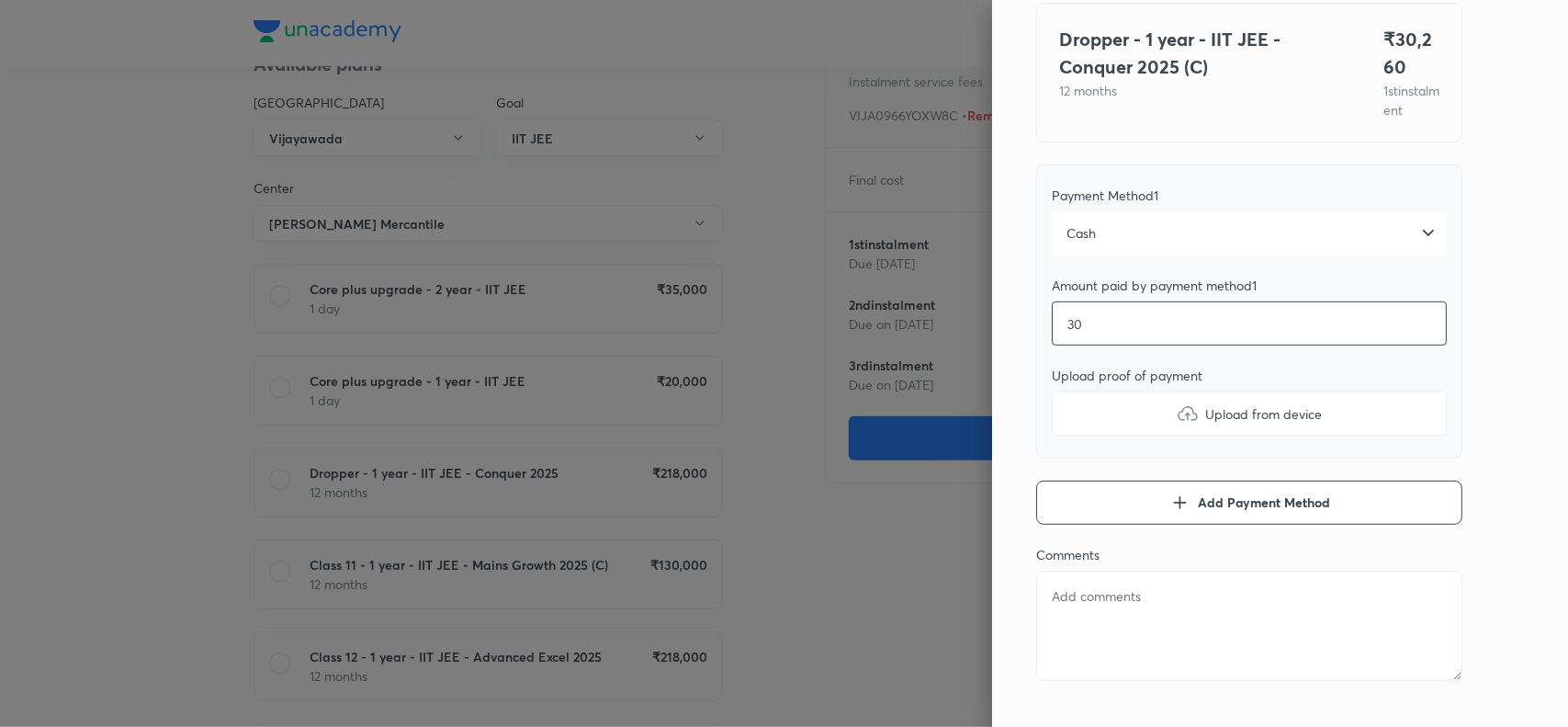
type textarea "x"
type input "300"
type textarea "x"
type input "3000"
type textarea "x"
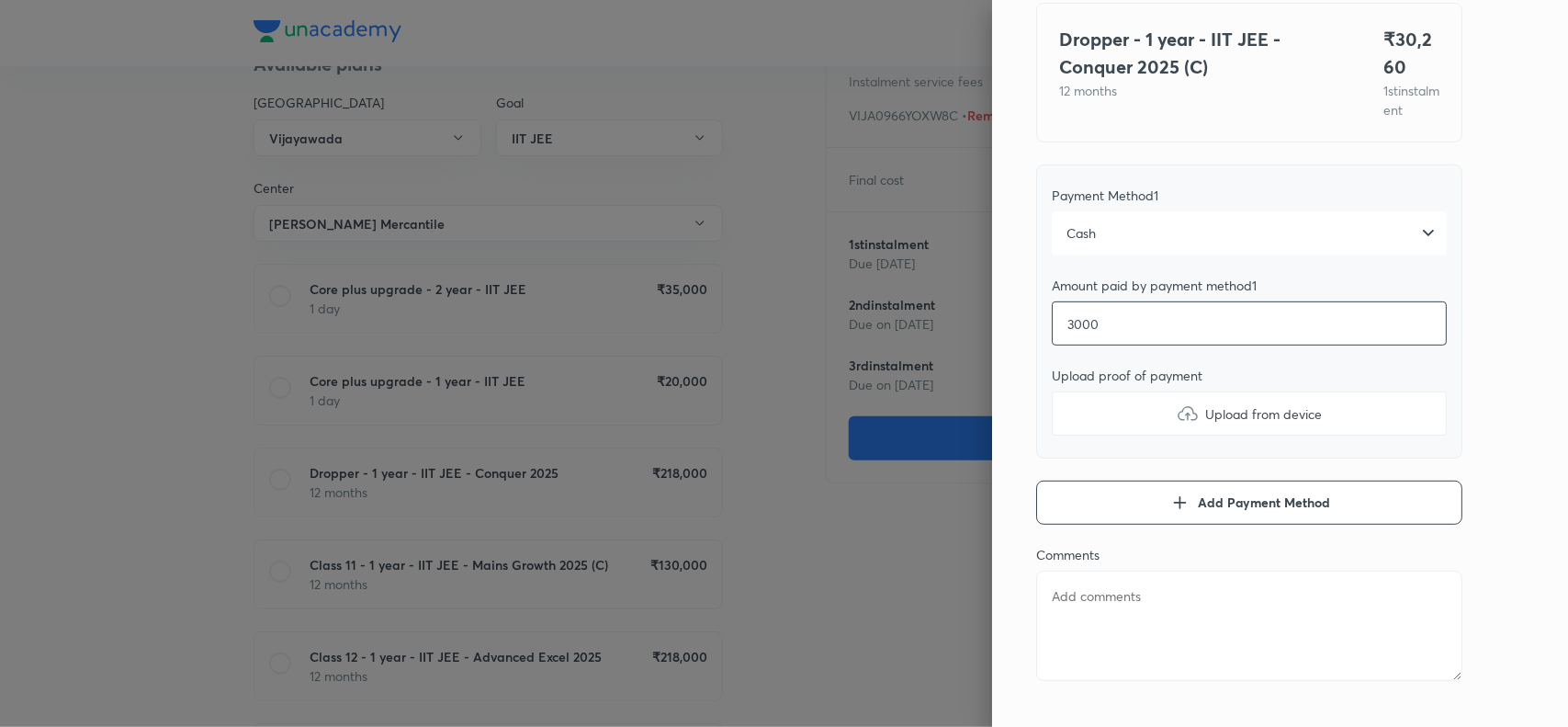
type input "30000"
type textarea "x"
type input "30000"
click at [1176, 424] on img at bounding box center [1187, 414] width 22 height 22
click at [0, 0] on input "Upload from device" at bounding box center [0, 0] width 0 height 0
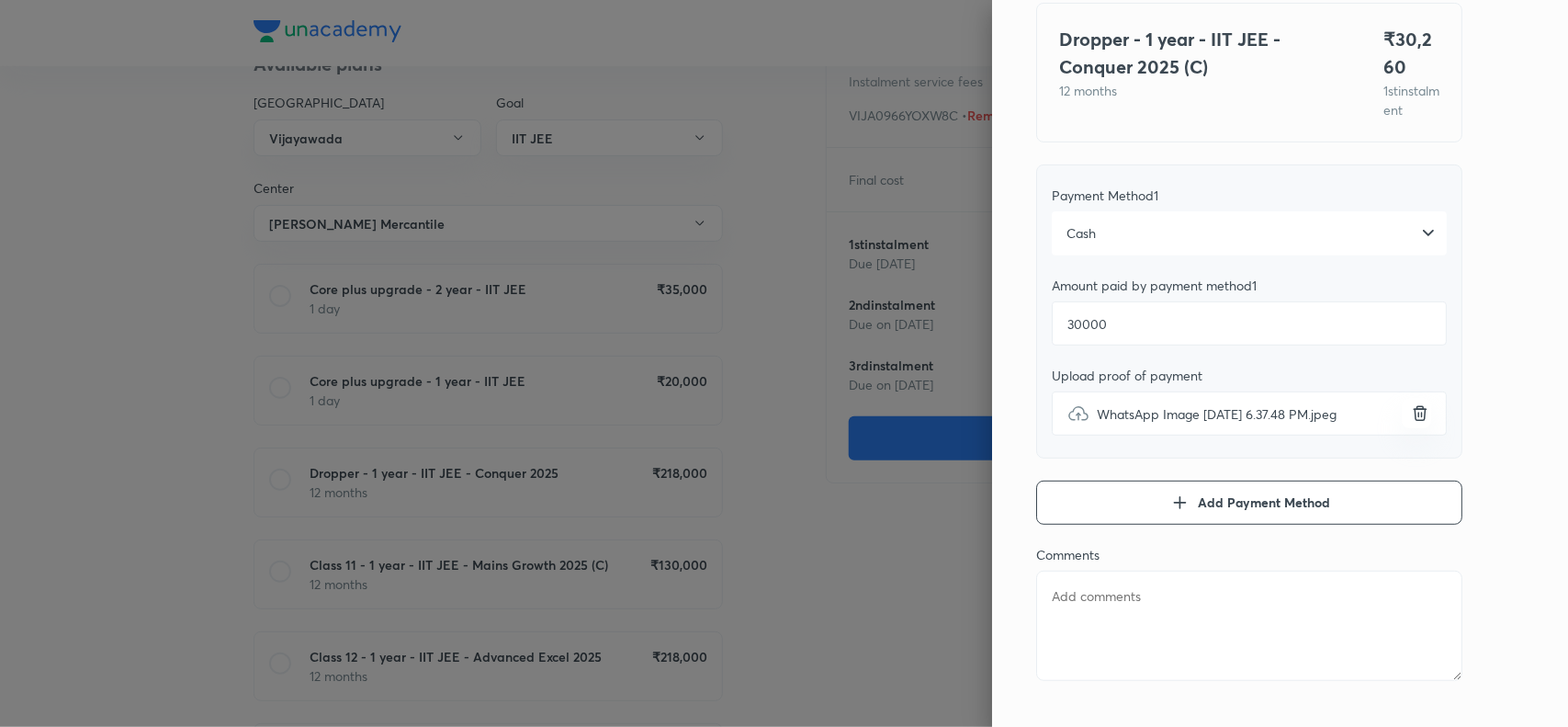
click at [1479, 406] on div "Pay 1 st instalment Pay instalment Dropper - 1 year - IIT JEE - Conquer 2025 (C…" at bounding box center [1279, 364] width 576 height 727
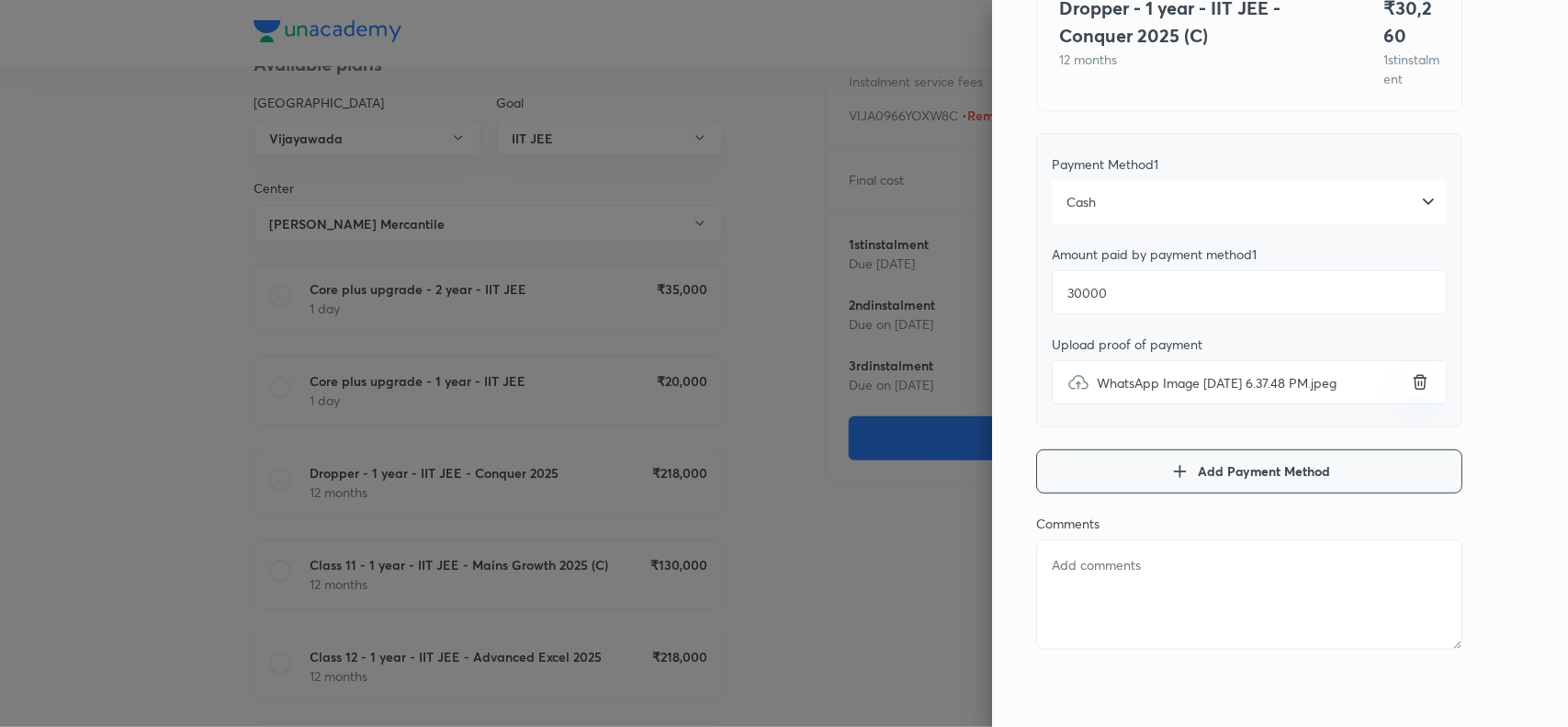
click at [1168, 472] on icon "button" at bounding box center [1179, 472] width 22 height 22
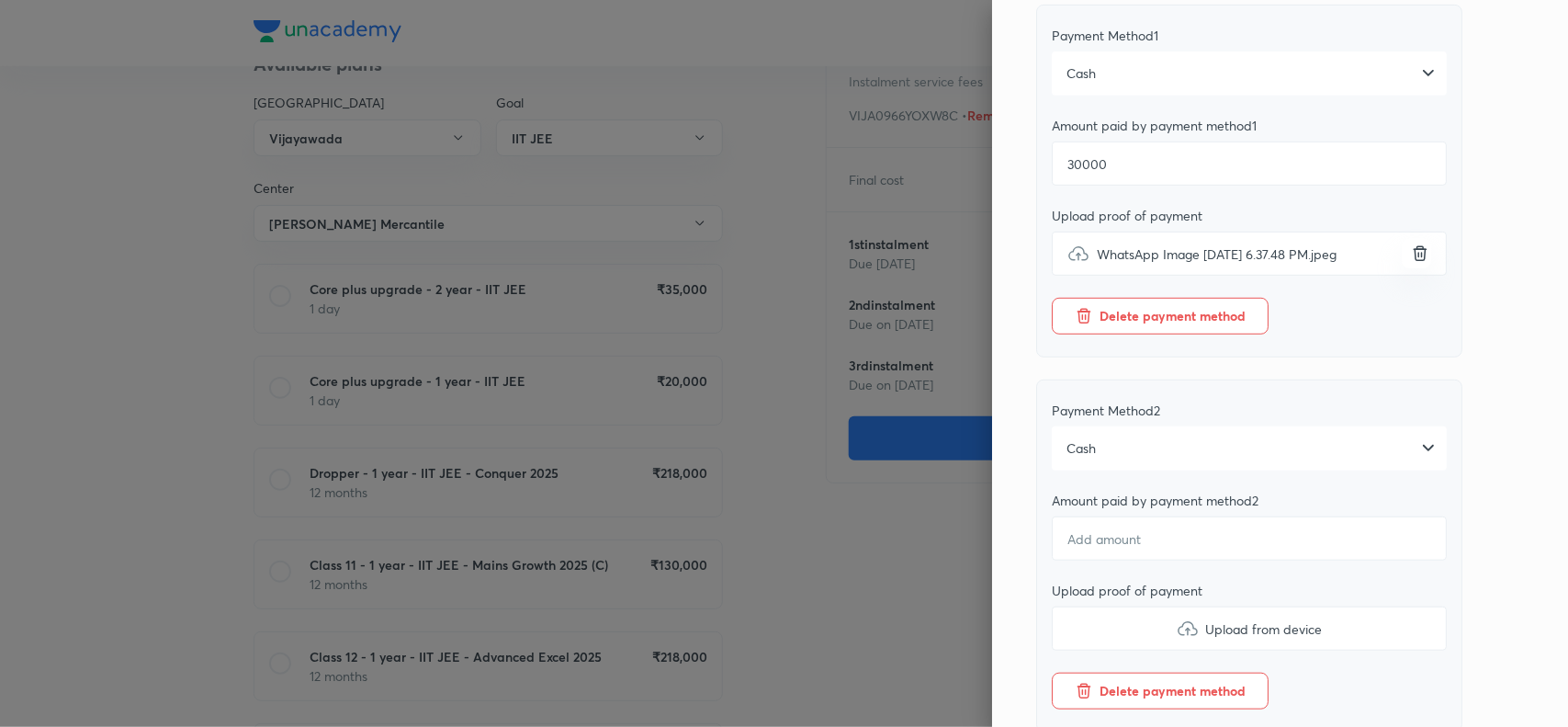
scroll to position [340, 0]
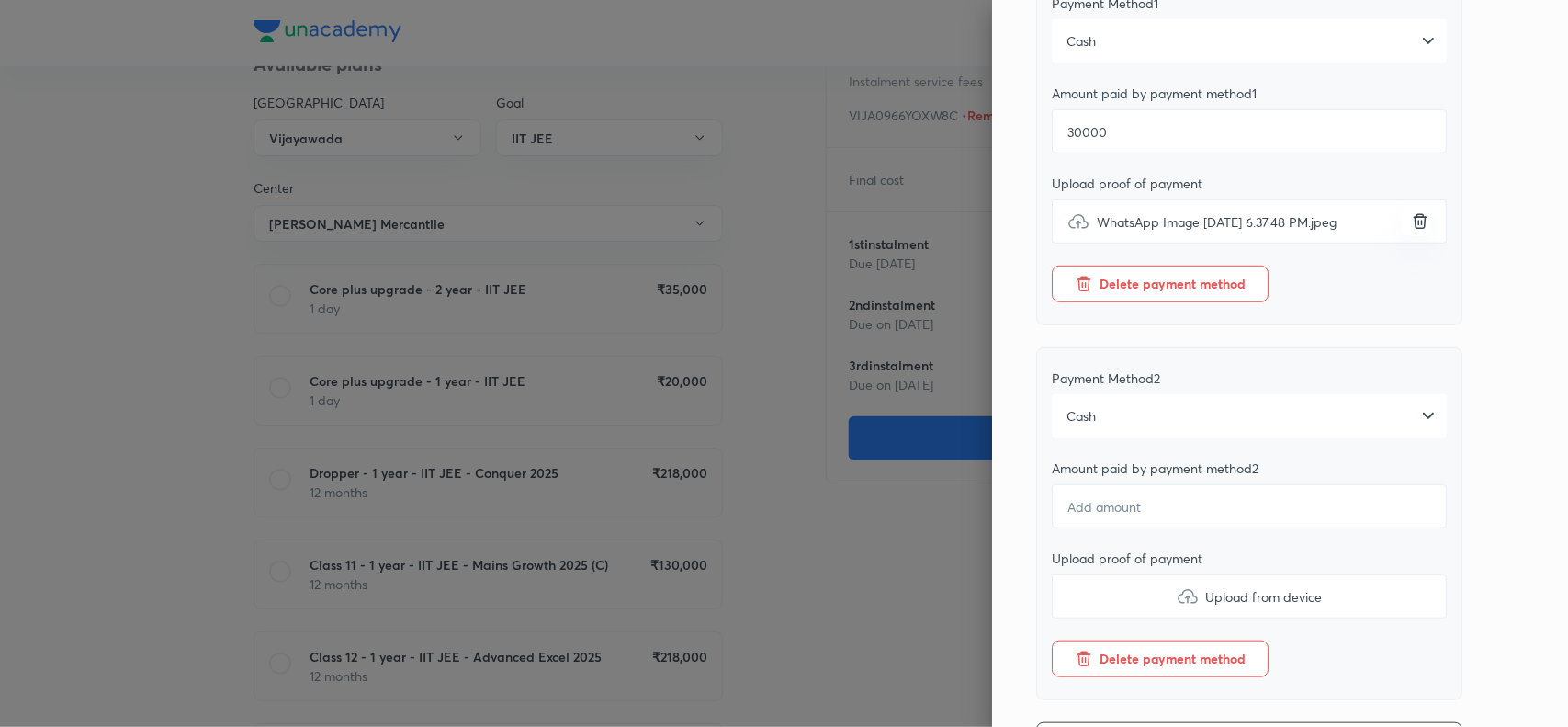
click at [1113, 438] on div "Cash" at bounding box center [1249, 416] width 395 height 44
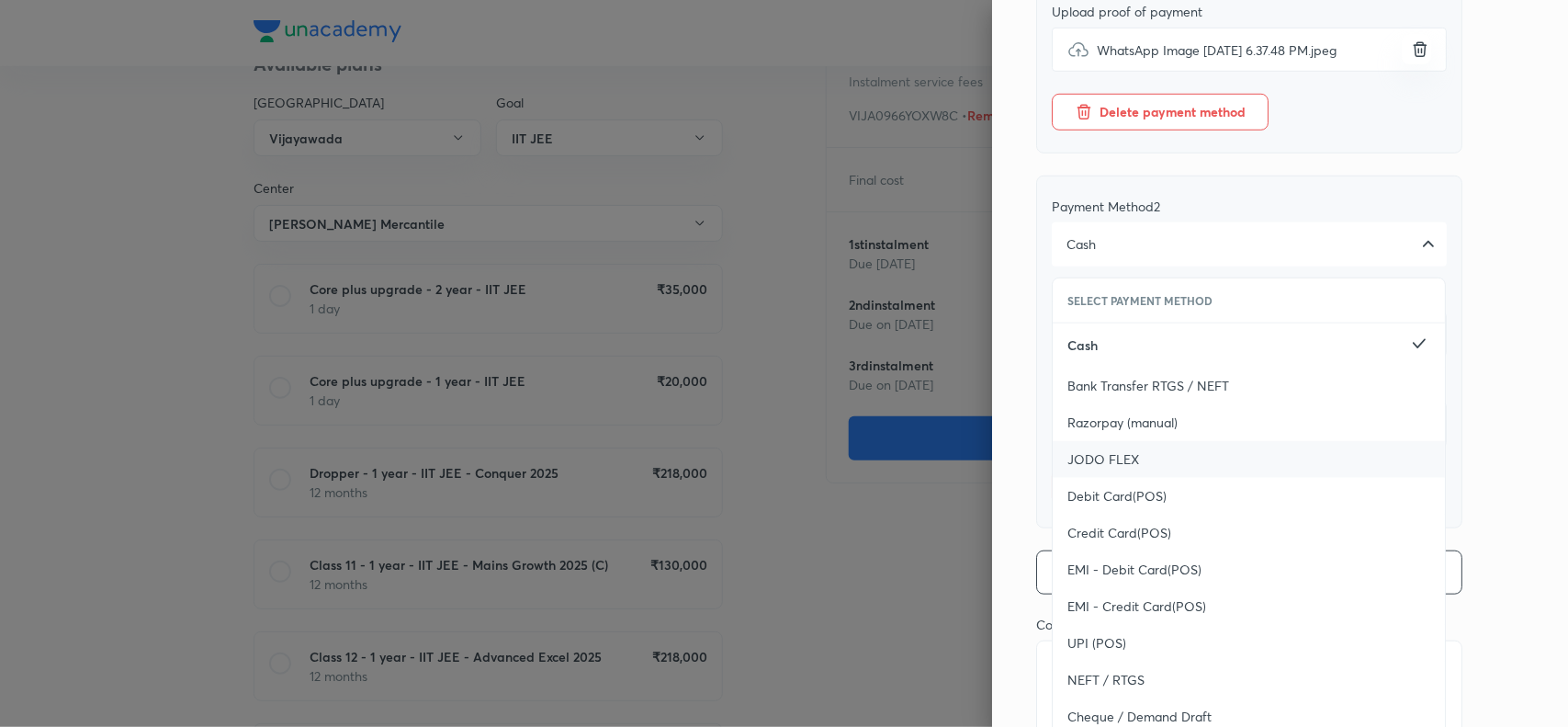
scroll to position [516, 0]
click at [1086, 648] on span "UPI (POS)" at bounding box center [1097, 640] width 59 height 19
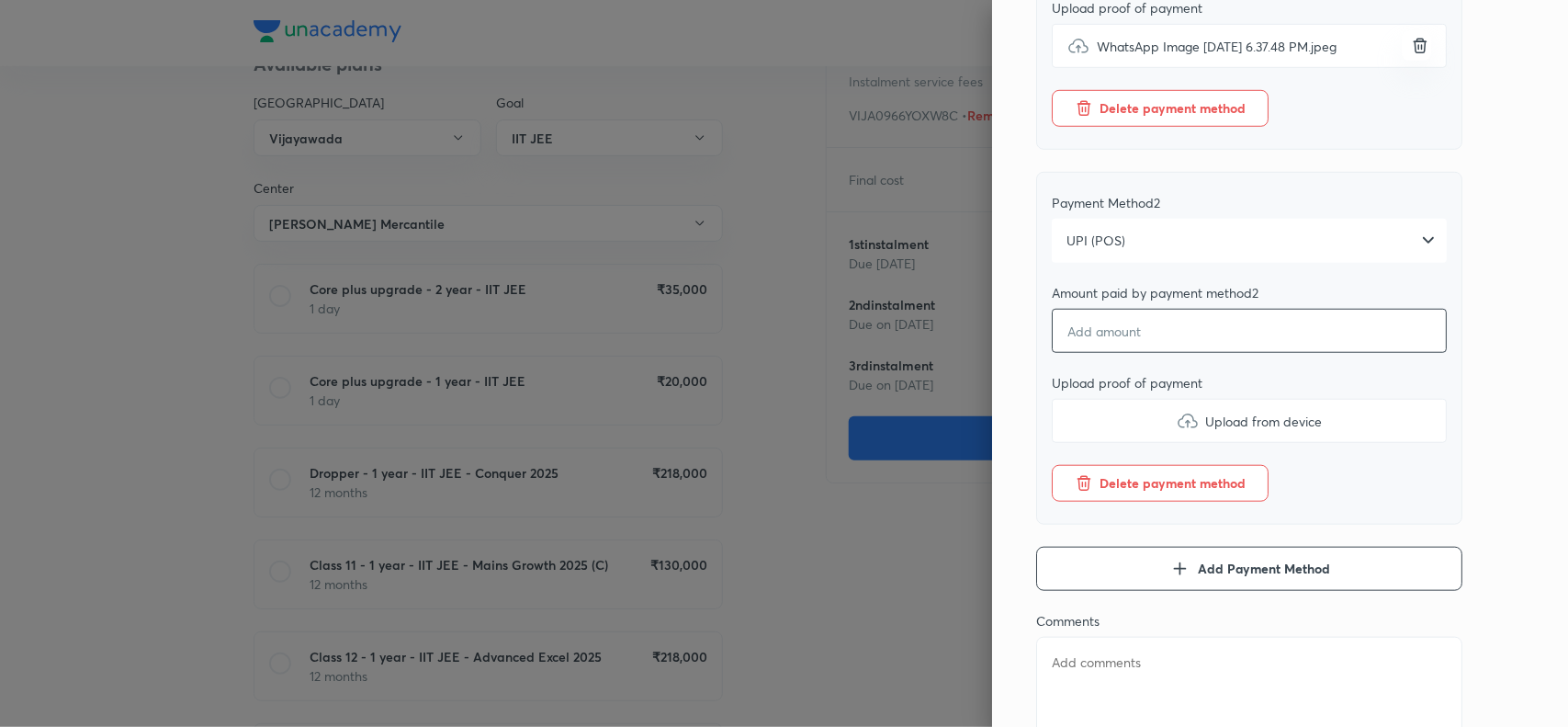
click at [1139, 349] on input "number" at bounding box center [1249, 330] width 395 height 44
type textarea "x"
type input "2"
type textarea "x"
type input "26"
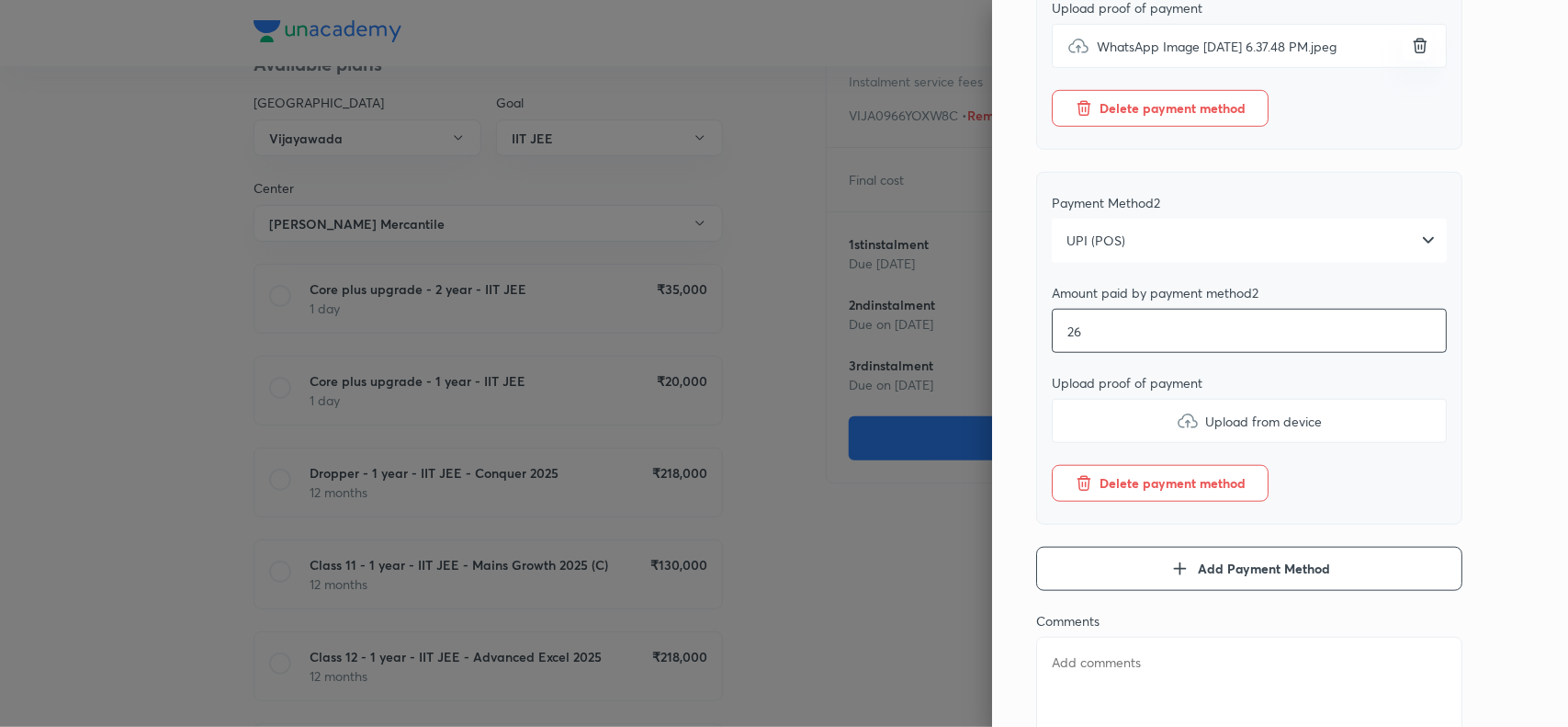
type textarea "x"
type input "260"
type textarea "x"
type input "260"
click at [1176, 432] on img at bounding box center [1187, 420] width 22 height 22
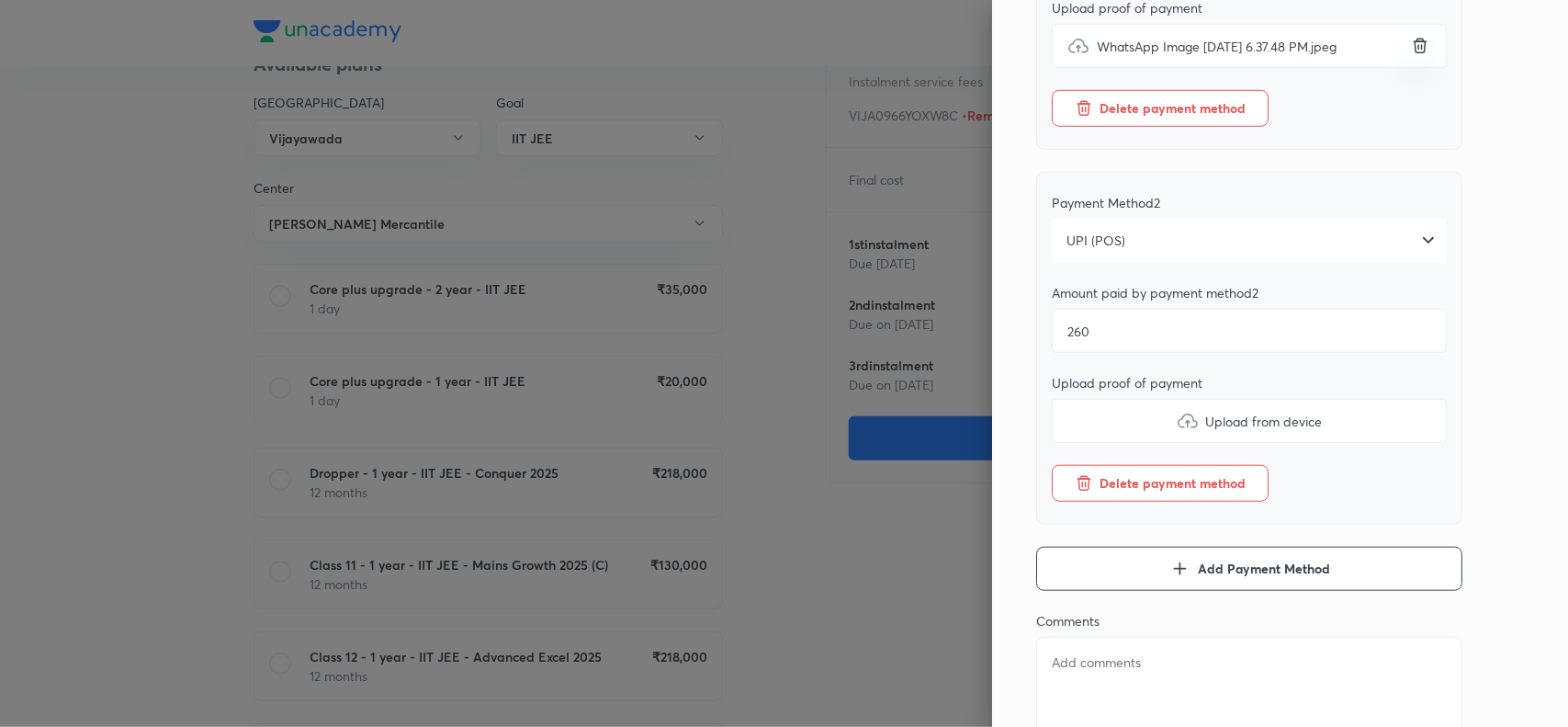
click at [0, 0] on input "Upload from device" at bounding box center [0, 0] width 0 height 0
type textarea "x"
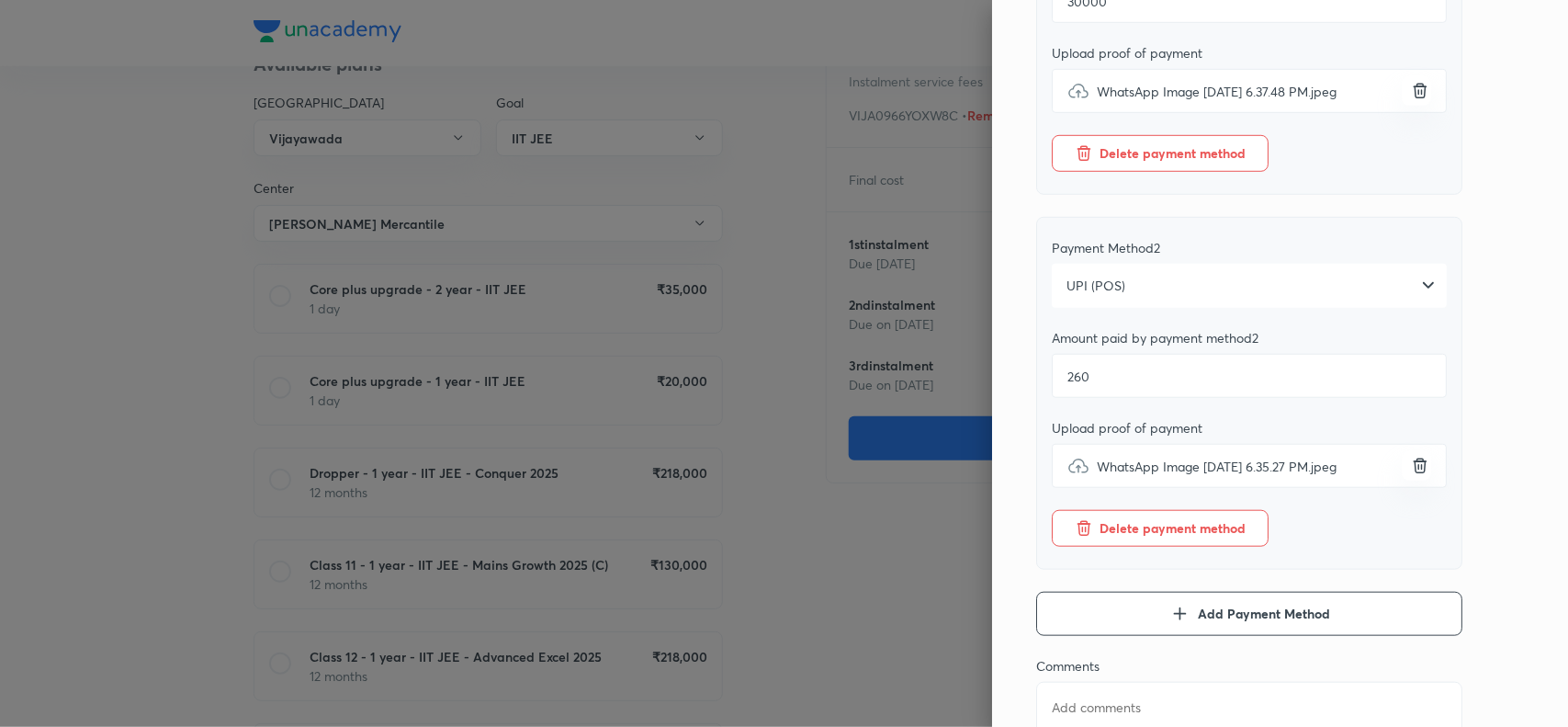
scroll to position [472, 0]
click at [1512, 420] on div "Pay 1 st instalment Pay instalment Dropper - 1 year - IIT JEE - Conquer 2025 (C…" at bounding box center [1279, 364] width 576 height 727
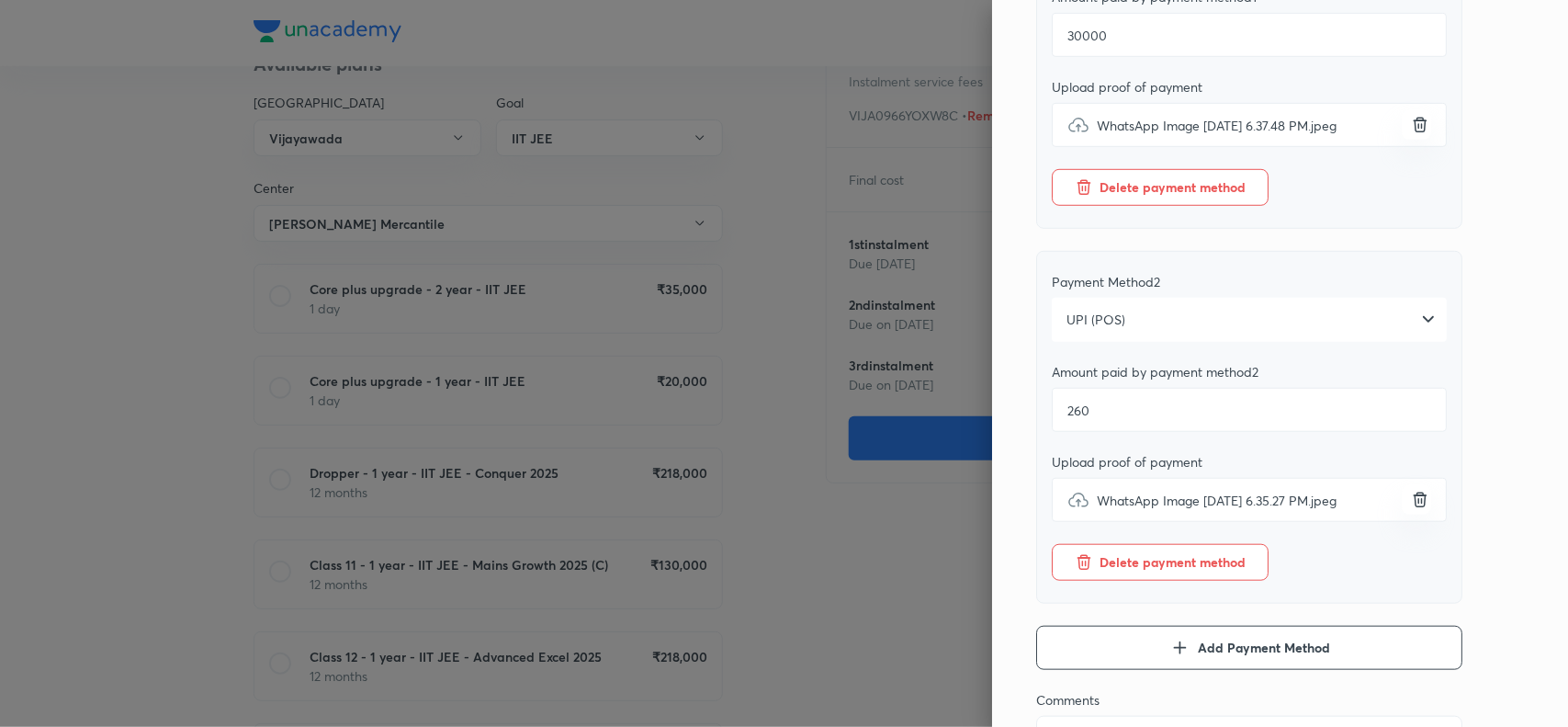
scroll to position [635, 0]
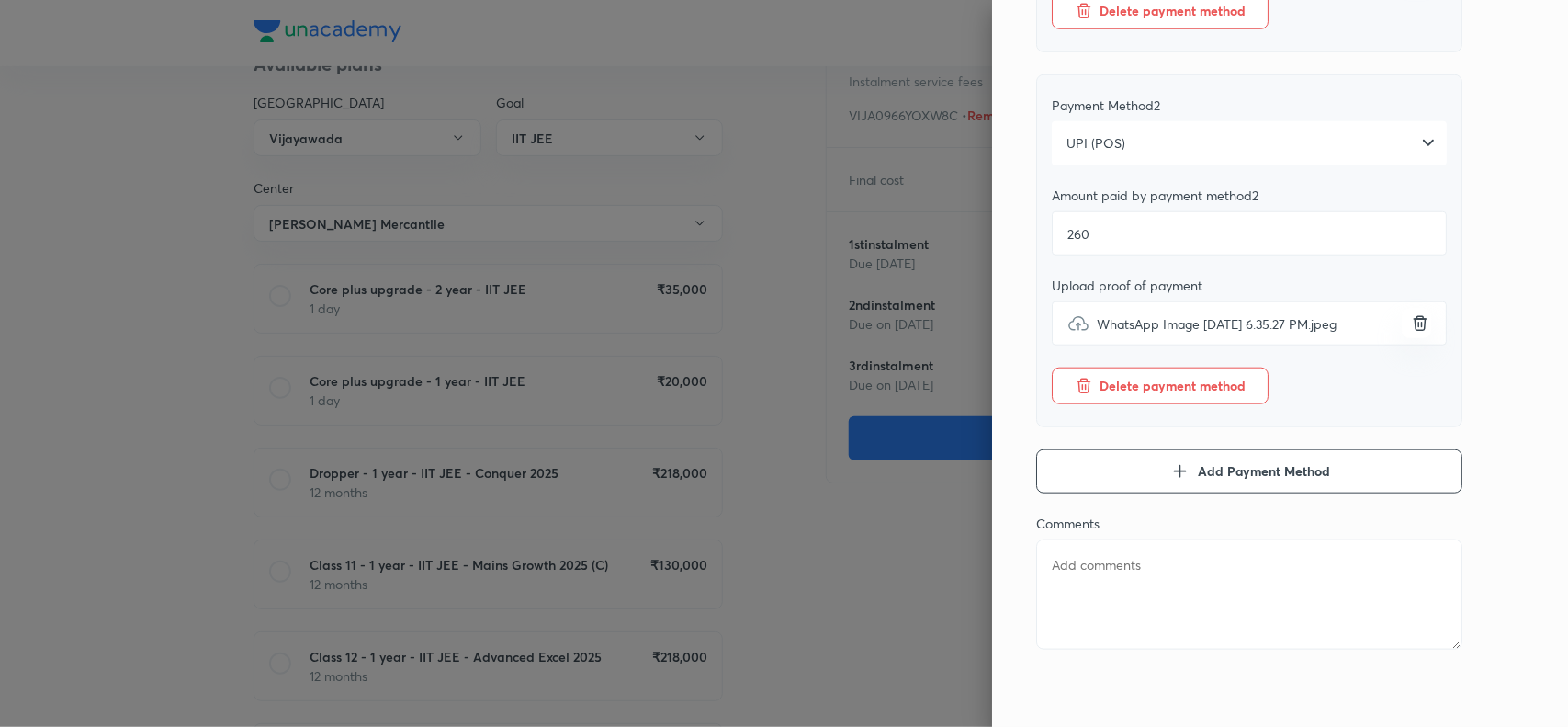
click at [1084, 585] on textarea at bounding box center [1249, 594] width 426 height 110
paste textarea "Krapa Susanthbabu 30000 cash & 260 pos"
type textarea "Krapa Susanthbabu 30000 cash & 260 pos"
type textarea "x"
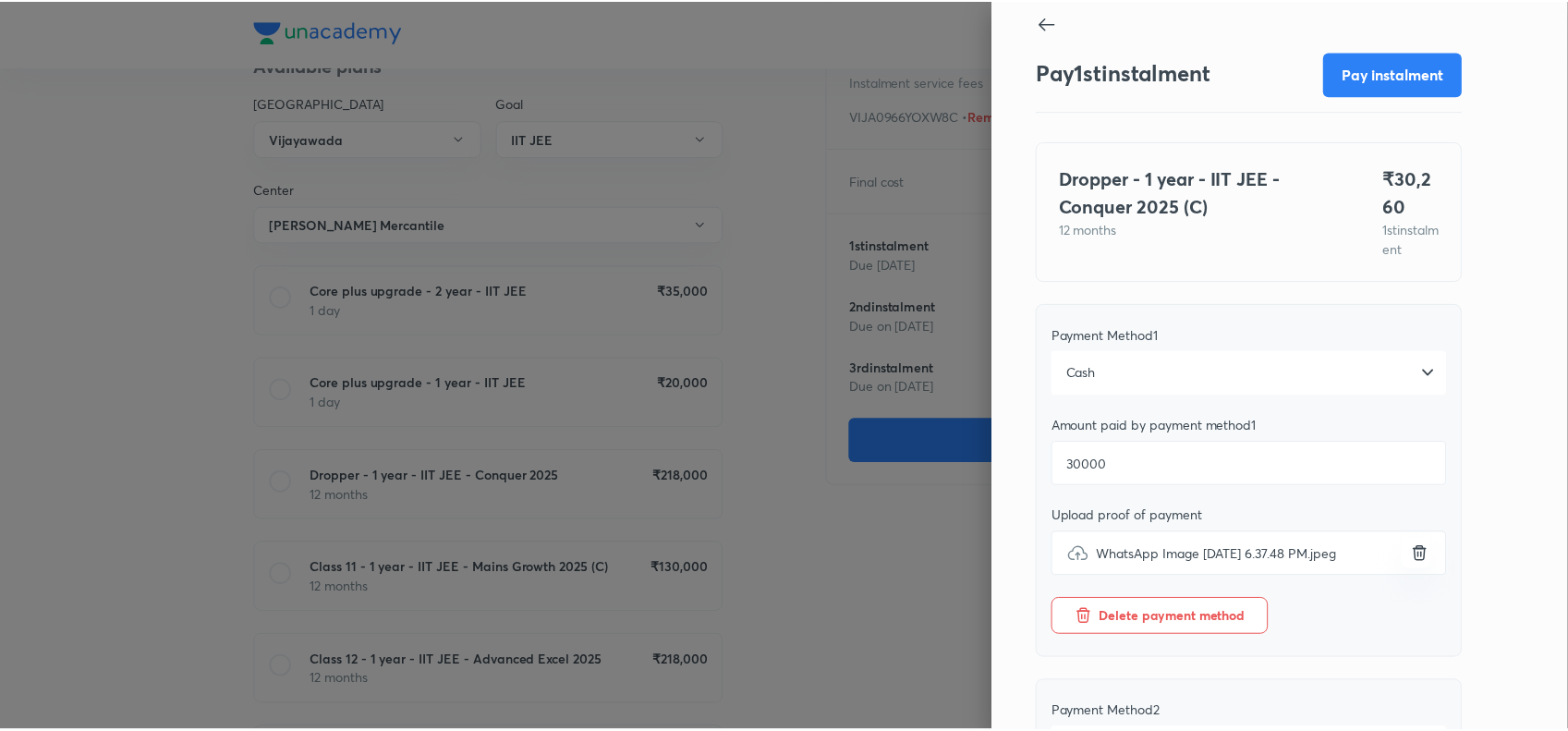
scroll to position [0, 0]
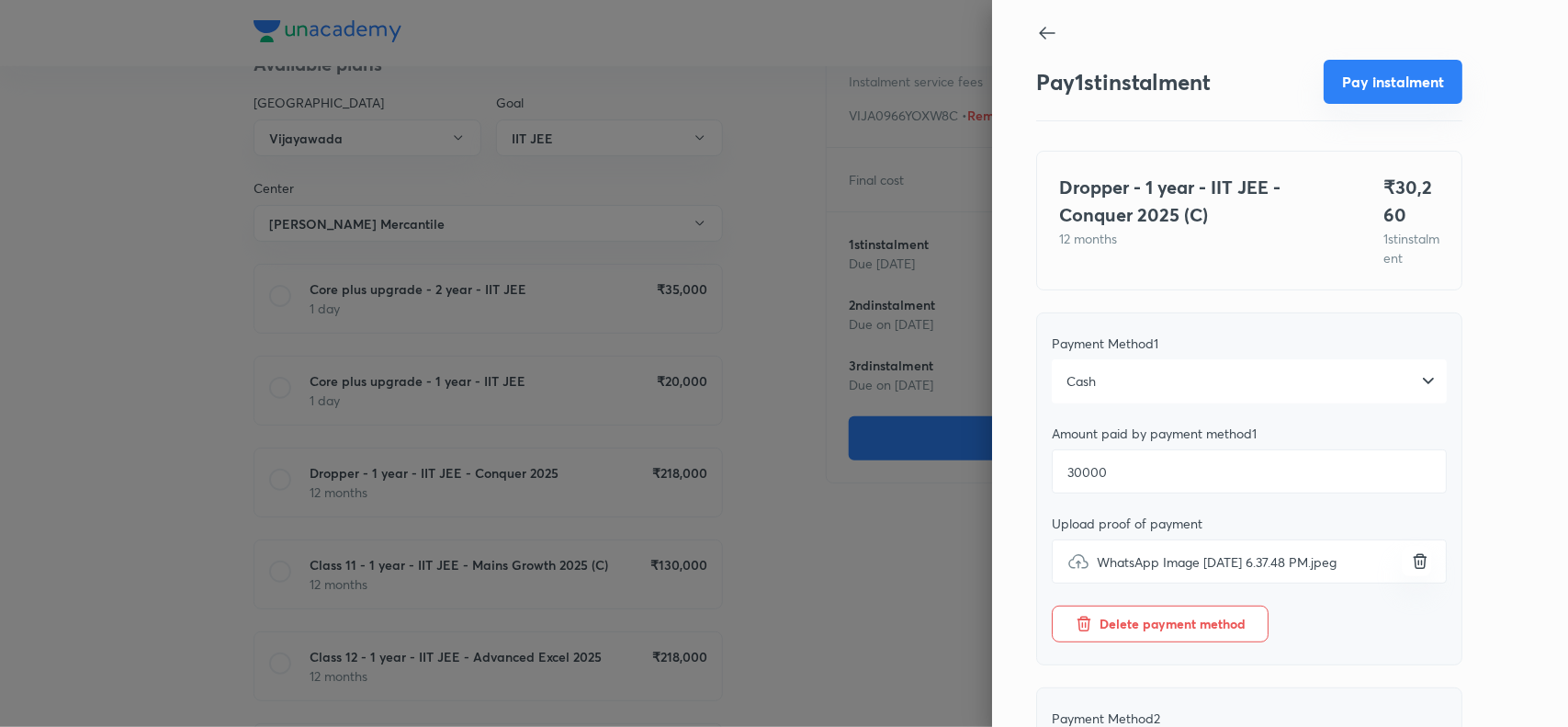
type textarea "Krapa Susanthbabu 30000 cash & 260 pos"
click at [1389, 83] on button "Pay instalment" at bounding box center [1392, 82] width 138 height 44
type textarea "x"
